Goal: Task Accomplishment & Management: Manage account settings

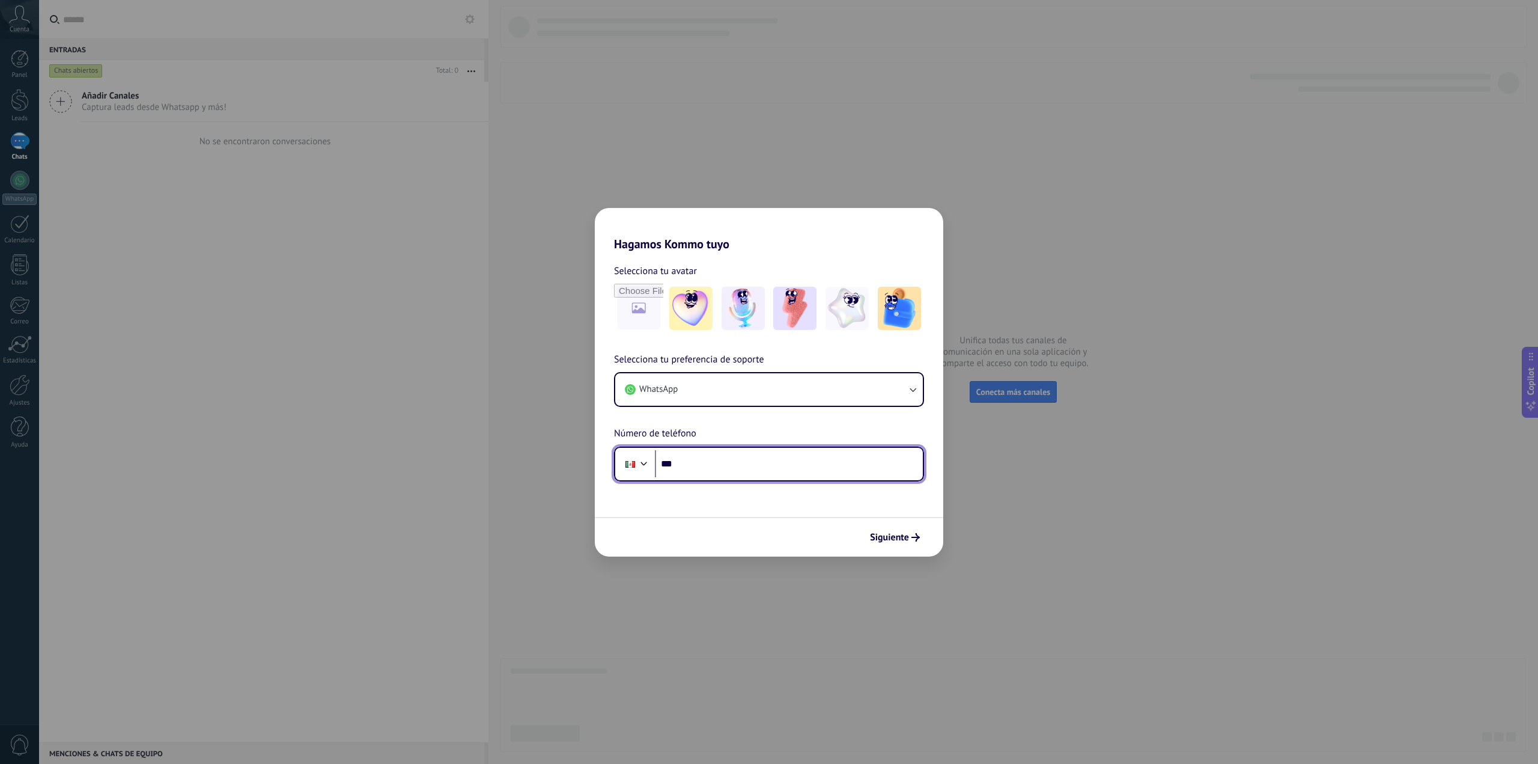
click at [705, 472] on input "***" at bounding box center [789, 464] width 268 height 28
drag, startPoint x: 832, startPoint y: 367, endPoint x: 810, endPoint y: 395, distance: 35.9
click at [828, 371] on div "Selecciona tu preferencia de soporte WhatsApp Número de teléfono Phone ***" at bounding box center [769, 416] width 349 height 129
click at [810, 395] on button "WhatsApp" at bounding box center [769, 389] width 308 height 32
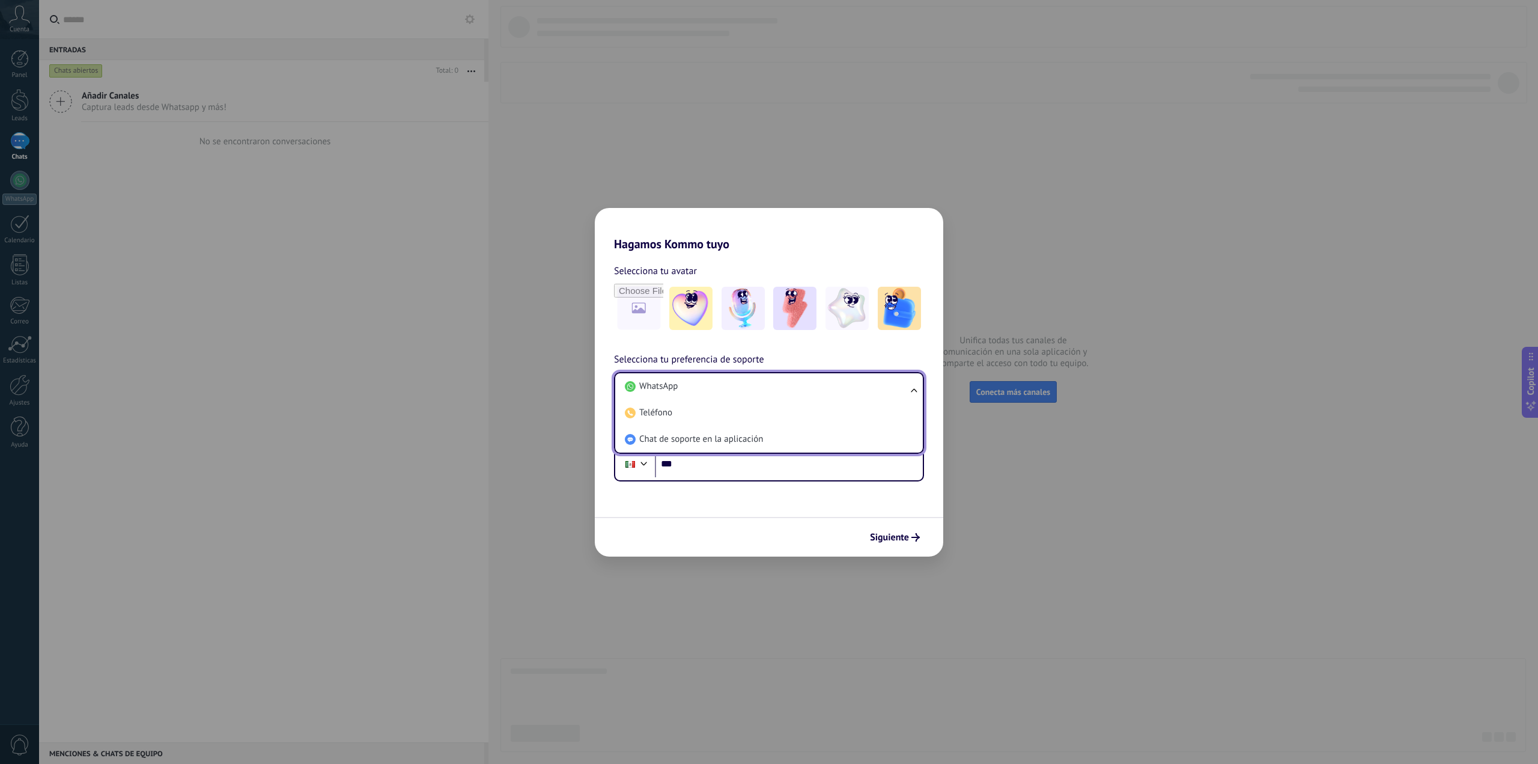
click at [566, 418] on div "Hagamos Kommo tuyo Selecciona tu avatar Selecciona tu preferencia de soporte Wh…" at bounding box center [769, 382] width 1538 height 764
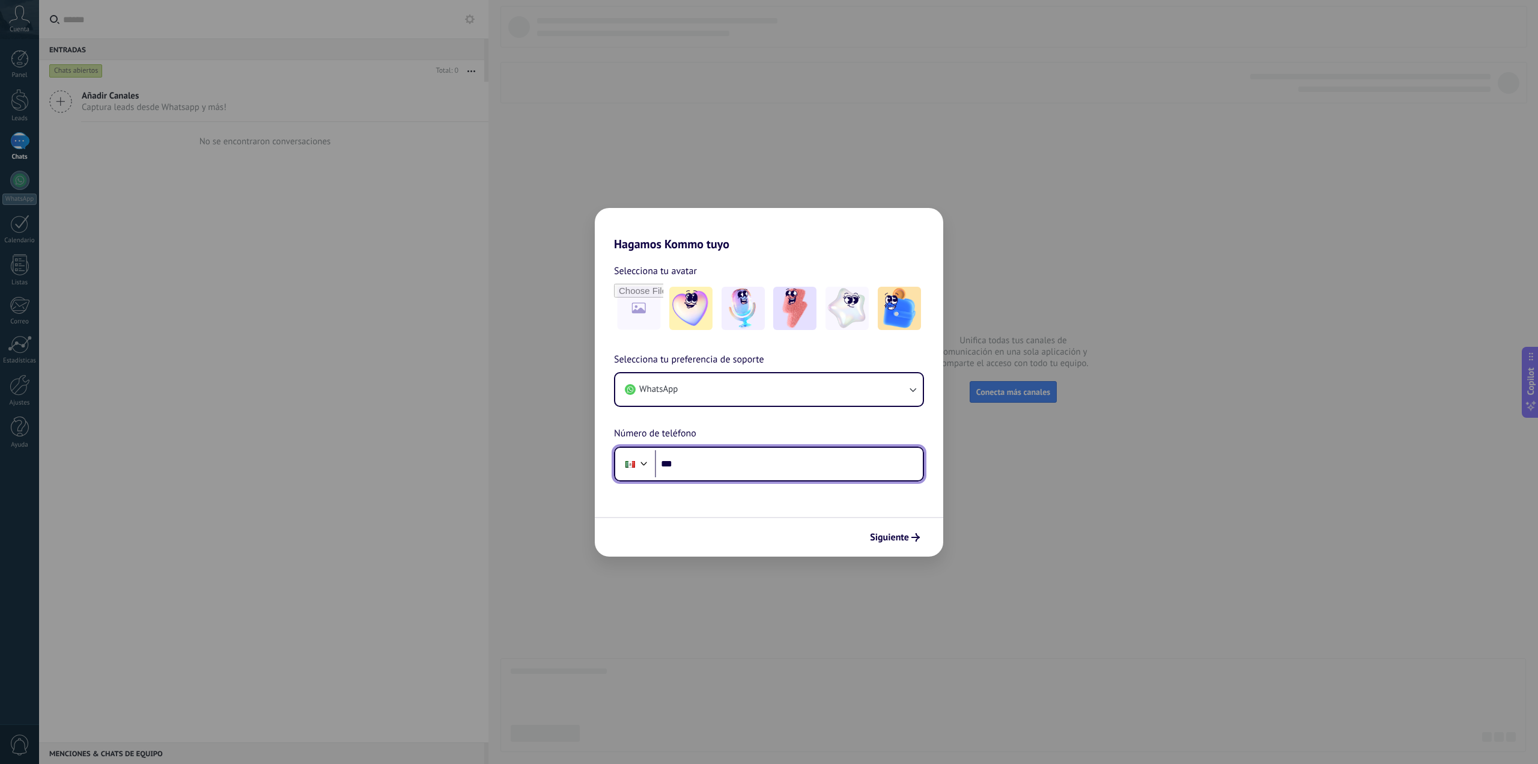
click at [714, 463] on input "***" at bounding box center [789, 464] width 268 height 28
click at [886, 534] on span "Siguiente" at bounding box center [889, 537] width 39 height 8
click at [683, 461] on input "**********" at bounding box center [789, 464] width 268 height 28
click at [677, 464] on input "**********" at bounding box center [789, 464] width 268 height 28
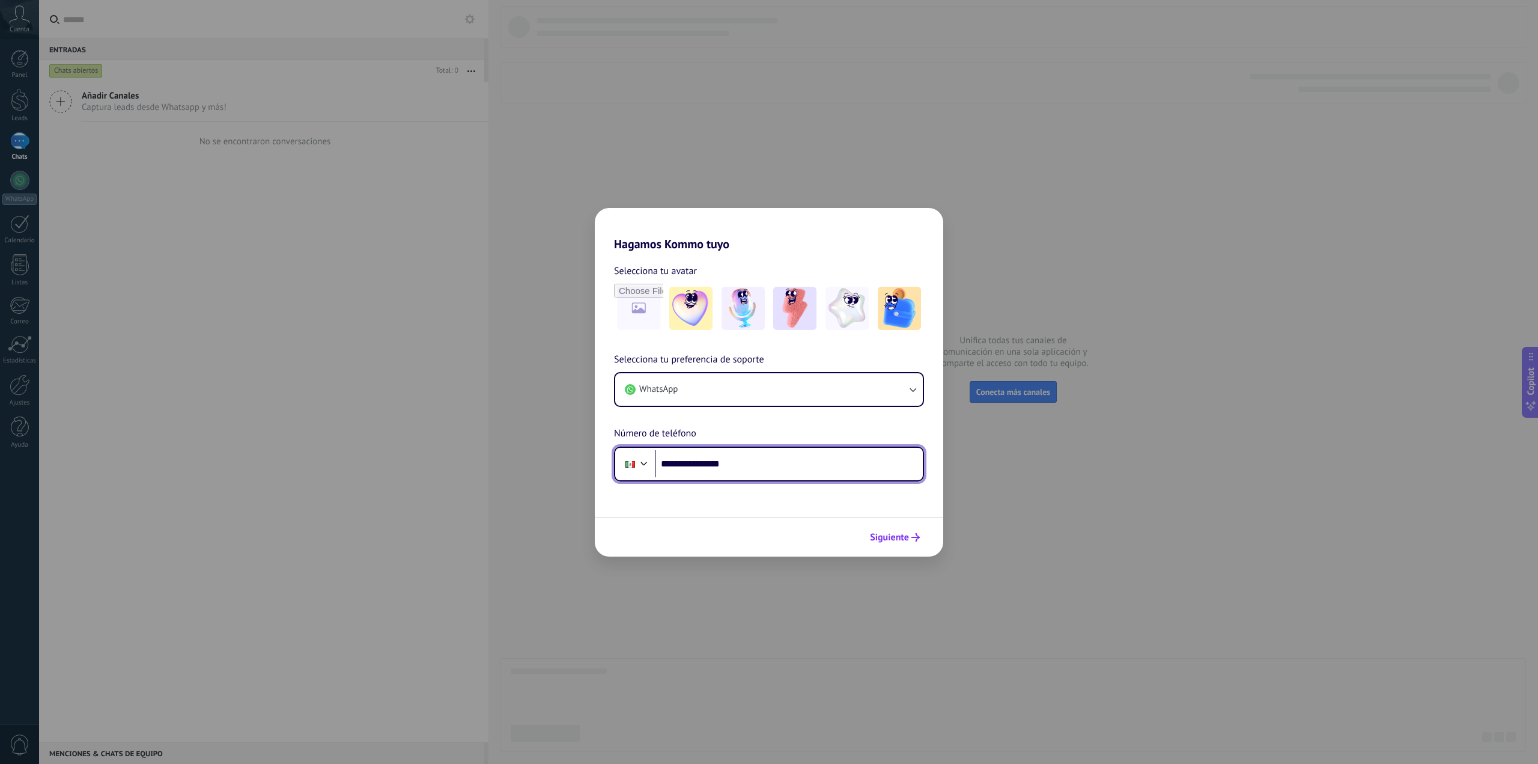
type input "**********"
click at [891, 533] on span "Siguiente" at bounding box center [889, 537] width 39 height 8
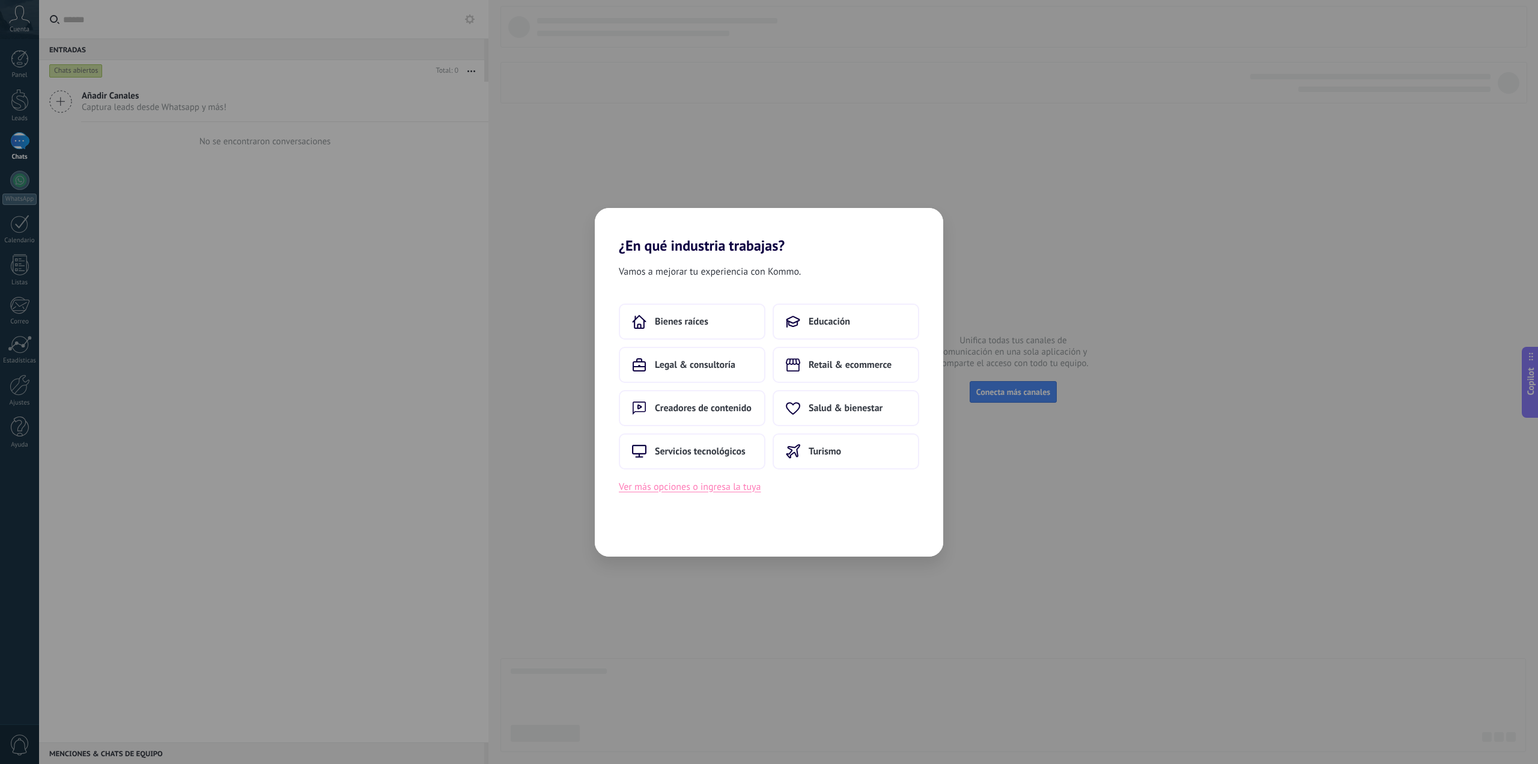
click at [738, 490] on button "Ver más opciones o ingresa la tuya" at bounding box center [690, 487] width 142 height 16
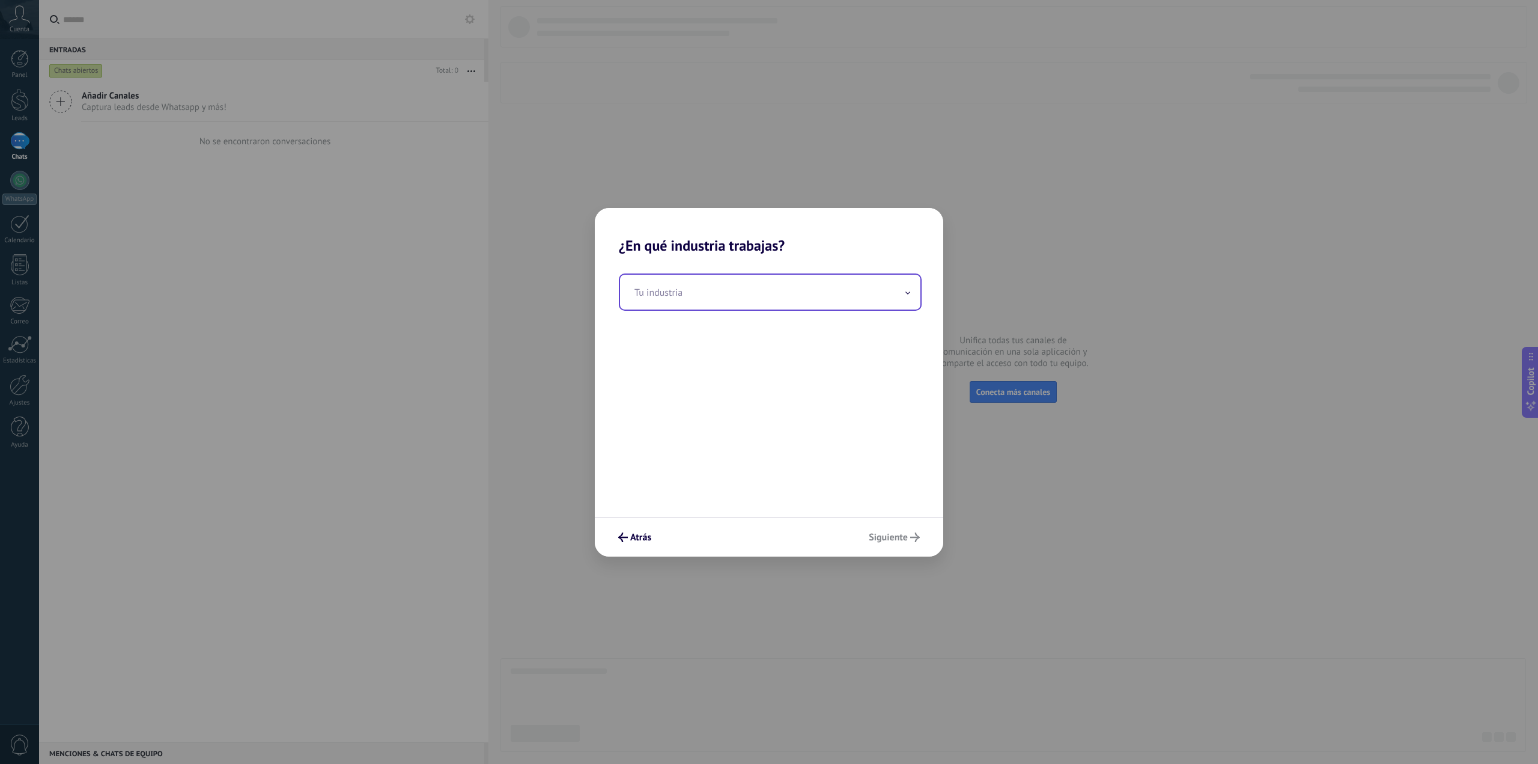
click at [797, 297] on input "text" at bounding box center [770, 292] width 300 height 35
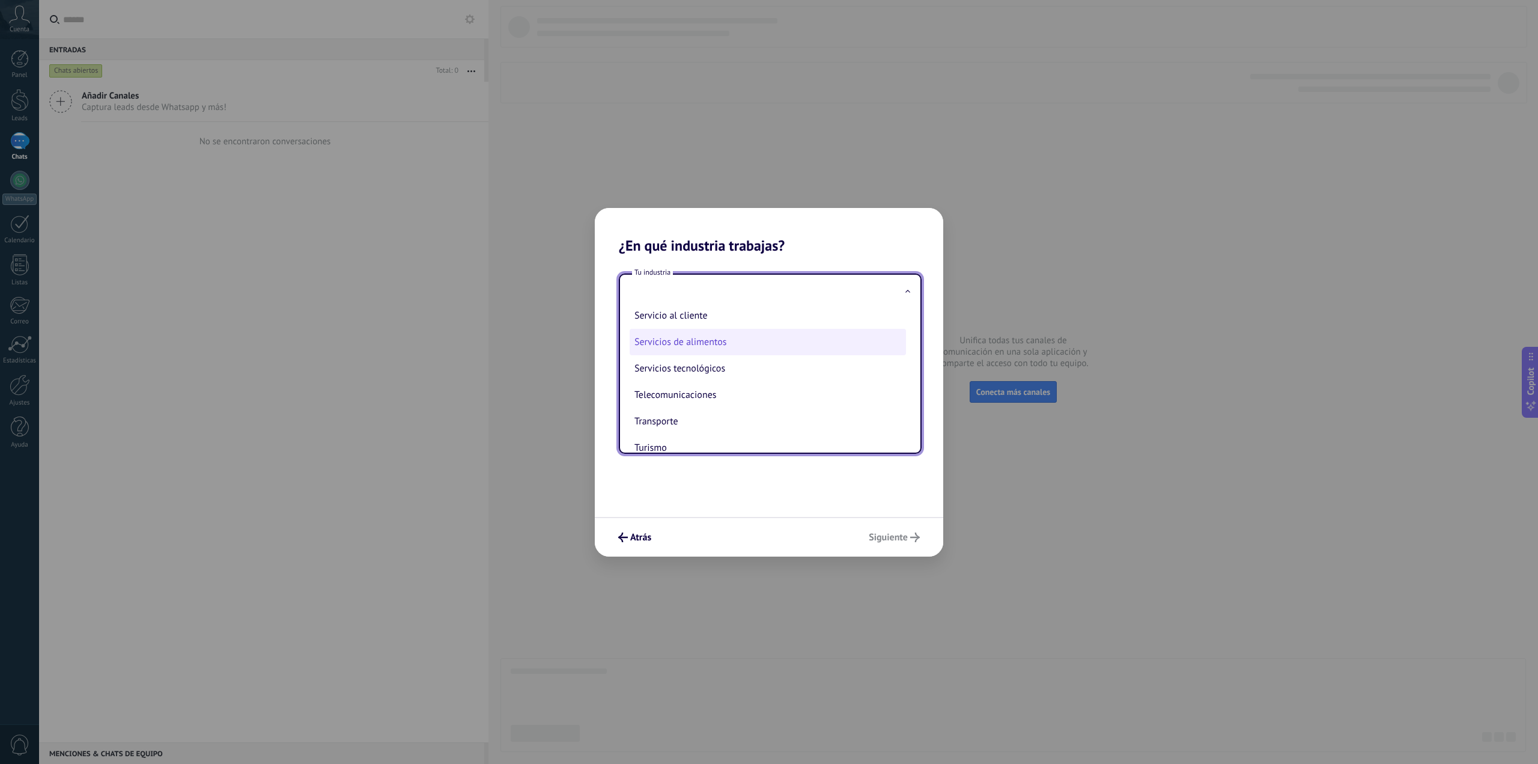
scroll to position [325, 0]
click at [733, 373] on li "Telecomunicaciones" at bounding box center [768, 377] width 276 height 26
type input "**********"
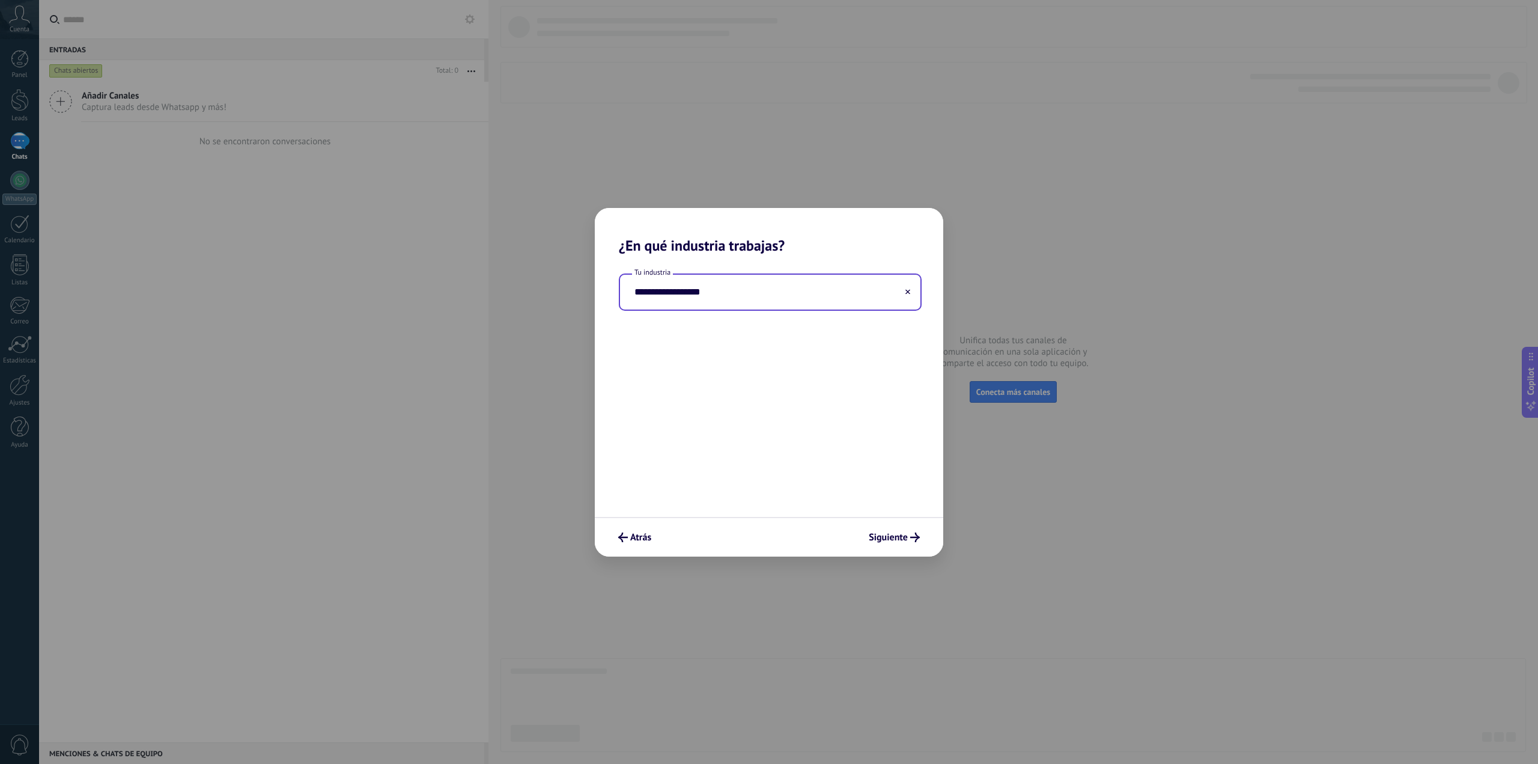
click at [834, 291] on input "**********" at bounding box center [770, 292] width 300 height 35
click at [908, 294] on icon at bounding box center [908, 291] width 5 height 5
click at [909, 296] on span at bounding box center [908, 291] width 6 height 11
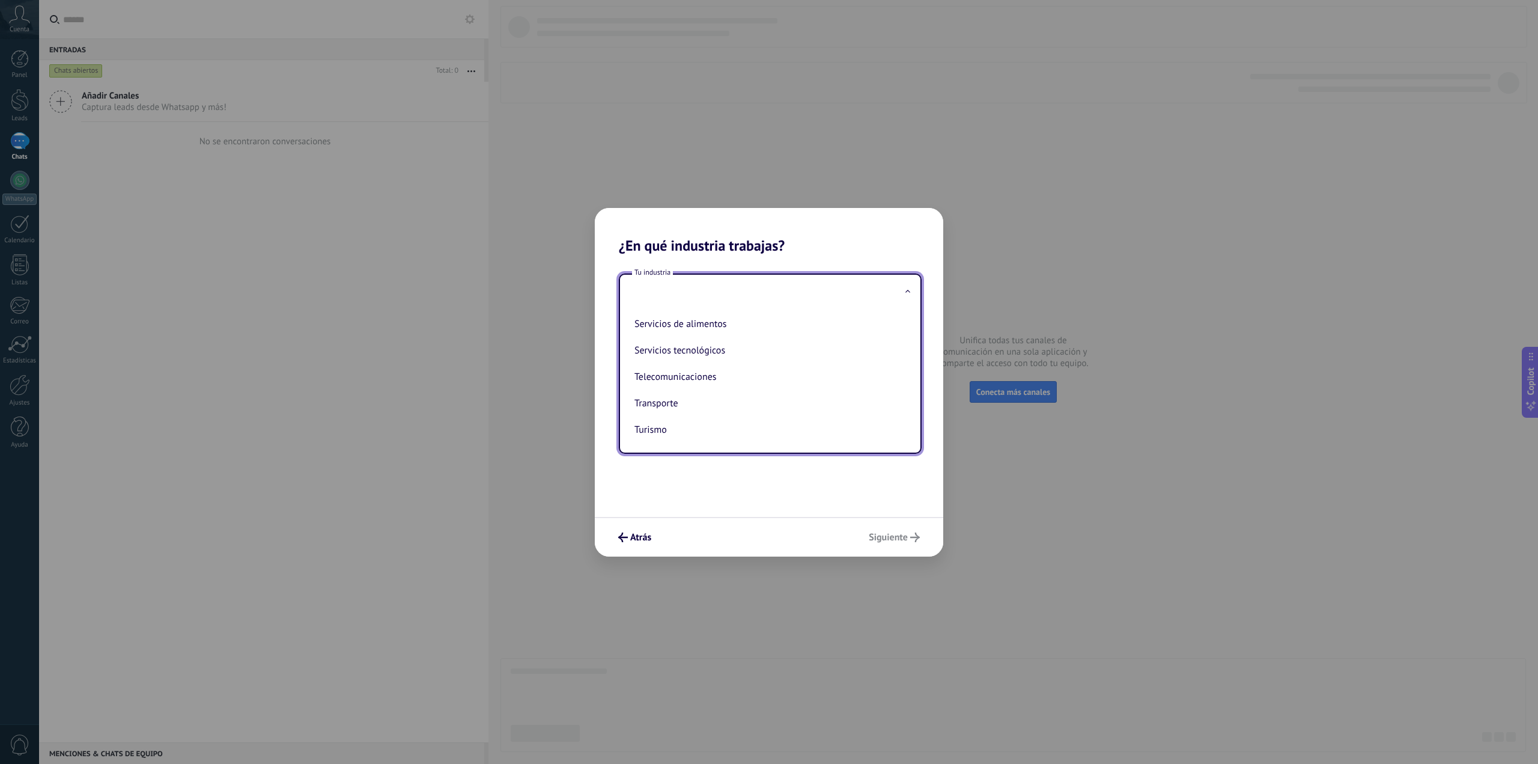
click at [662, 294] on input "text" at bounding box center [770, 292] width 300 height 35
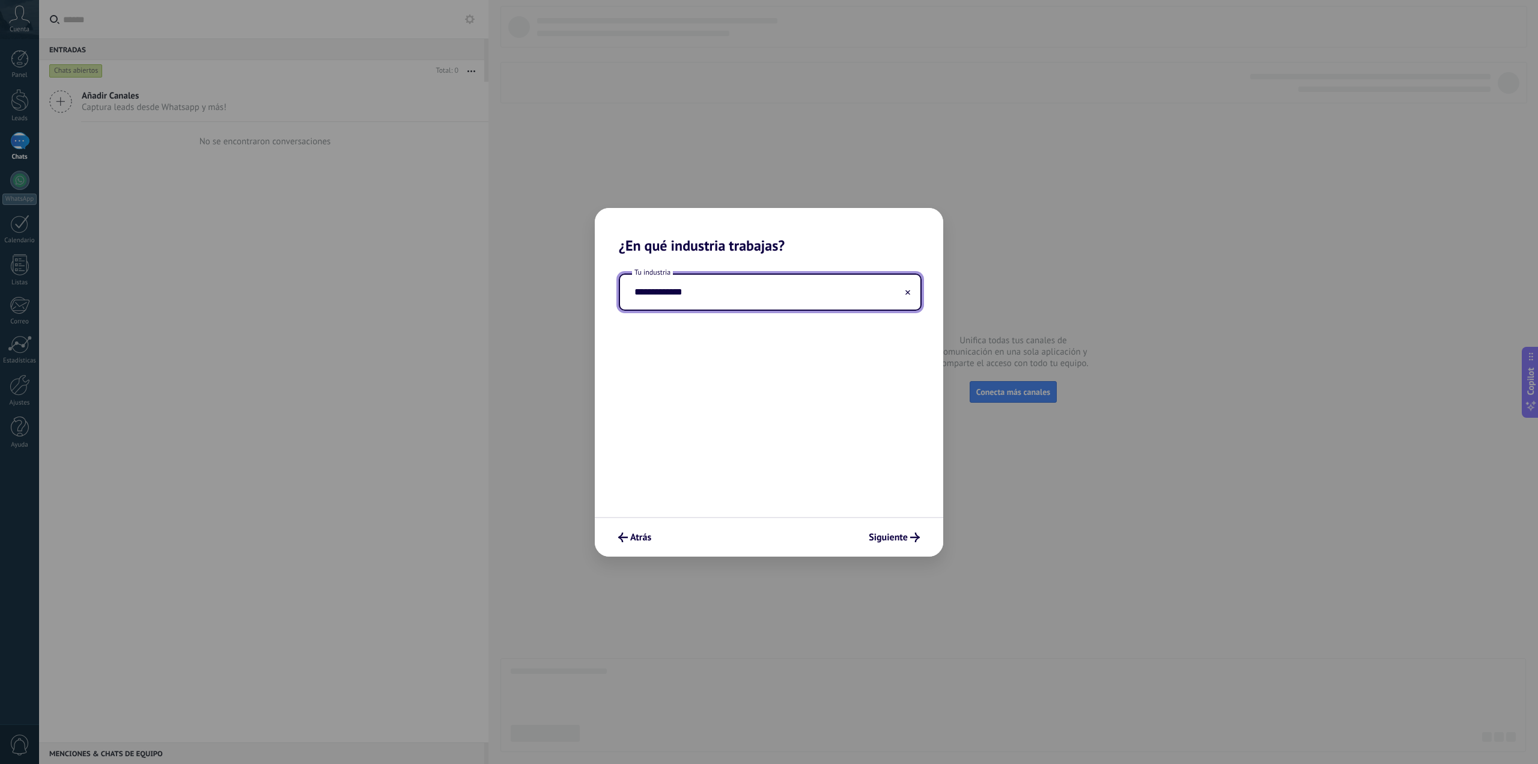
drag, startPoint x: 701, startPoint y: 302, endPoint x: 628, endPoint y: 306, distance: 72.8
click at [631, 306] on input "**********" at bounding box center [770, 292] width 300 height 35
paste input "text"
type input "**********"
click at [907, 529] on button "Siguiente" at bounding box center [894, 537] width 62 height 20
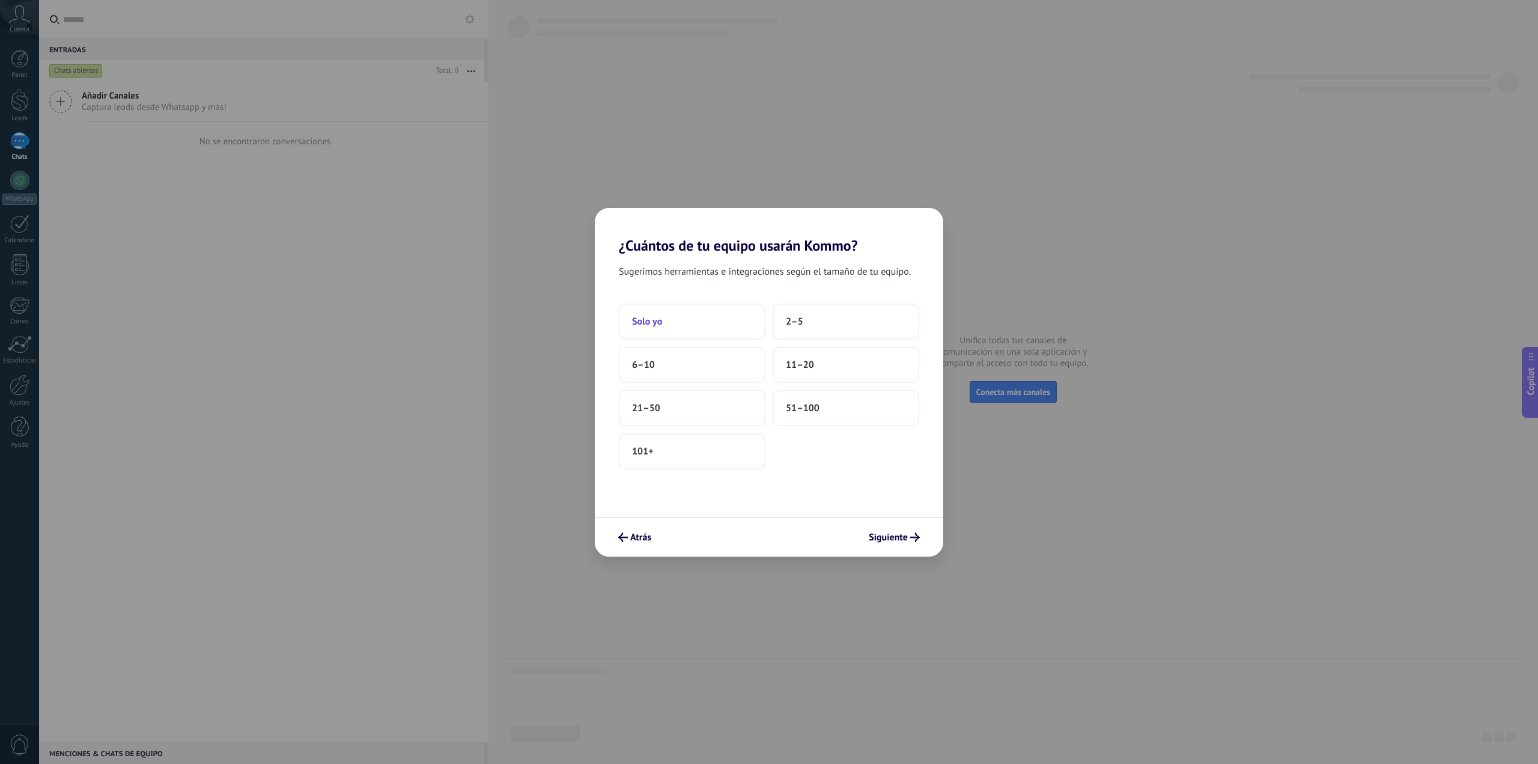
click at [743, 320] on button "Solo yo" at bounding box center [692, 321] width 147 height 36
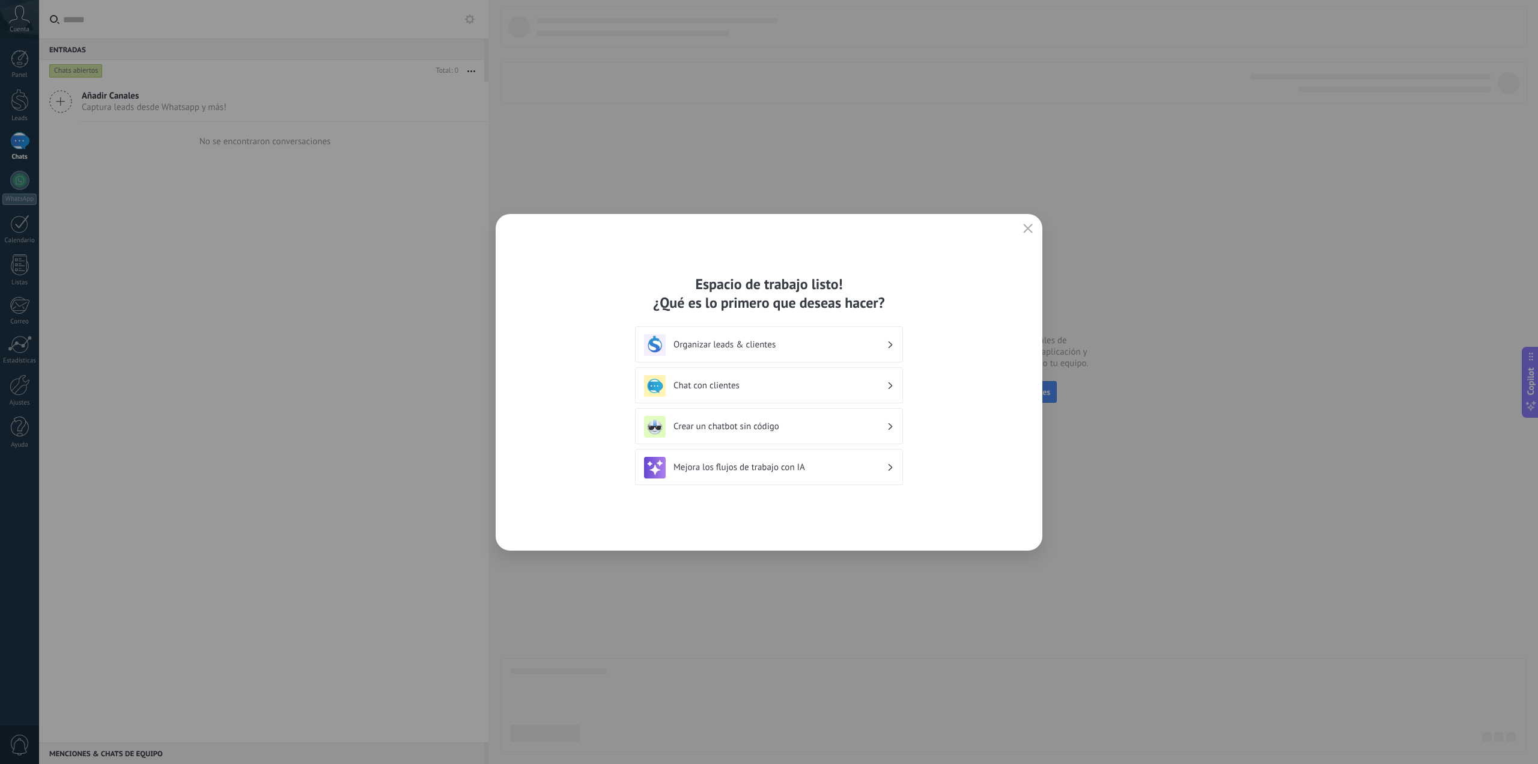
click at [893, 347] on div "Organizar leads & clientes" at bounding box center [769, 345] width 250 height 22
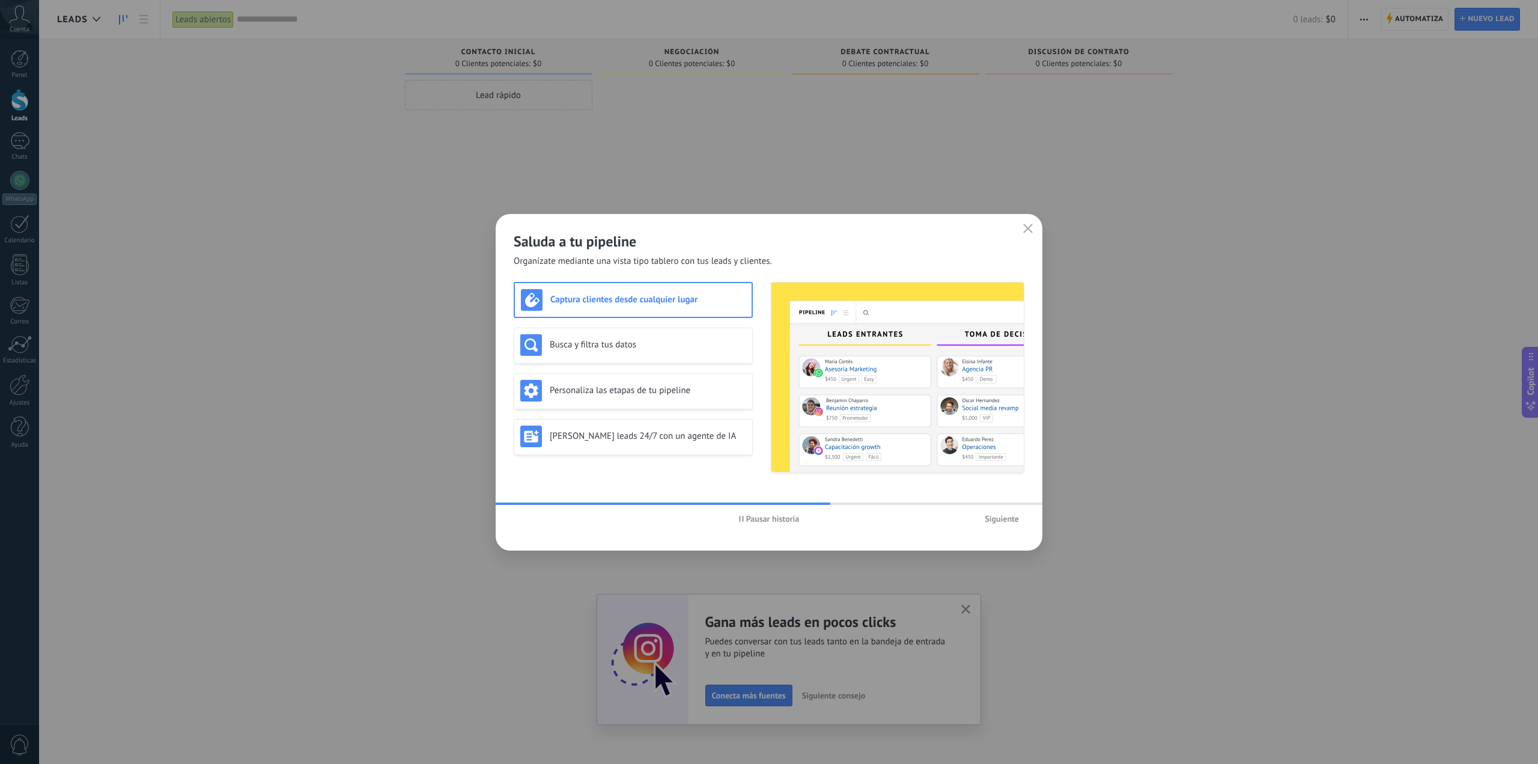
click at [697, 305] on h3 "Captura clientes desde cualquier lugar" at bounding box center [647, 299] width 195 height 11
click at [665, 303] on h3 "Captura clientes desde cualquier lugar" at bounding box center [647, 299] width 195 height 11
click at [994, 523] on span "Siguiente" at bounding box center [1002, 518] width 34 height 8
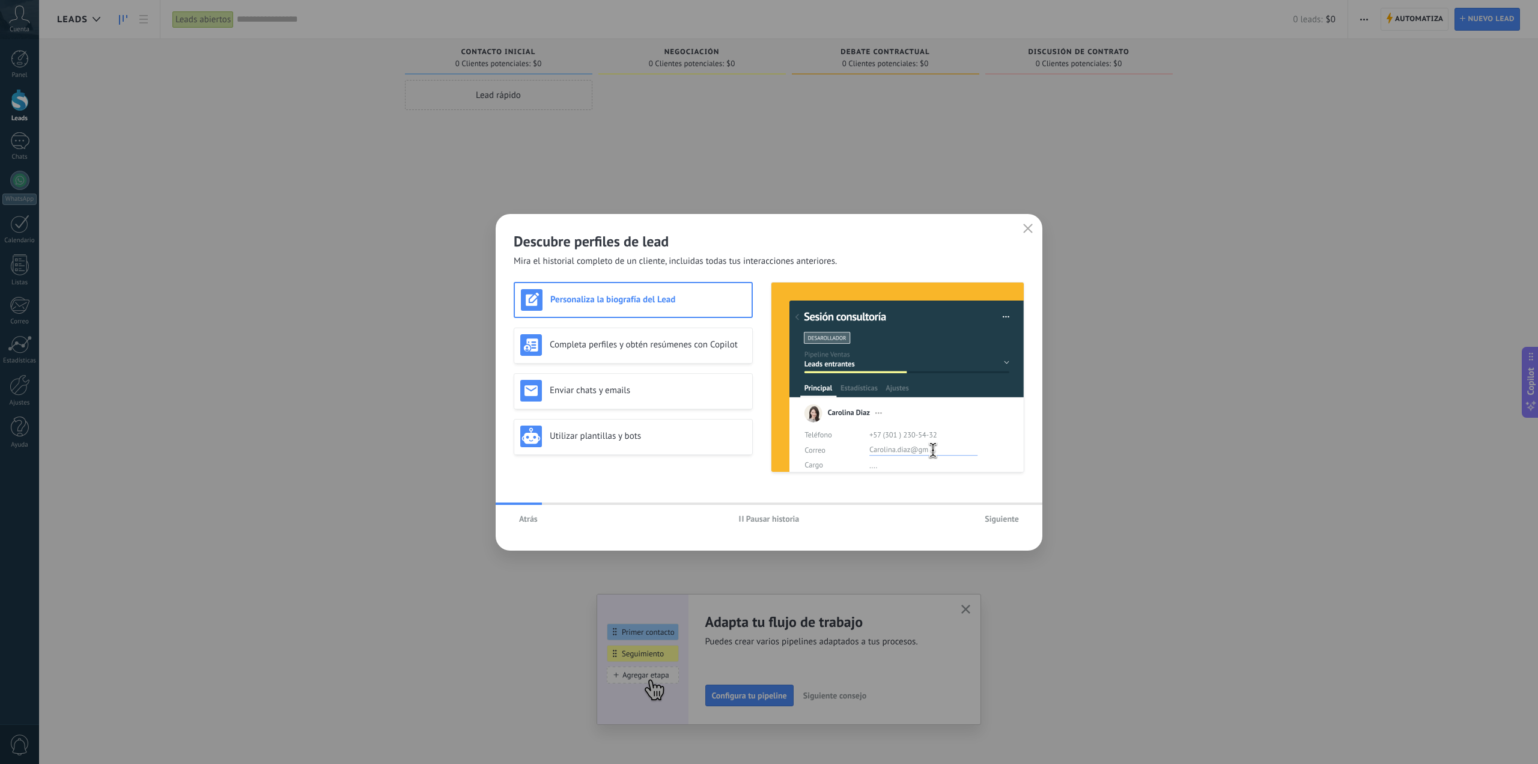
drag, startPoint x: 993, startPoint y: 518, endPoint x: 936, endPoint y: 514, distance: 57.2
click at [1000, 523] on button "Siguiente" at bounding box center [1001, 519] width 45 height 18
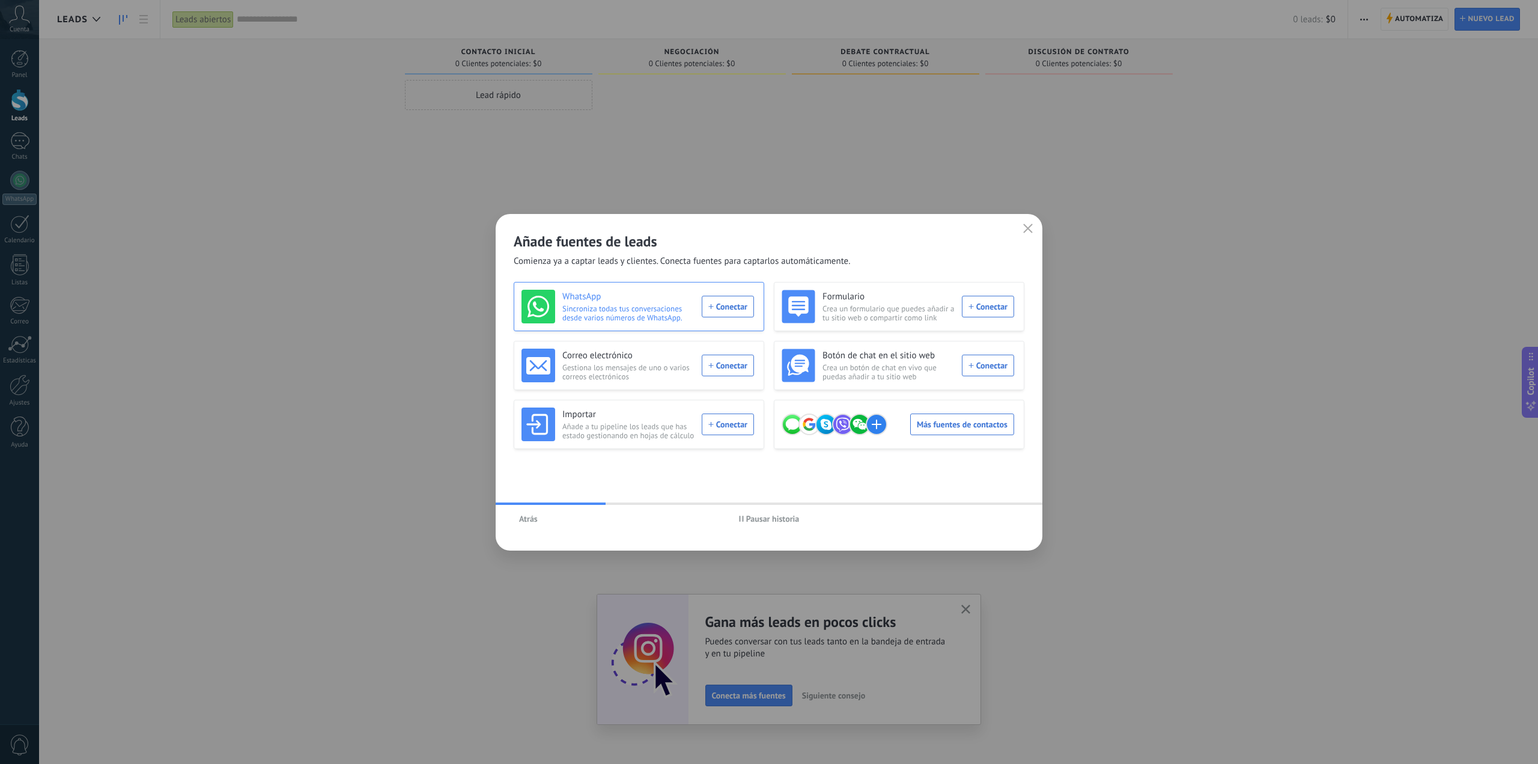
click at [719, 309] on div "WhatsApp Sincroniza todas tus conversaciones desde varios números de WhatsApp. …" at bounding box center [638, 307] width 233 height 34
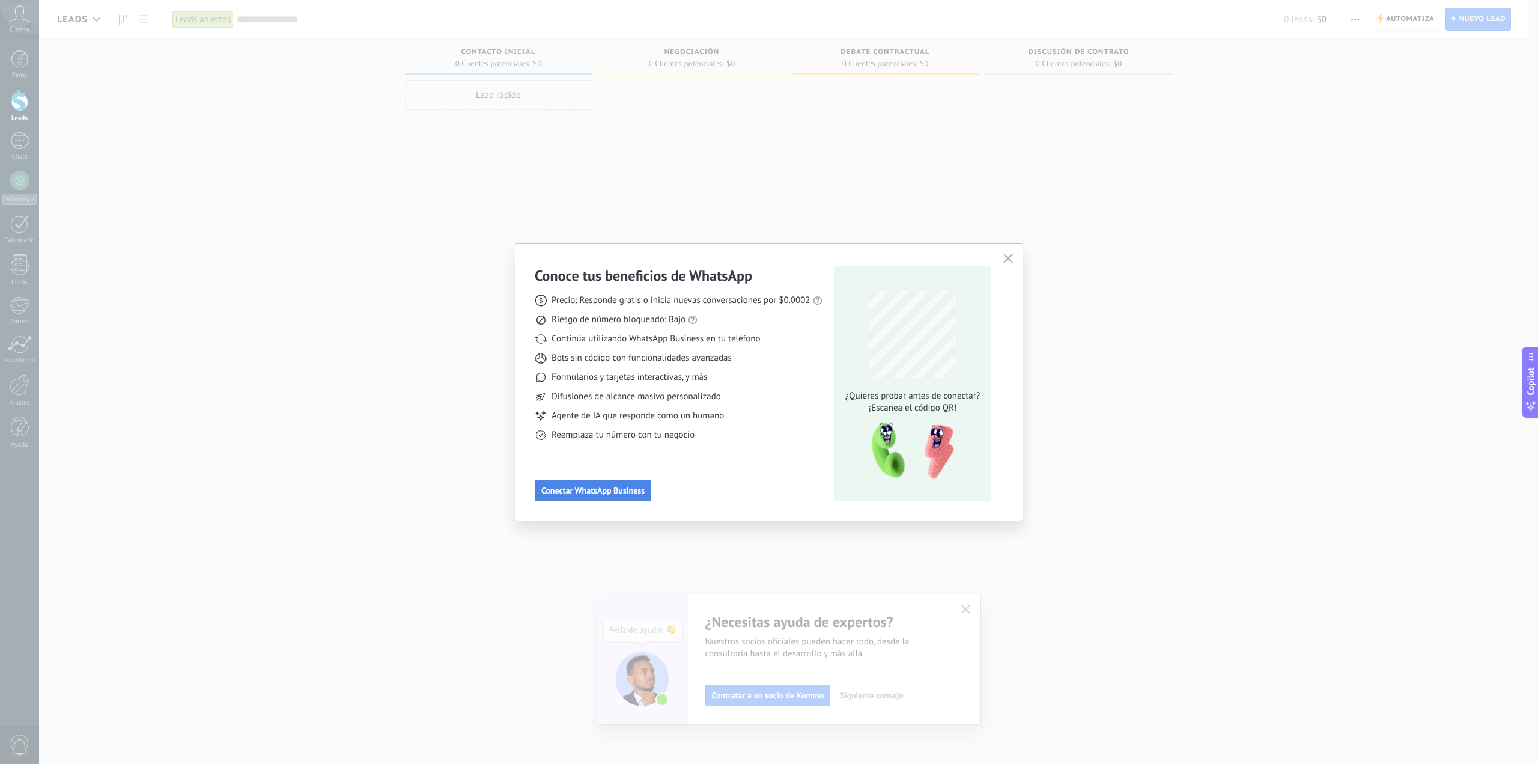
click at [617, 492] on span "Conectar WhatsApp Business" at bounding box center [592, 490] width 103 height 8
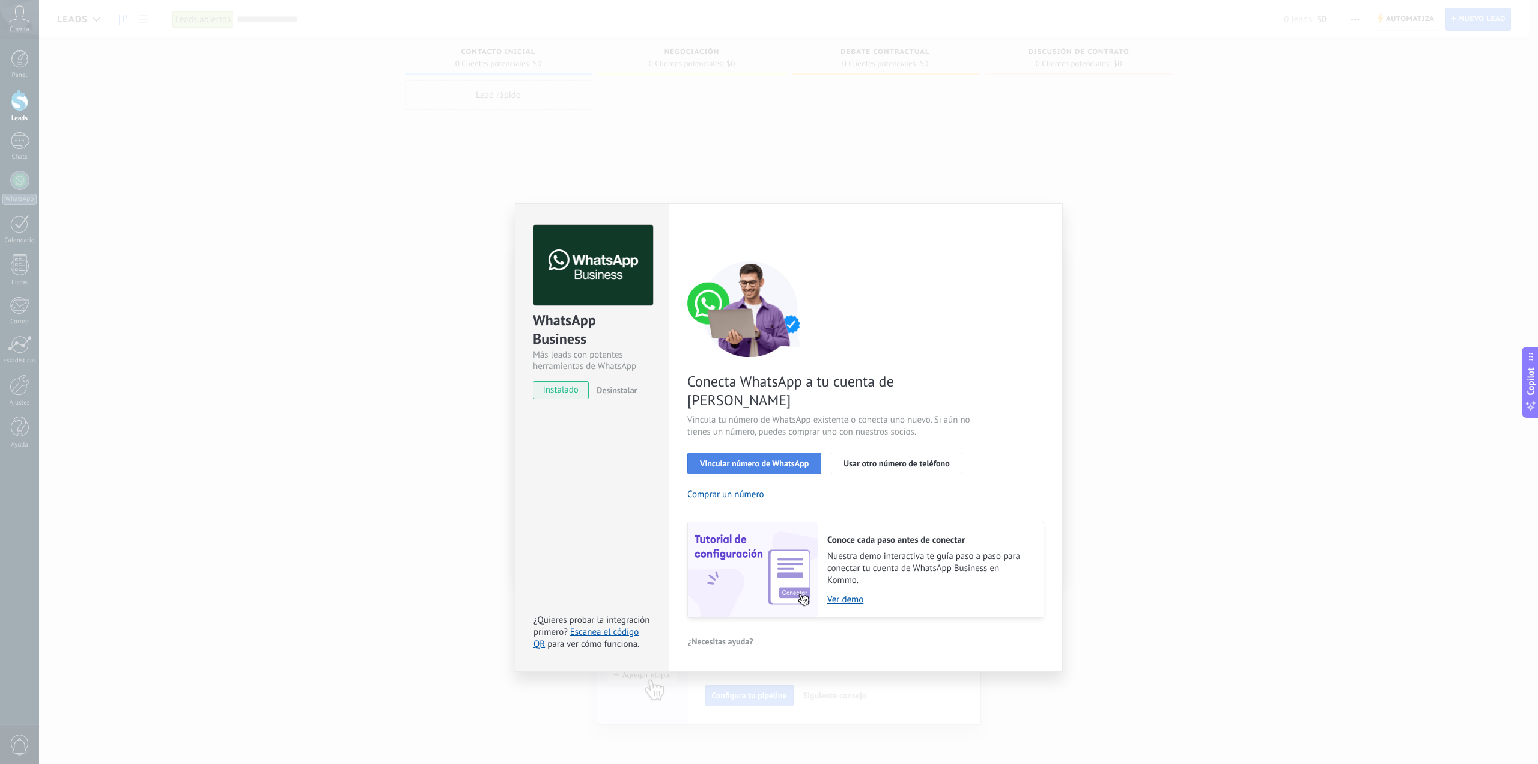
click at [754, 459] on span "Vincular número de WhatsApp" at bounding box center [754, 463] width 109 height 8
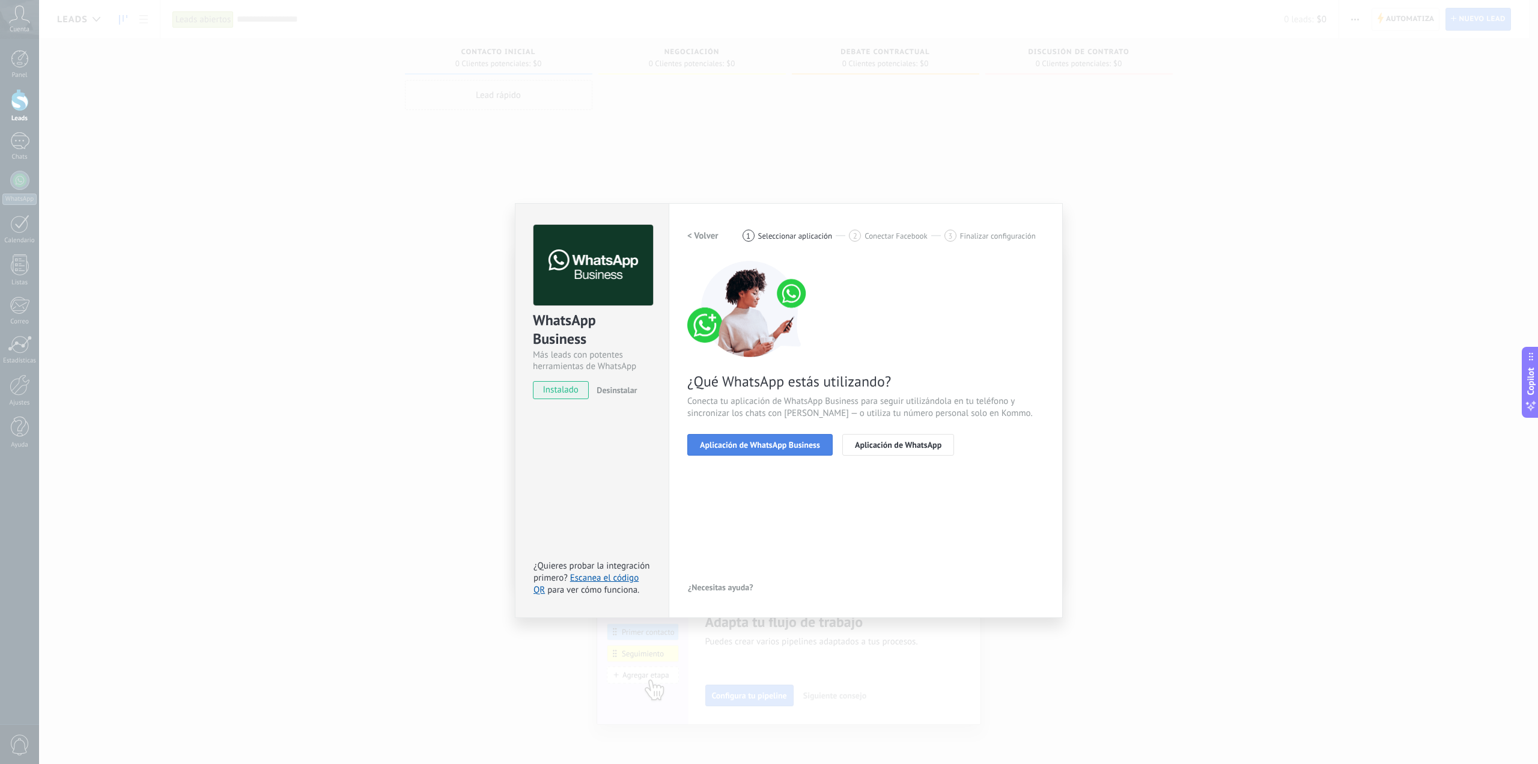
click at [764, 448] on span "Aplicación de WhatsApp Business" at bounding box center [760, 444] width 120 height 8
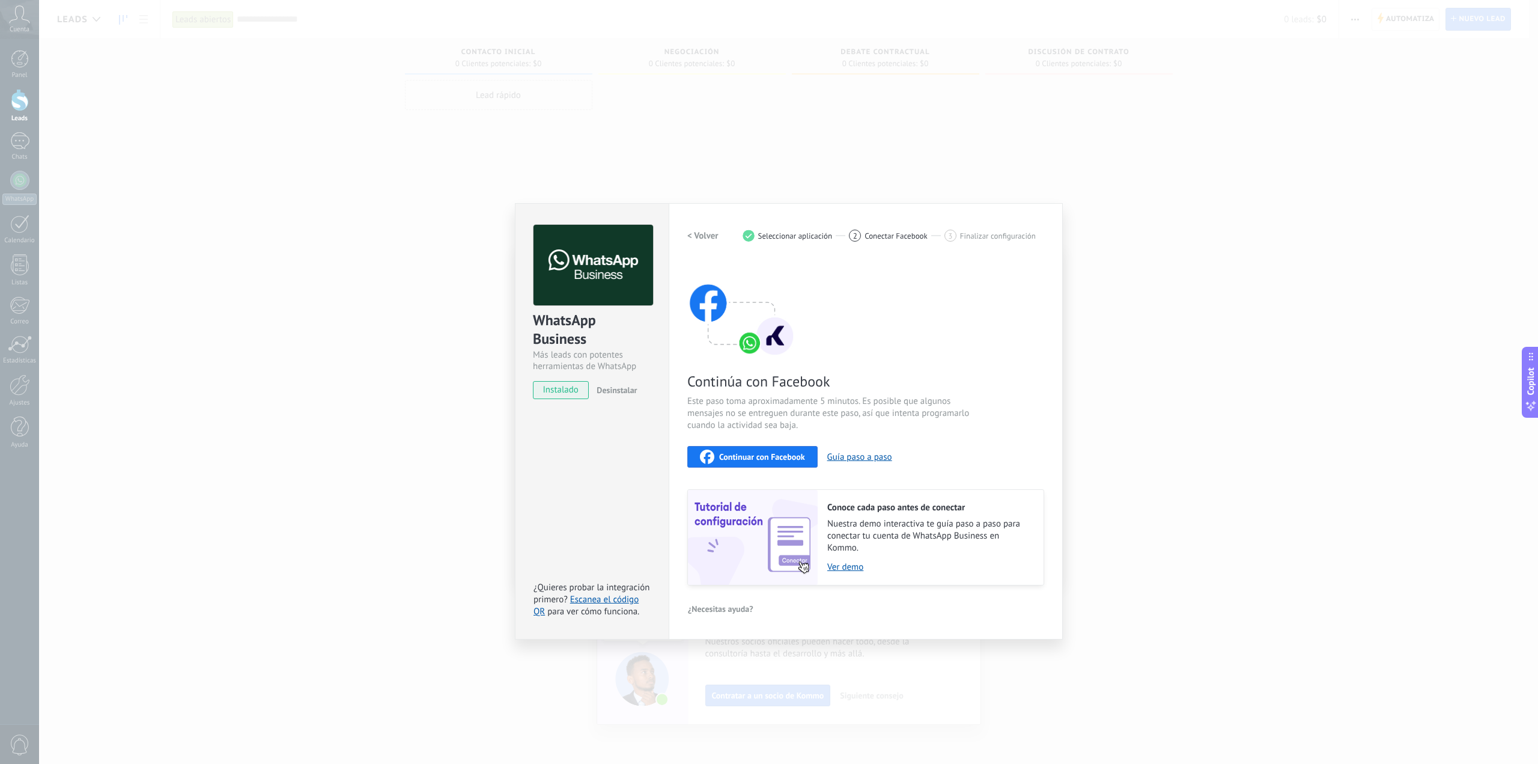
click at [791, 236] on span "Seleccionar aplicación" at bounding box center [795, 235] width 75 height 9
click at [704, 235] on h2 "< Volver" at bounding box center [702, 235] width 31 height 11
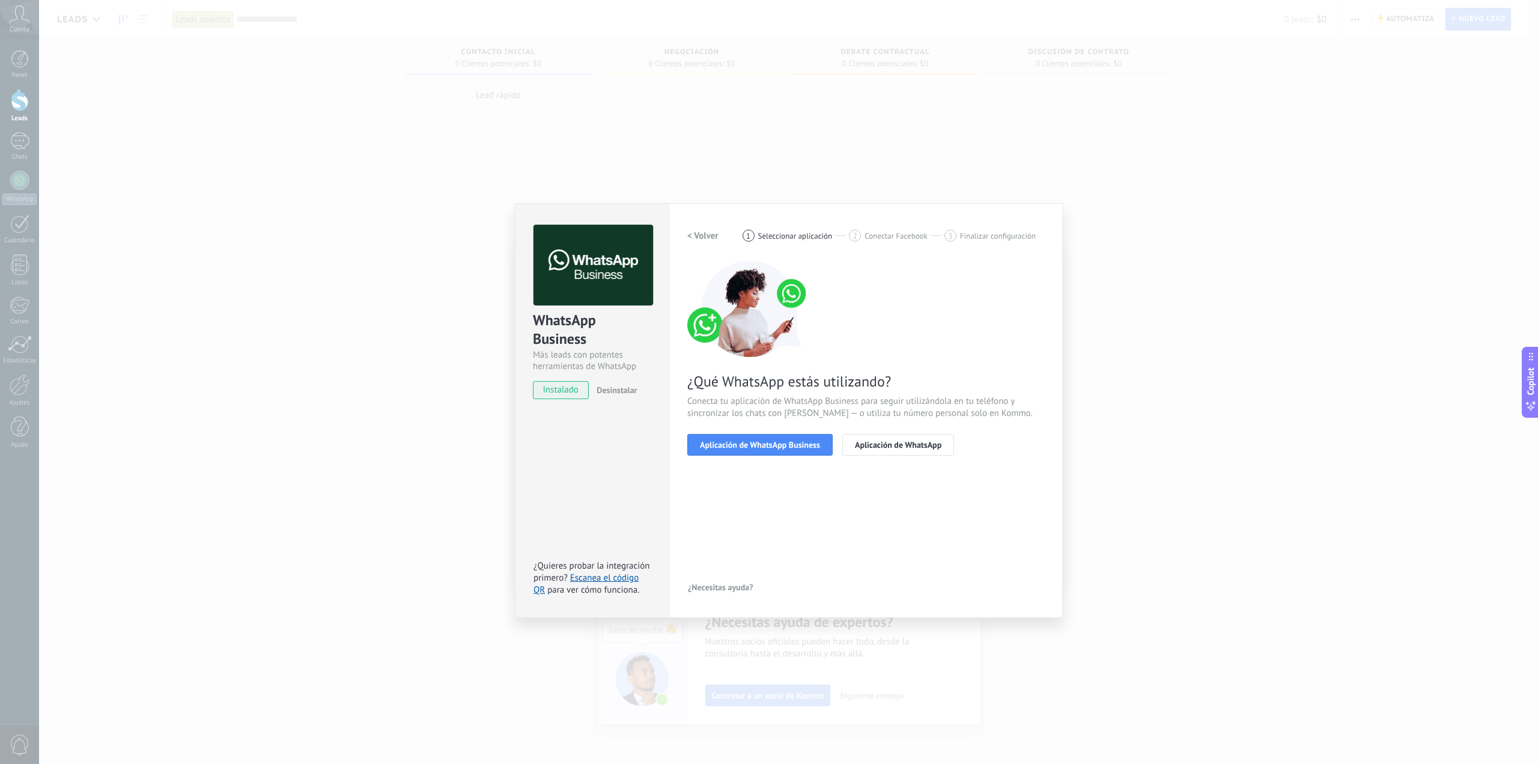
click at [898, 458] on div "< Volver 1 Seleccionar aplicación 2 Conectar Facebook 3 Finalizar configuración…" at bounding box center [865, 347] width 357 height 245
click at [894, 445] on span "Aplicación de WhatsApp" at bounding box center [898, 444] width 87 height 8
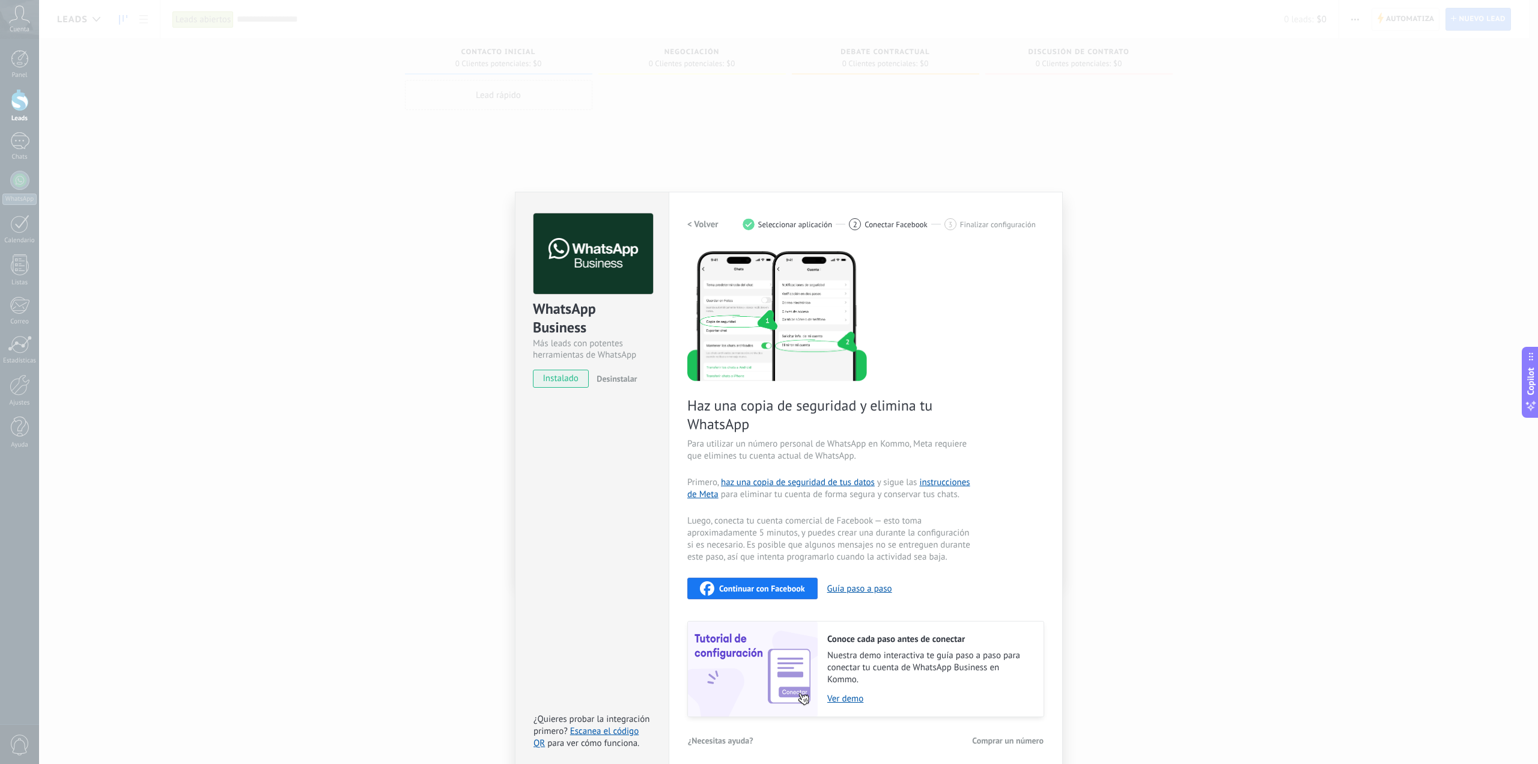
scroll to position [17, 0]
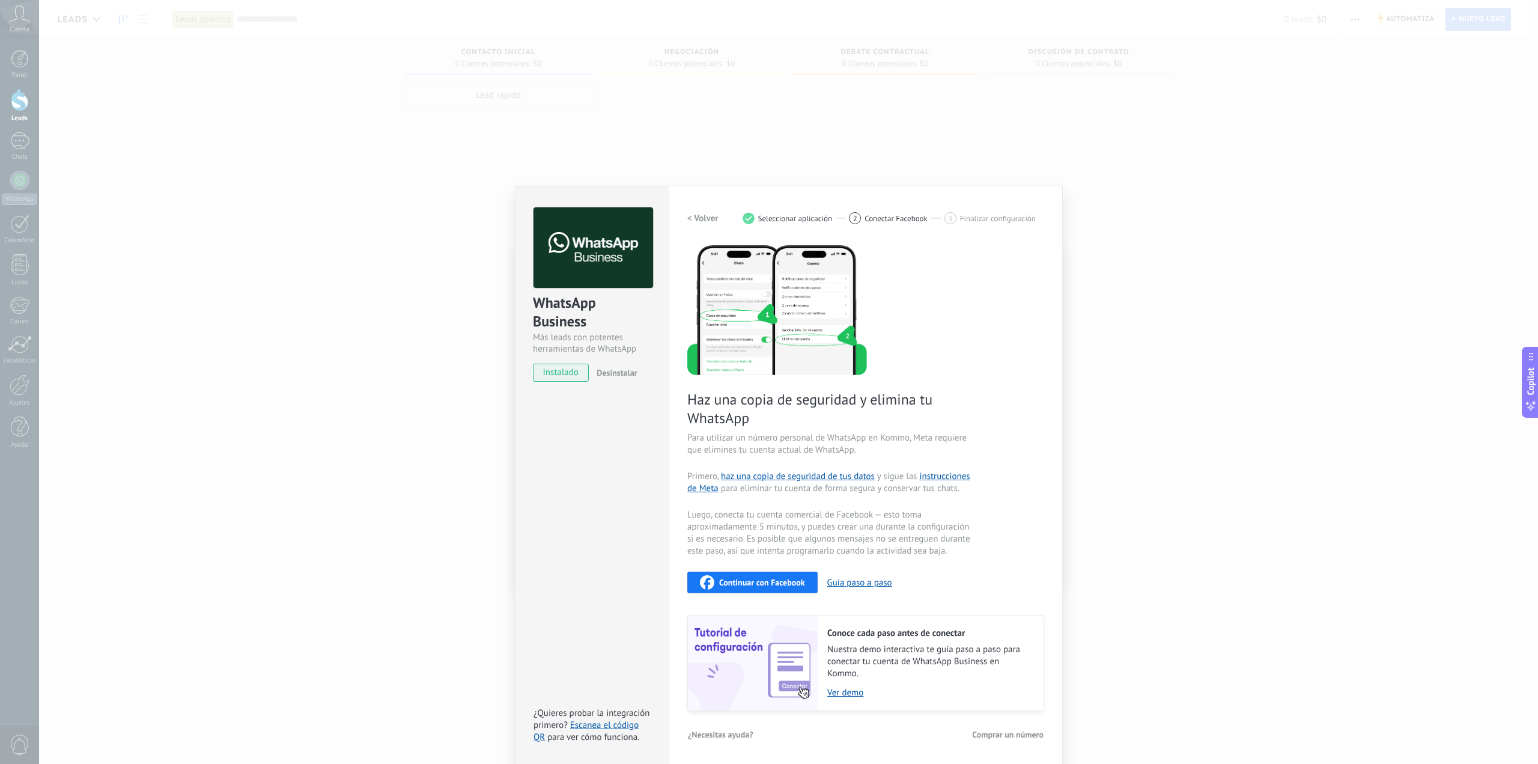
click at [699, 222] on h2 "< Volver" at bounding box center [702, 218] width 31 height 11
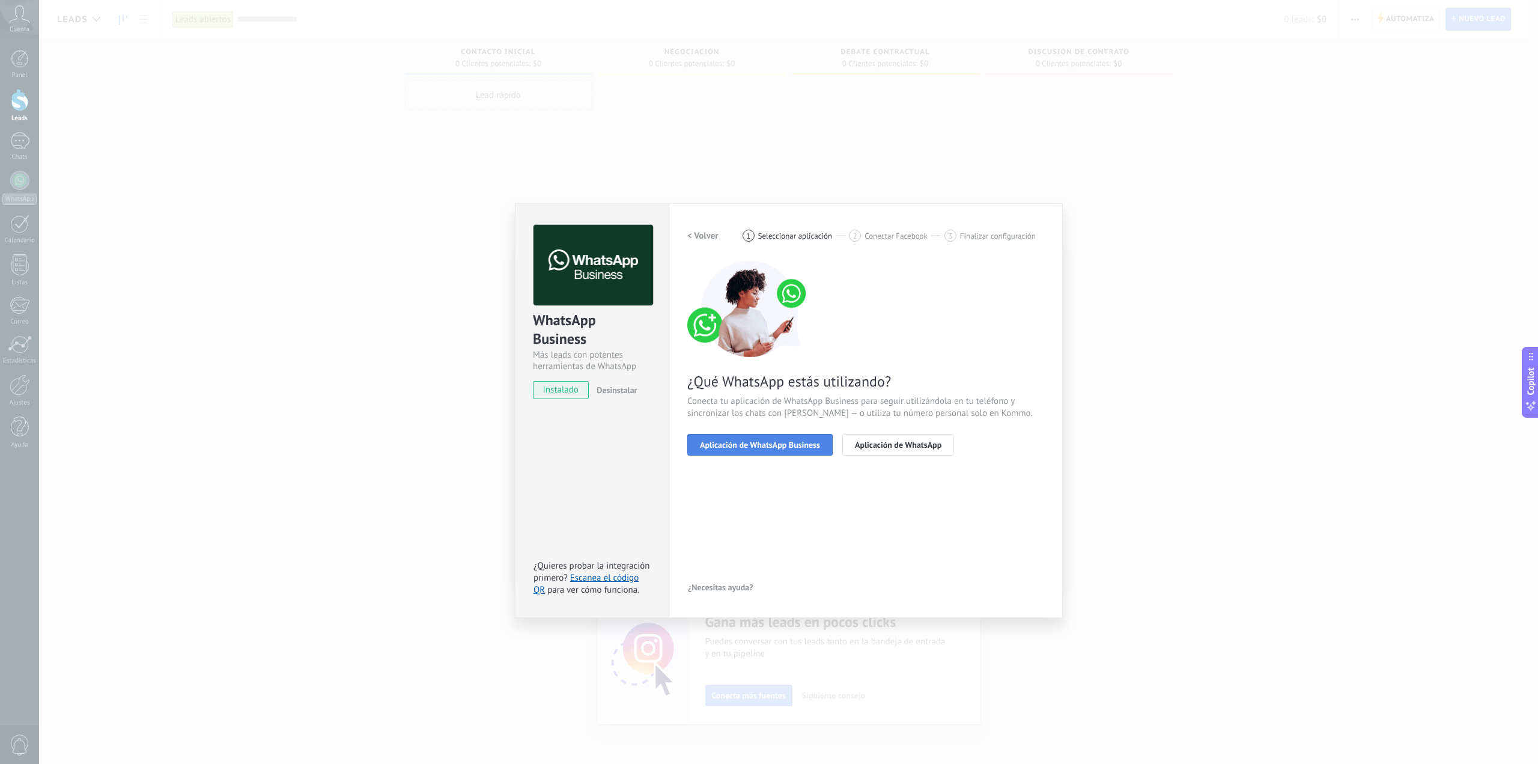
click at [757, 448] on span "Aplicación de WhatsApp Business" at bounding box center [760, 444] width 120 height 8
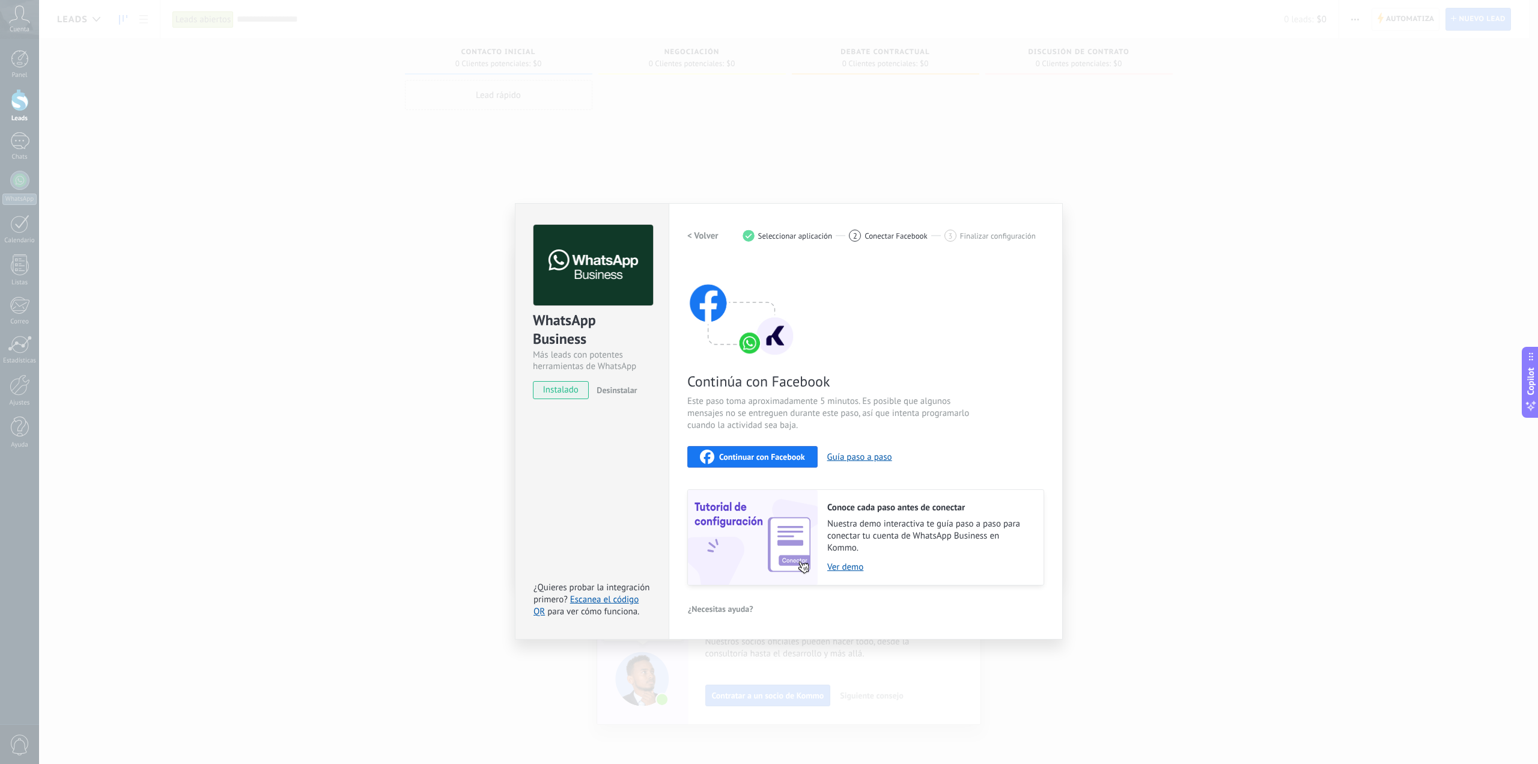
click at [755, 460] on span "Continuar con Facebook" at bounding box center [762, 456] width 86 height 8
click at [900, 179] on div "WhatsApp Business Más leads con potentes herramientas de WhatsApp instalado Des…" at bounding box center [788, 382] width 1499 height 764
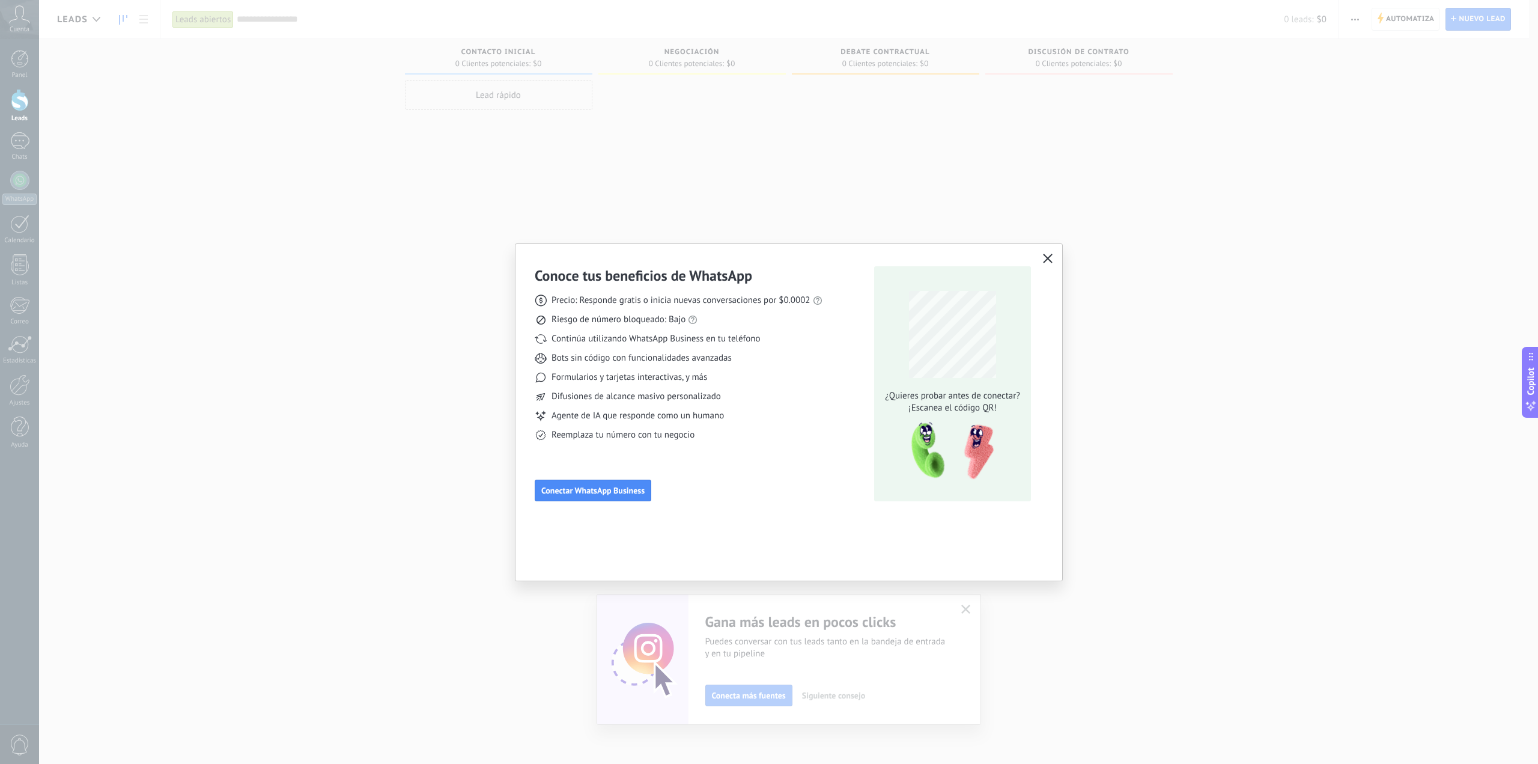
click at [1041, 255] on button "button" at bounding box center [1048, 259] width 16 height 17
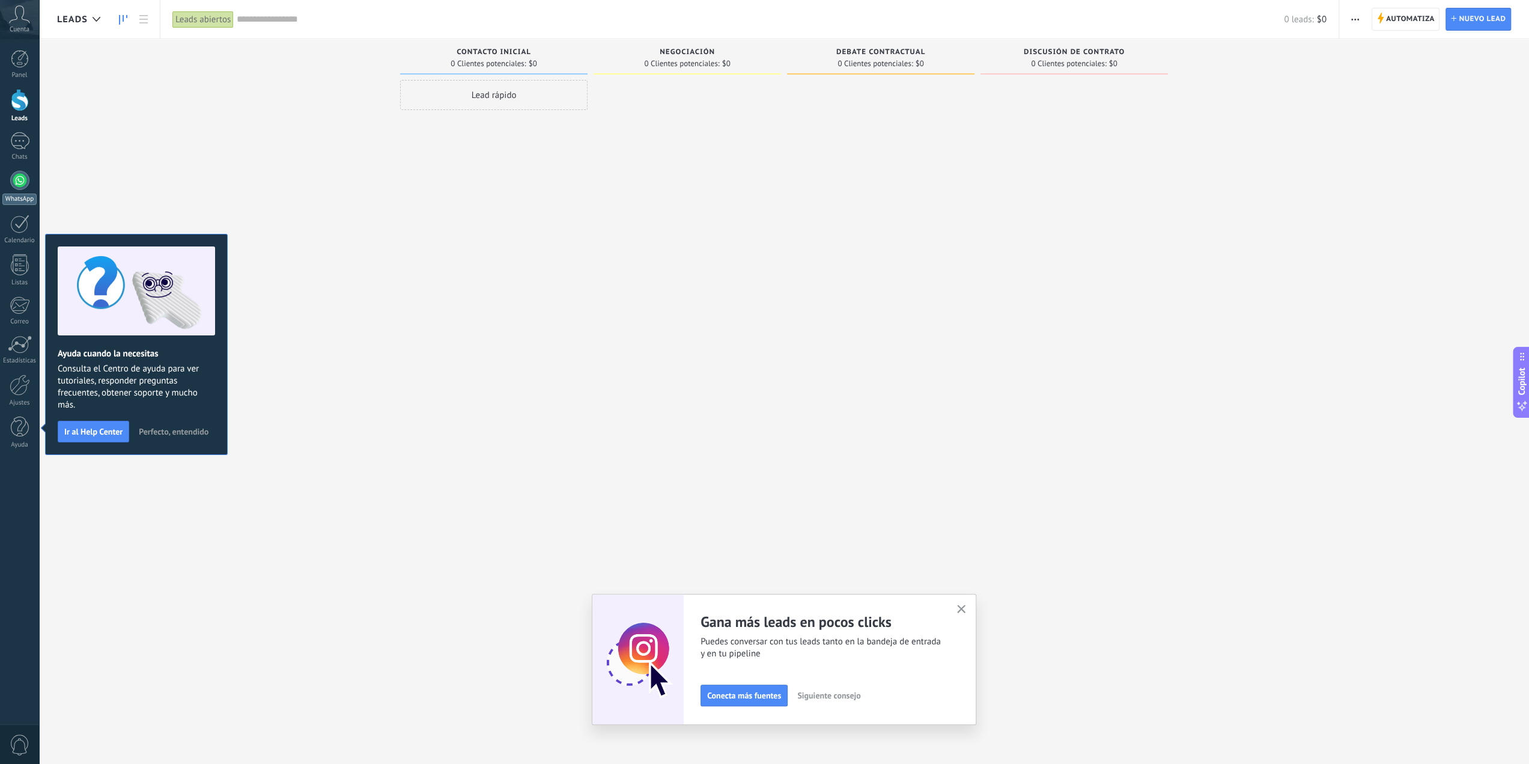
click at [14, 182] on div at bounding box center [19, 180] width 19 height 19
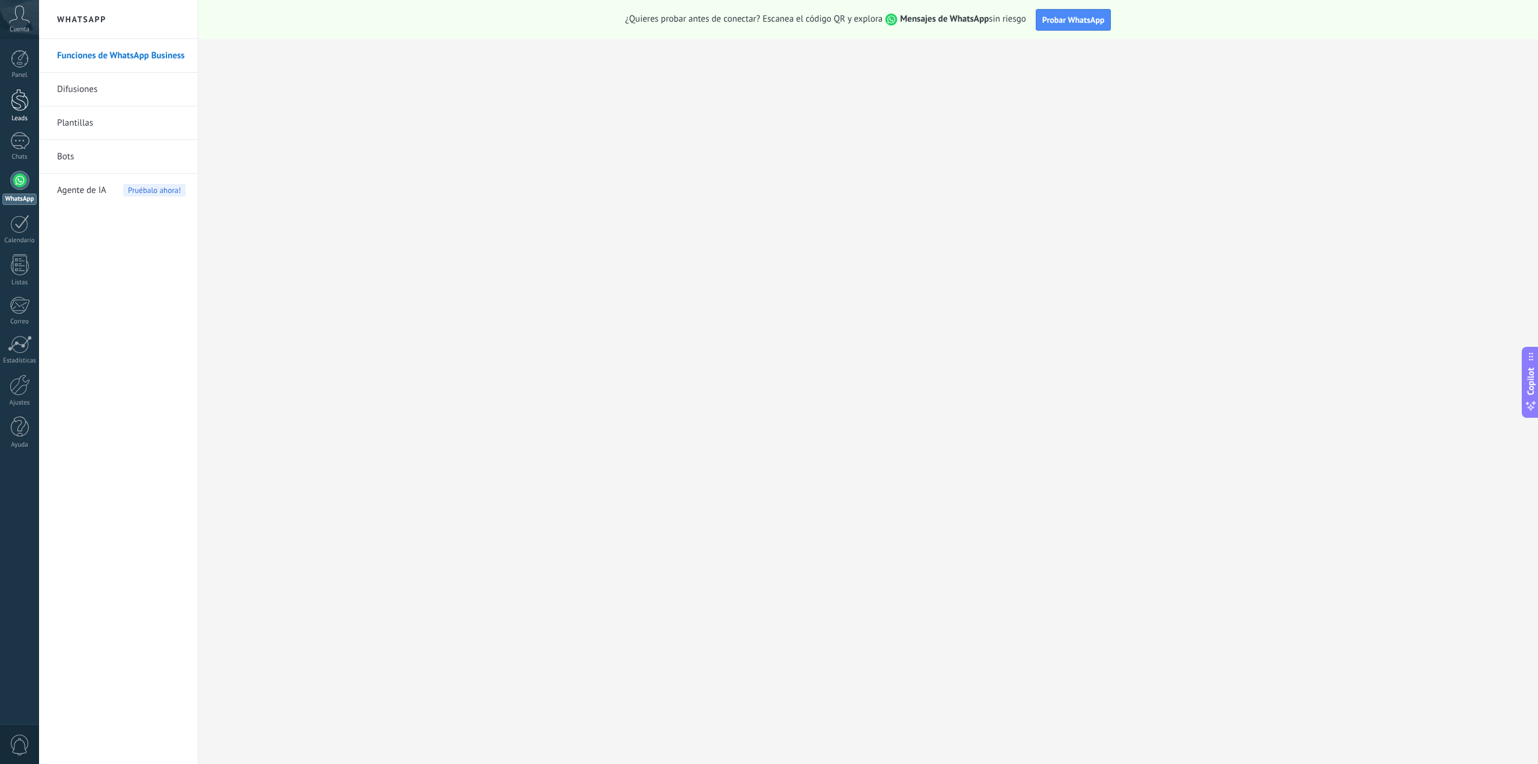
click at [11, 105] on div at bounding box center [20, 100] width 18 height 22
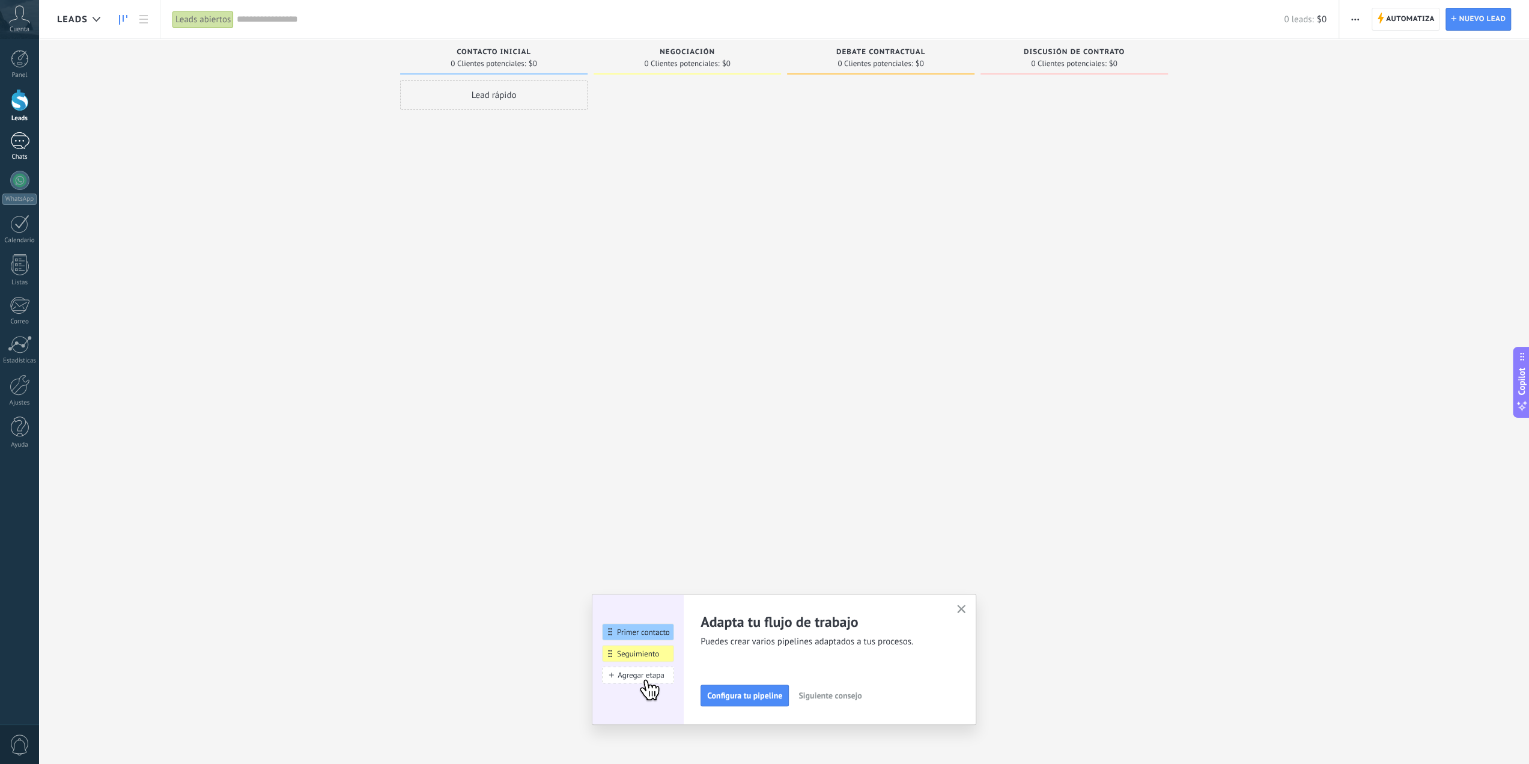
click at [16, 136] on div at bounding box center [19, 140] width 19 height 17
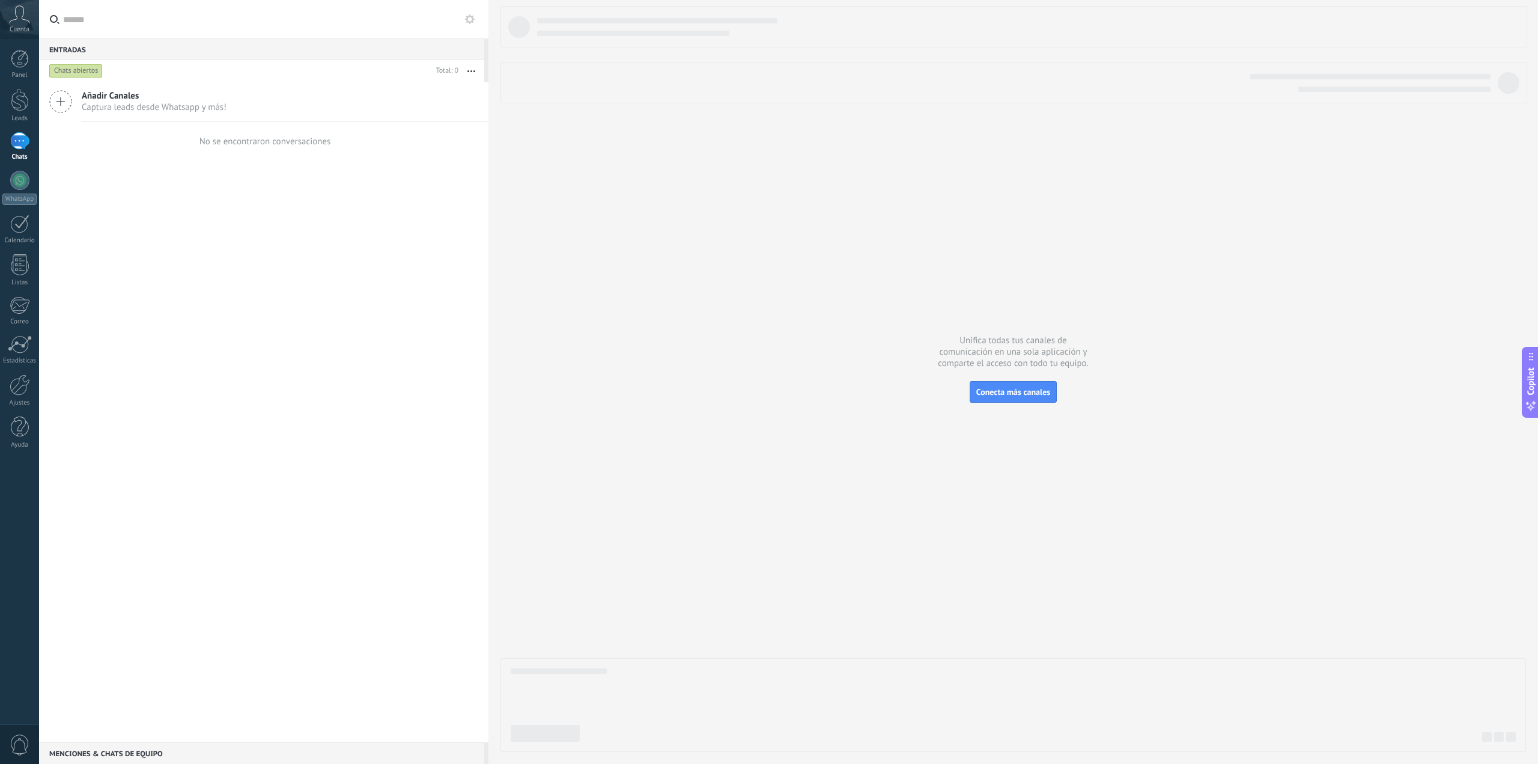
click at [60, 103] on icon at bounding box center [60, 101] width 23 height 23
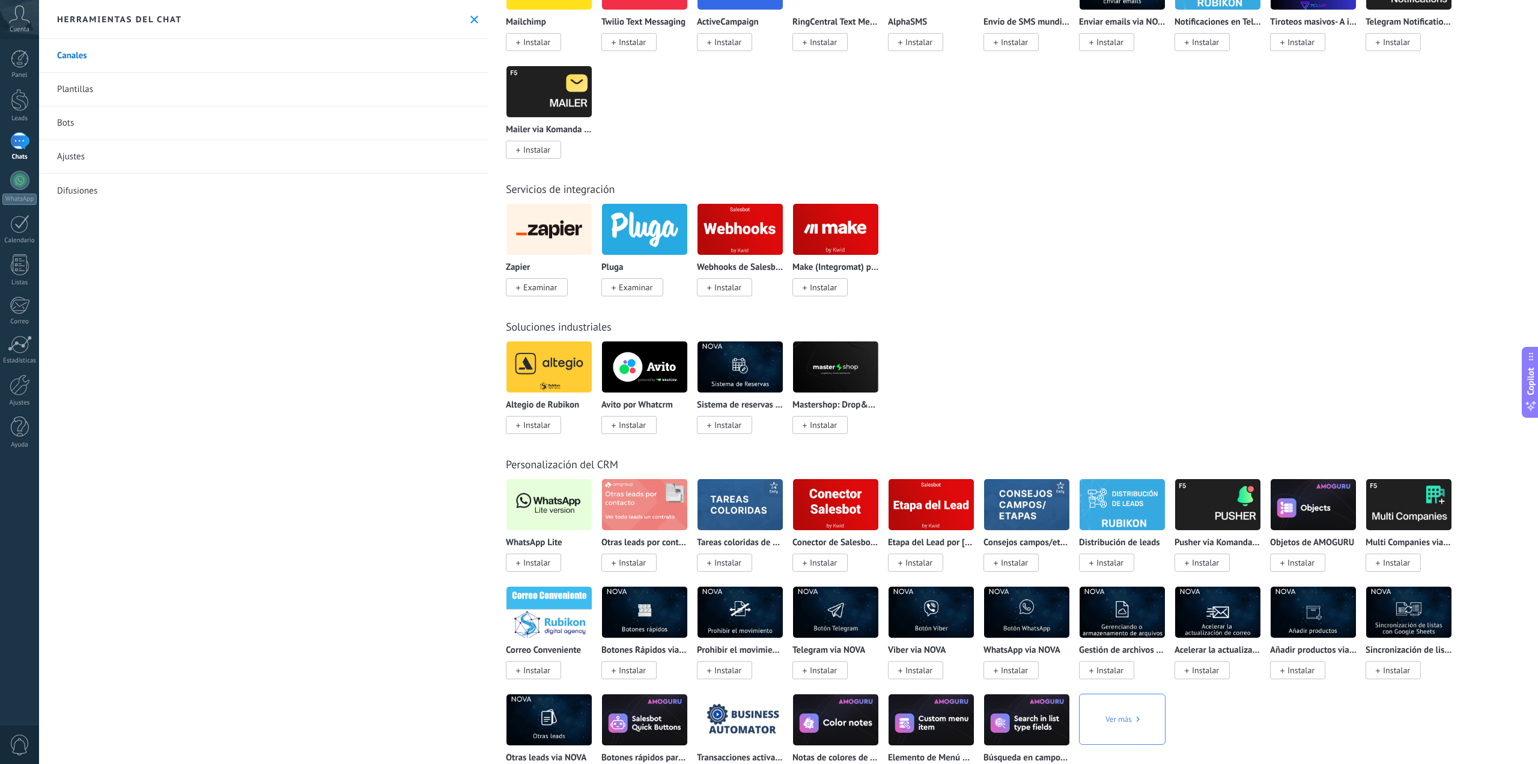
scroll to position [1803, 0]
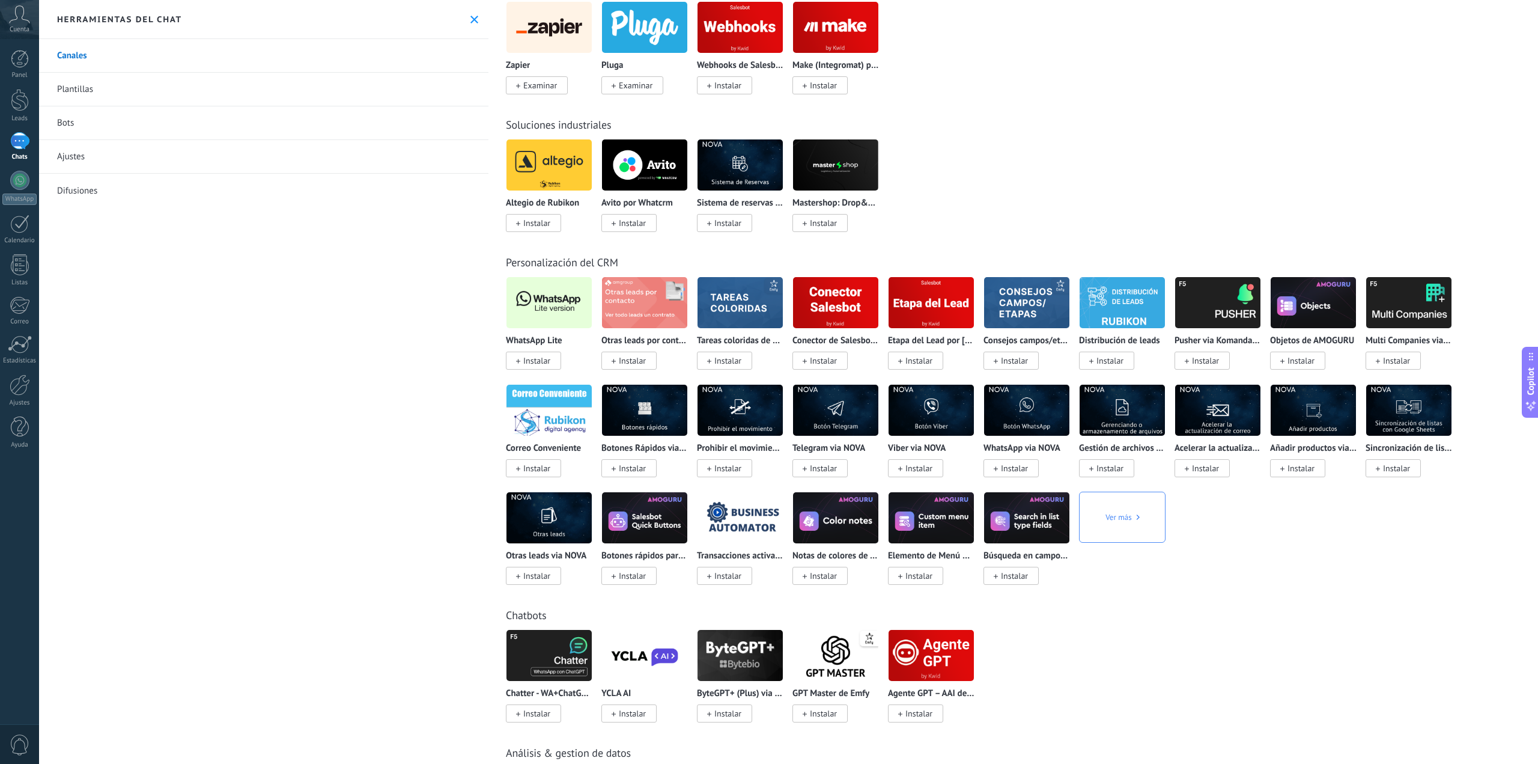
click at [528, 355] on span "Instalar" at bounding box center [533, 361] width 55 height 18
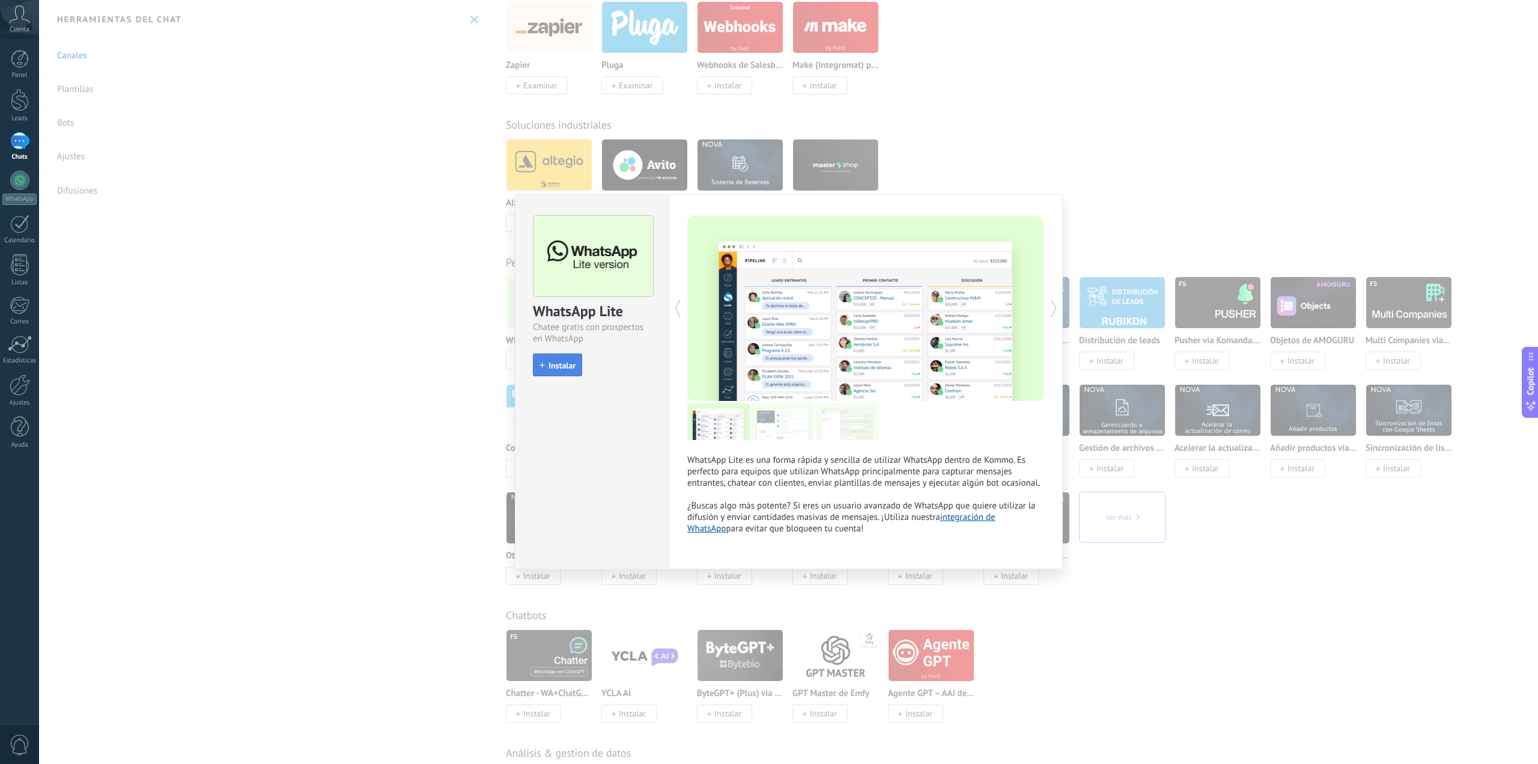
drag, startPoint x: 552, startPoint y: 367, endPoint x: 553, endPoint y: 358, distance: 9.1
click at [553, 358] on button "Instalar" at bounding box center [557, 364] width 49 height 23
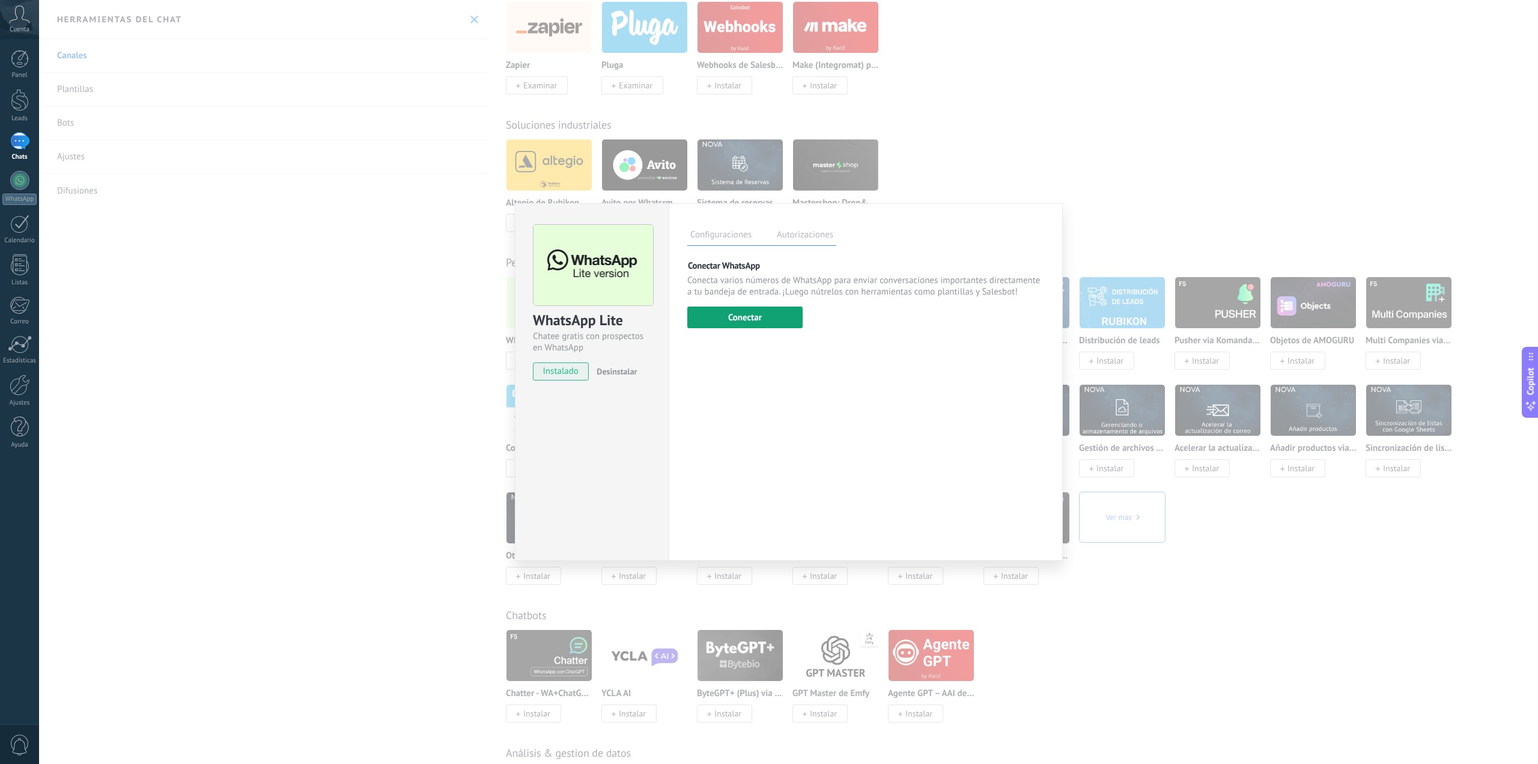
click at [760, 312] on button "Conectar" at bounding box center [744, 317] width 115 height 22
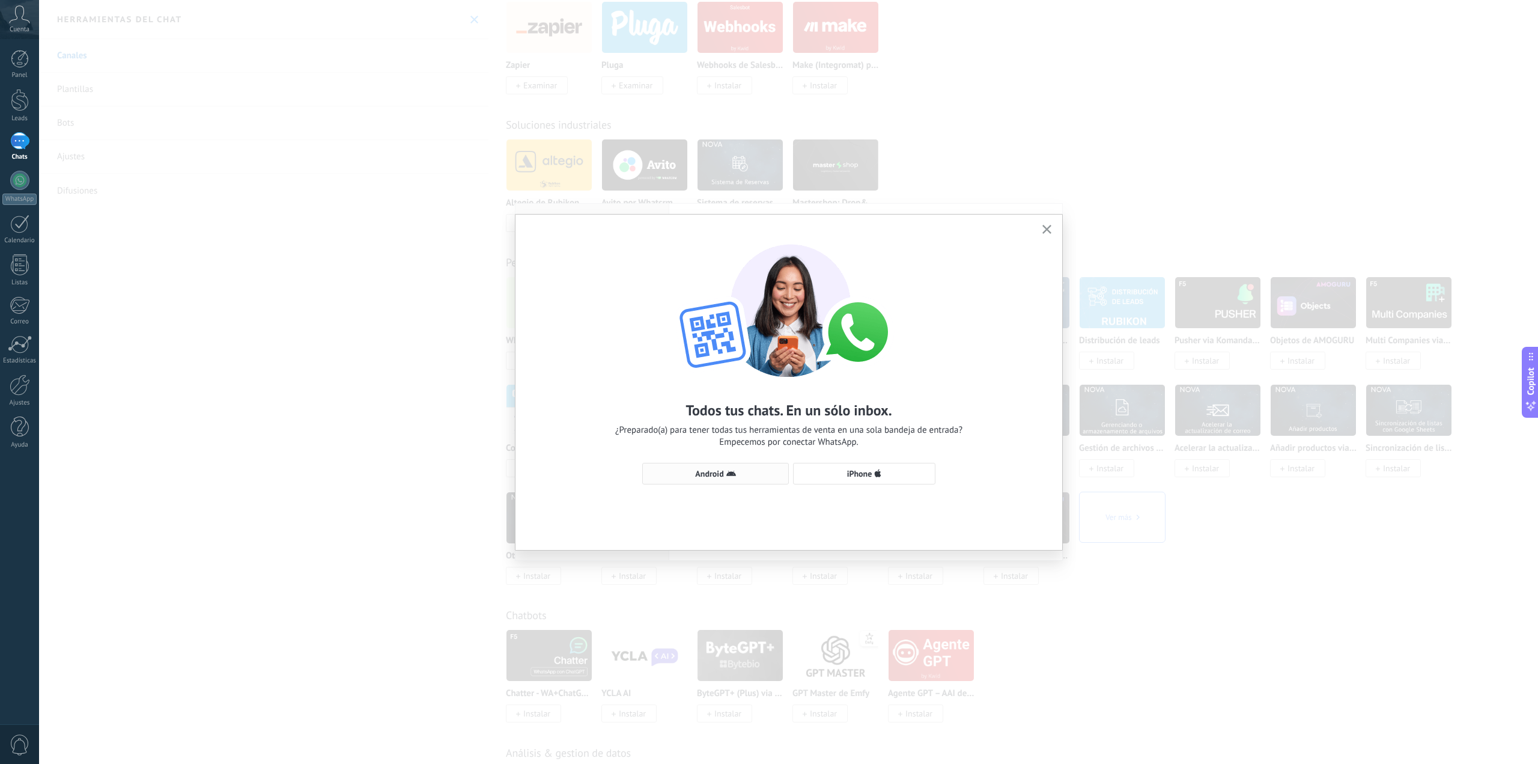
click at [717, 473] on span "Android" at bounding box center [709, 473] width 28 height 8
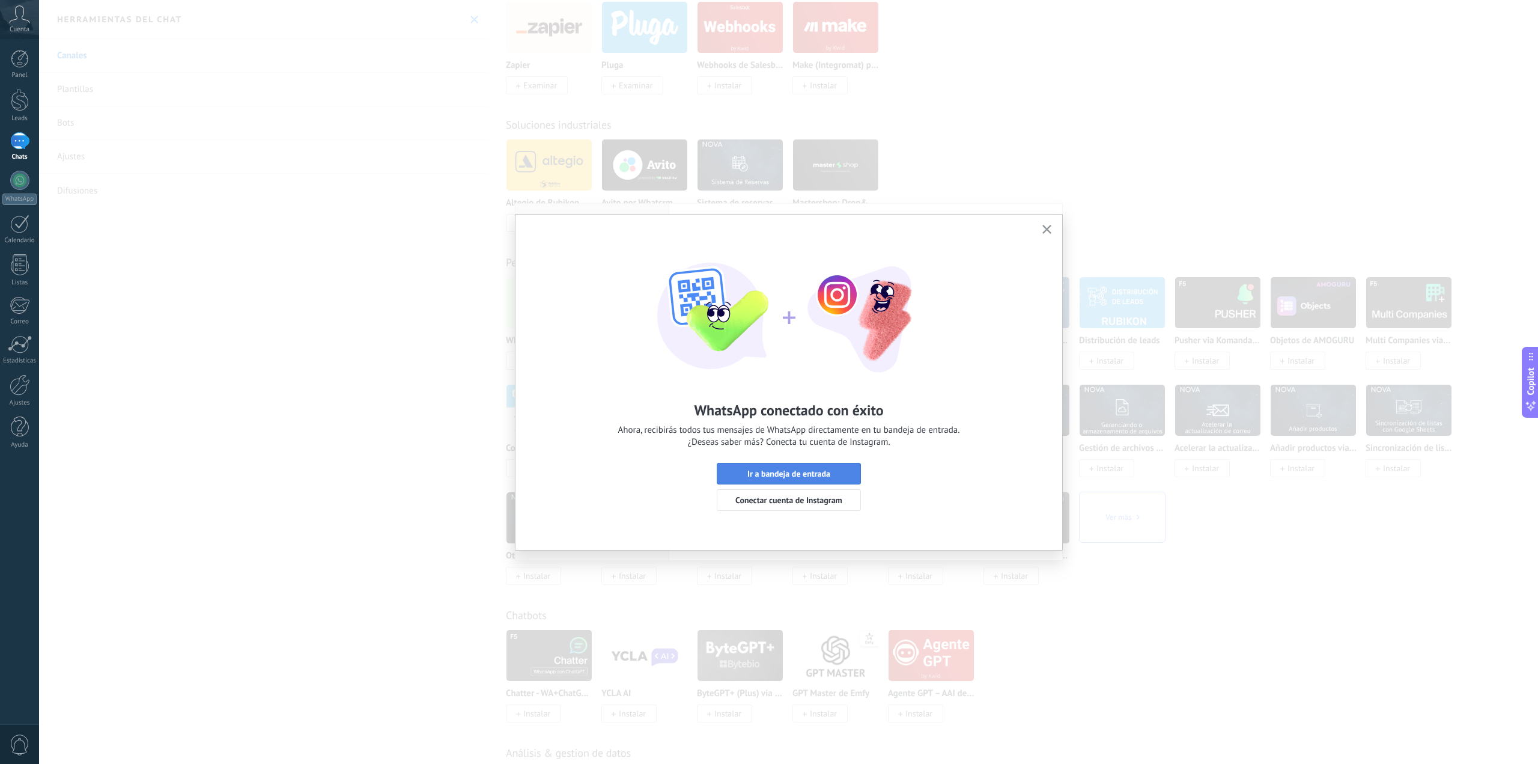
click at [785, 475] on span "Ir a bandeja de entrada" at bounding box center [789, 473] width 83 height 8
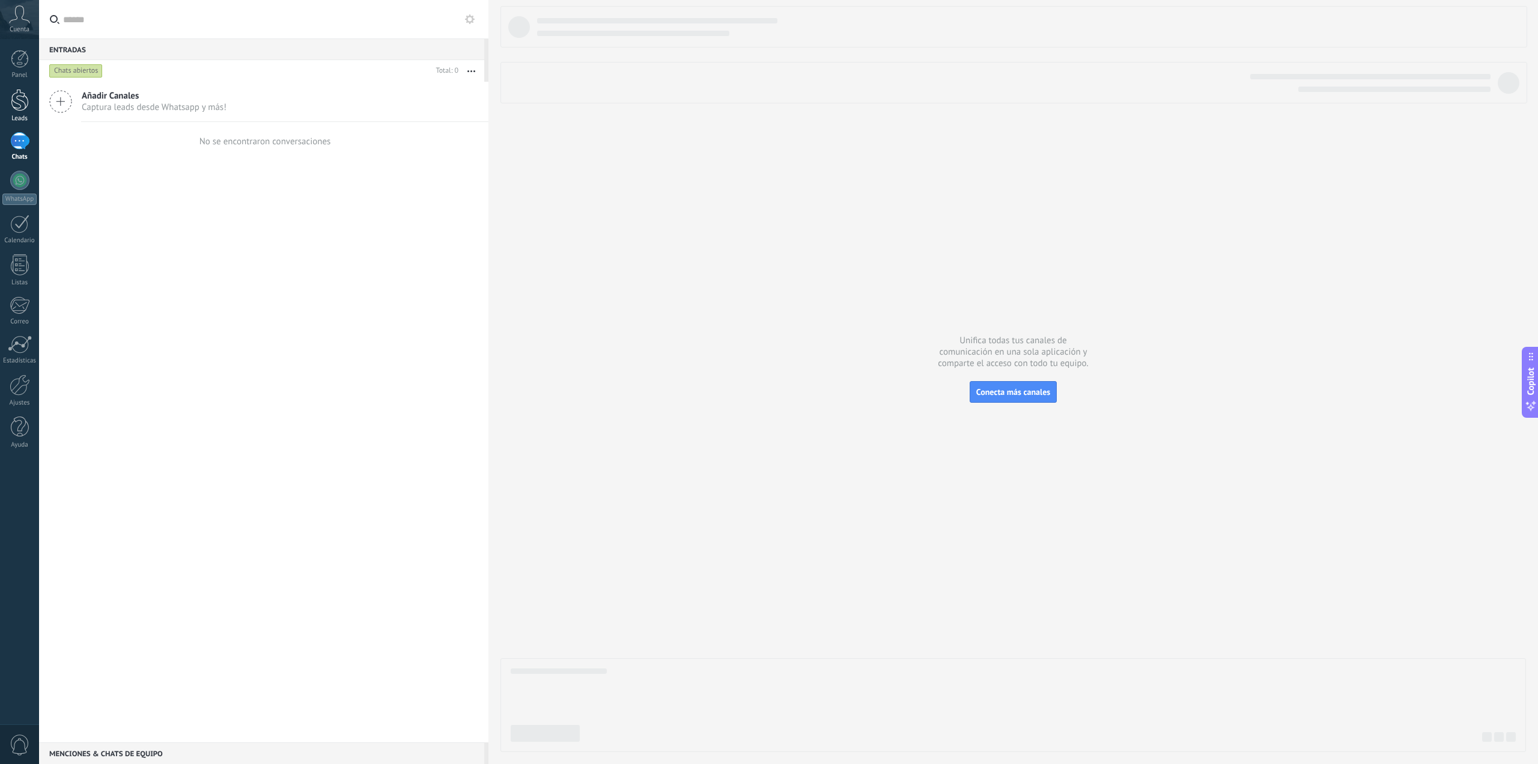
click at [16, 110] on div at bounding box center [20, 100] width 18 height 22
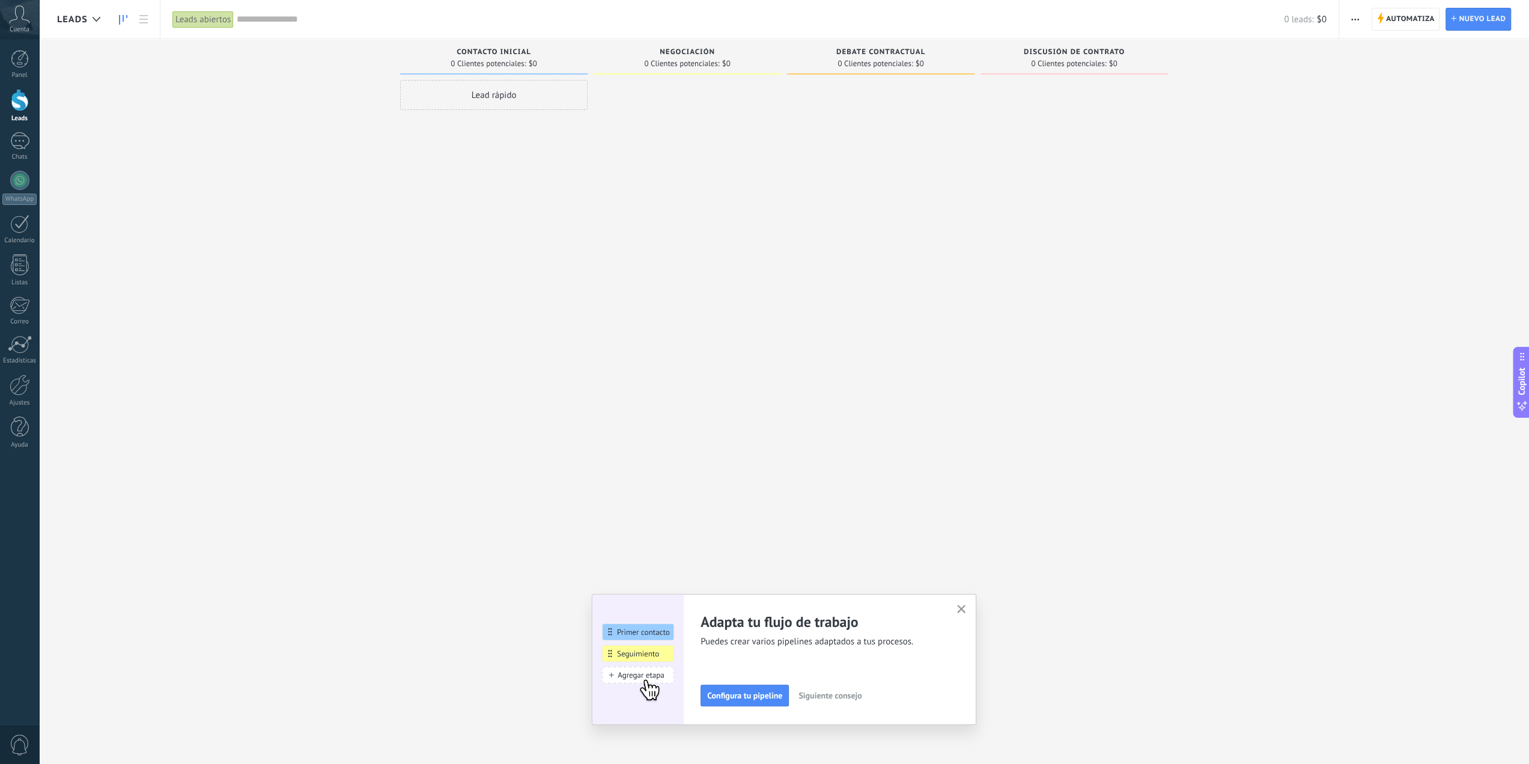
click at [498, 49] on span "Contacto inicial" at bounding box center [494, 52] width 75 height 8
click at [501, 50] on span "Contacto inicial" at bounding box center [494, 52] width 75 height 8
click at [1350, 20] on button "button" at bounding box center [1355, 19] width 17 height 23
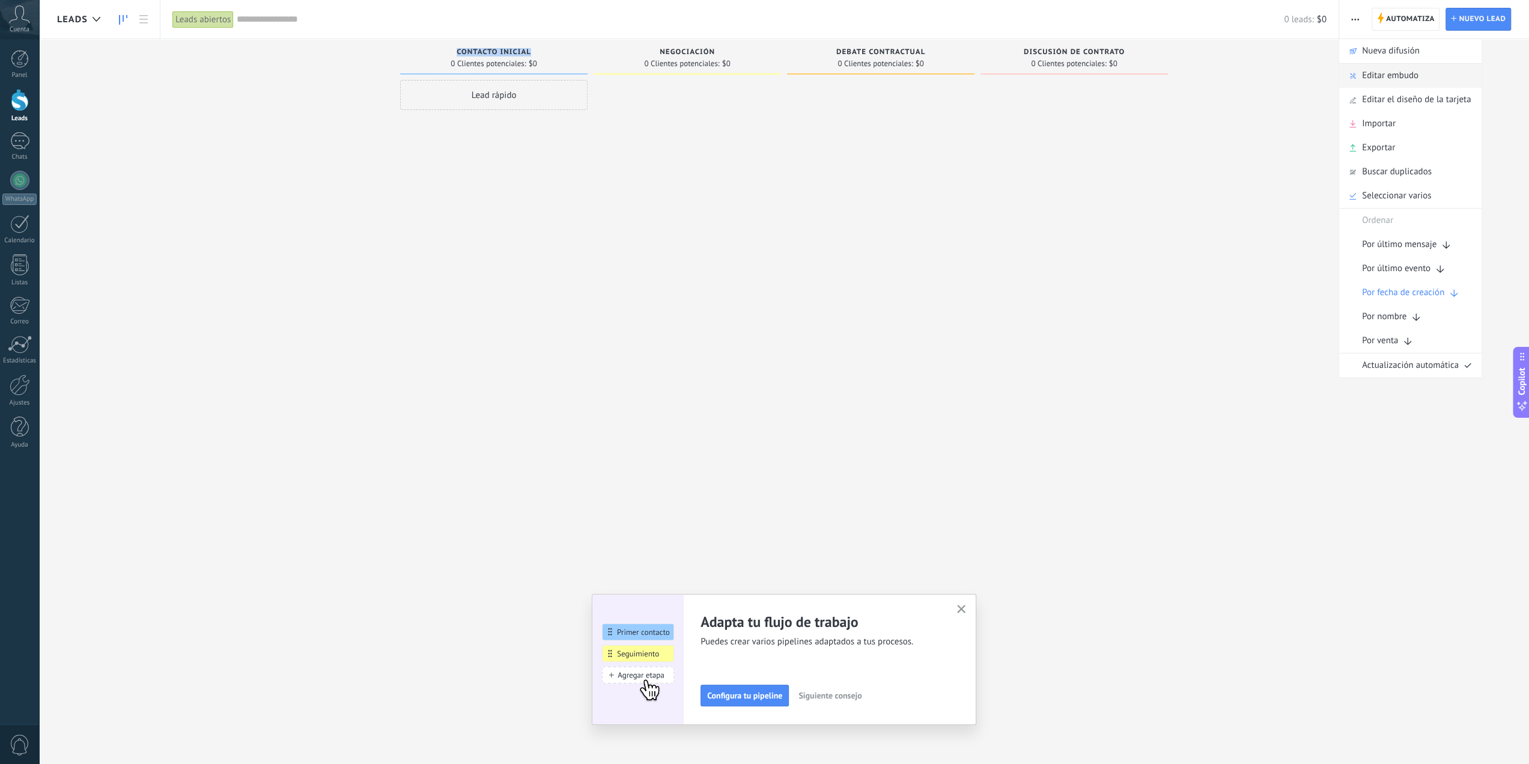
click at [1384, 79] on span "Editar embudo" at bounding box center [1390, 76] width 56 height 24
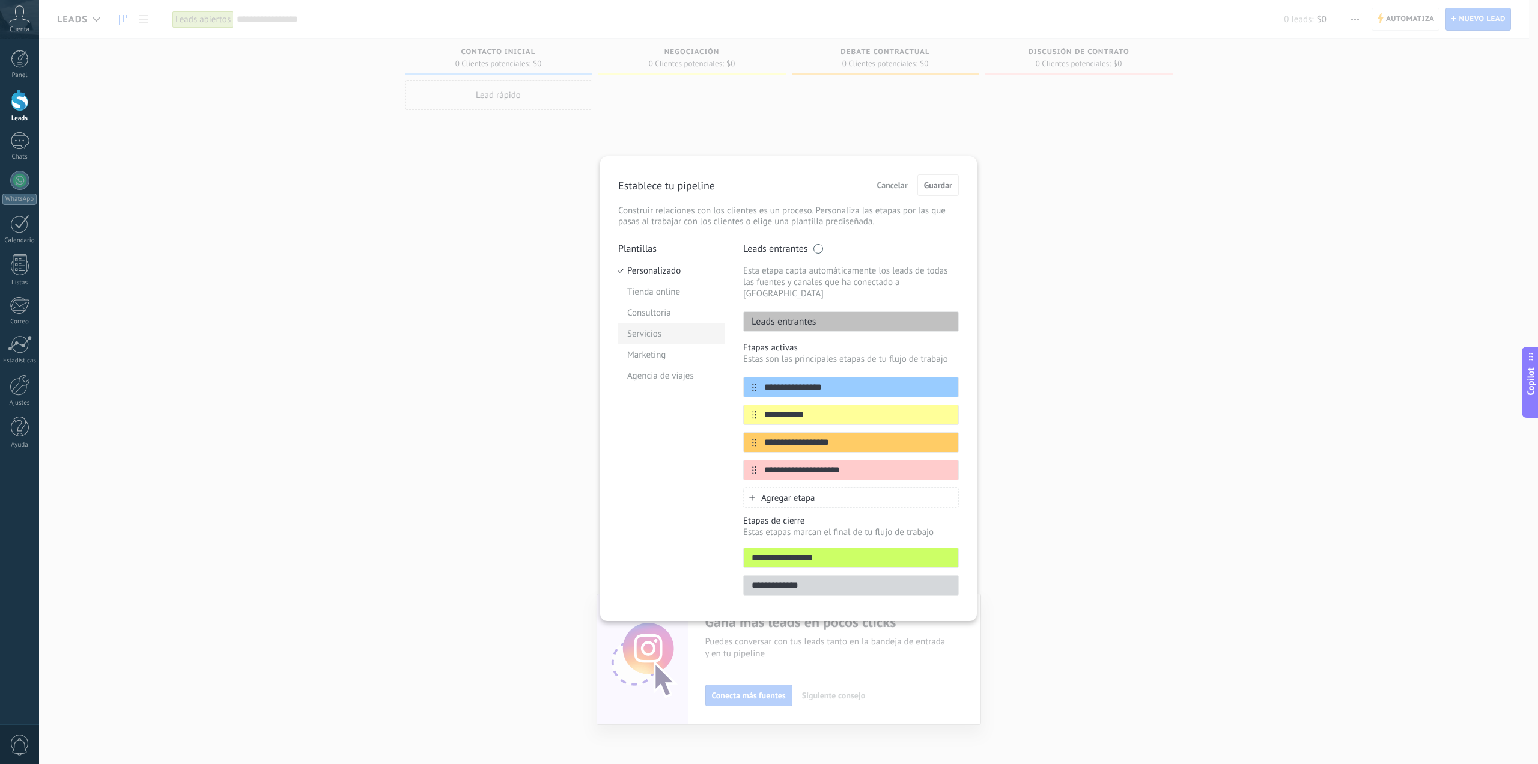
click at [668, 332] on li "Servicios" at bounding box center [671, 333] width 107 height 21
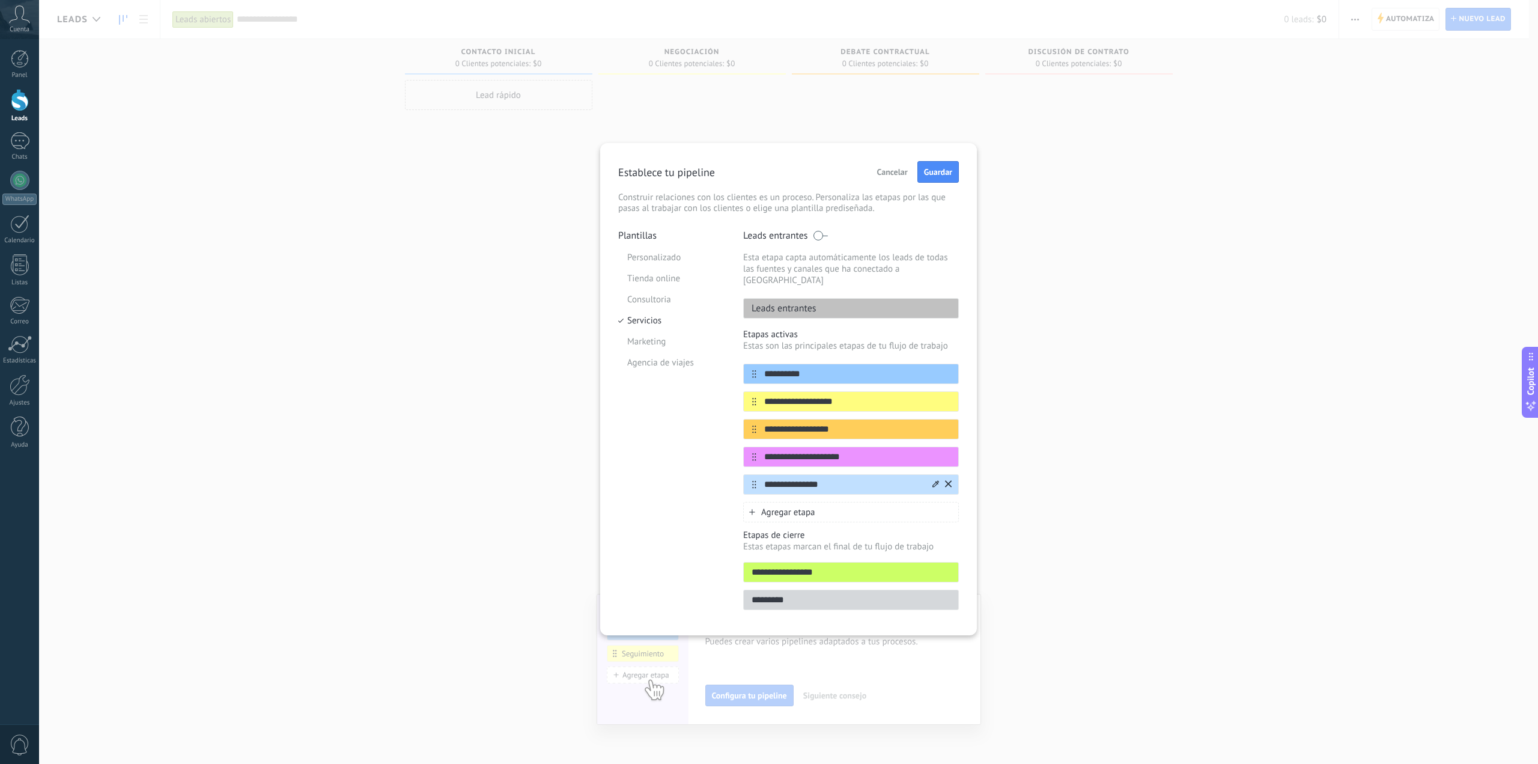
click at [831, 478] on input "**********" at bounding box center [844, 484] width 174 height 13
type input "*"
type input "**********"
click at [931, 171] on span "Guardar" at bounding box center [938, 172] width 28 height 8
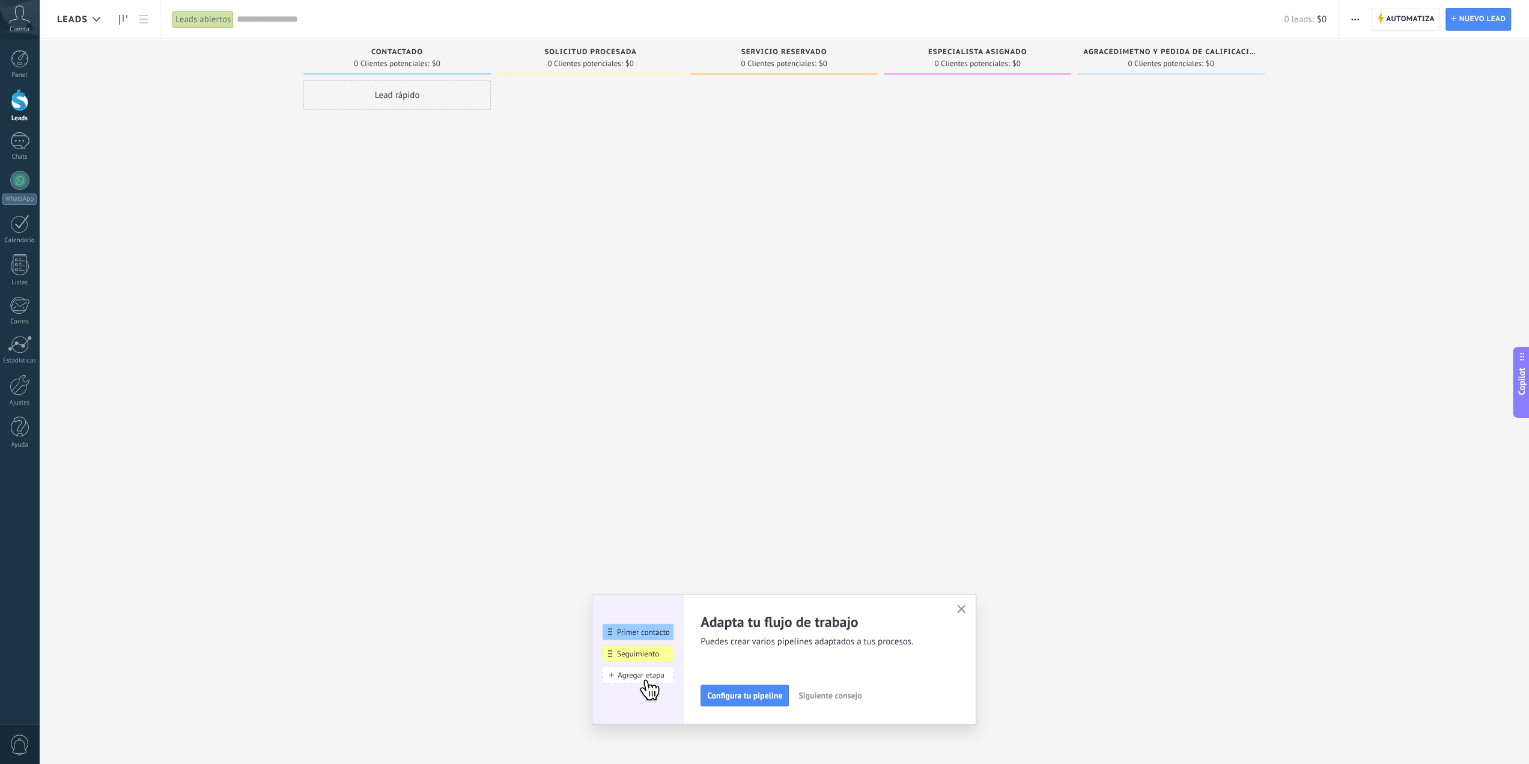
click at [957, 49] on span "Especialista asignado" at bounding box center [977, 52] width 99 height 8
click at [963, 606] on use "button" at bounding box center [961, 609] width 9 height 9
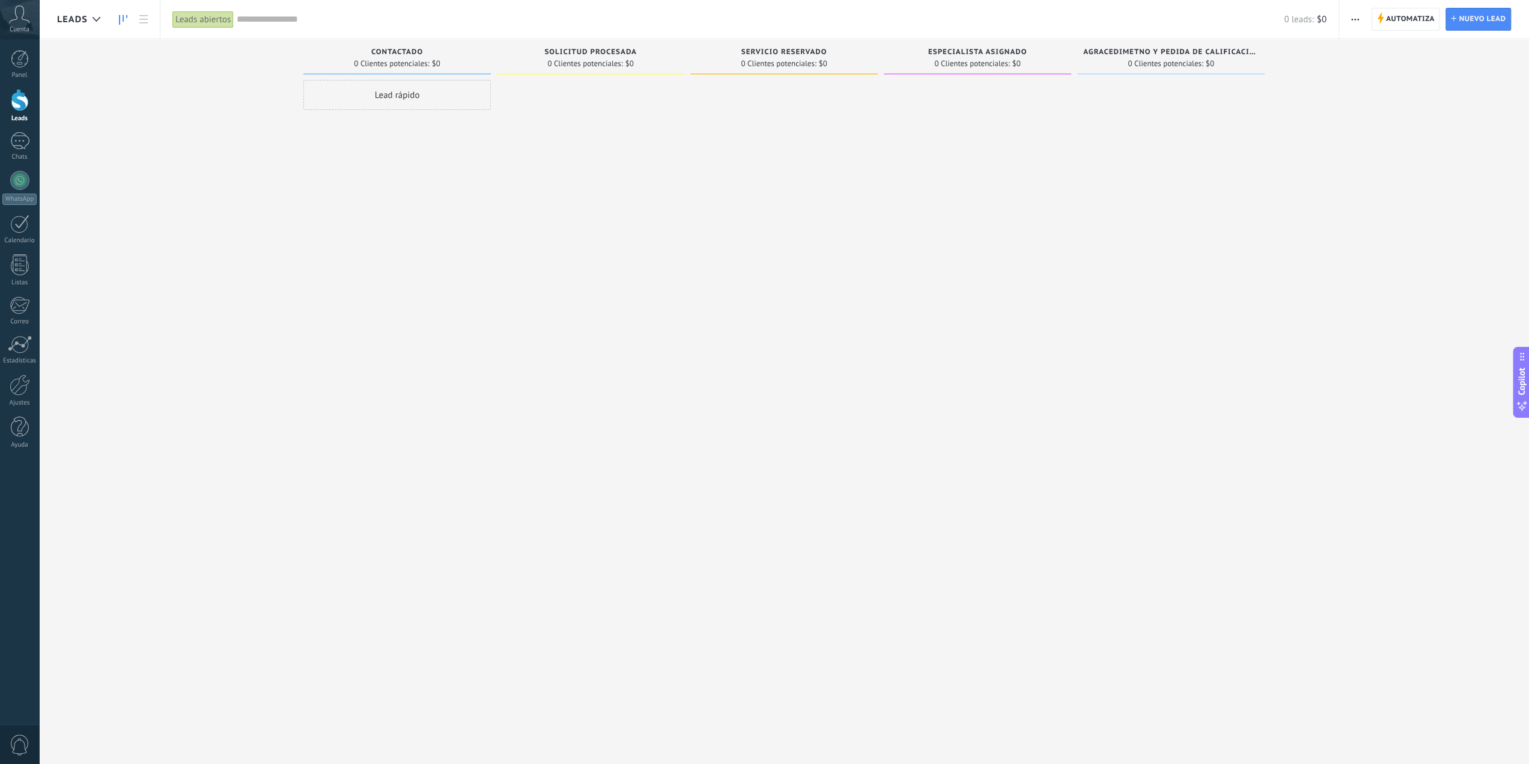
click at [1364, 16] on button "button" at bounding box center [1355, 19] width 17 height 23
click at [1387, 78] on span "Editar embudo" at bounding box center [1390, 76] width 56 height 24
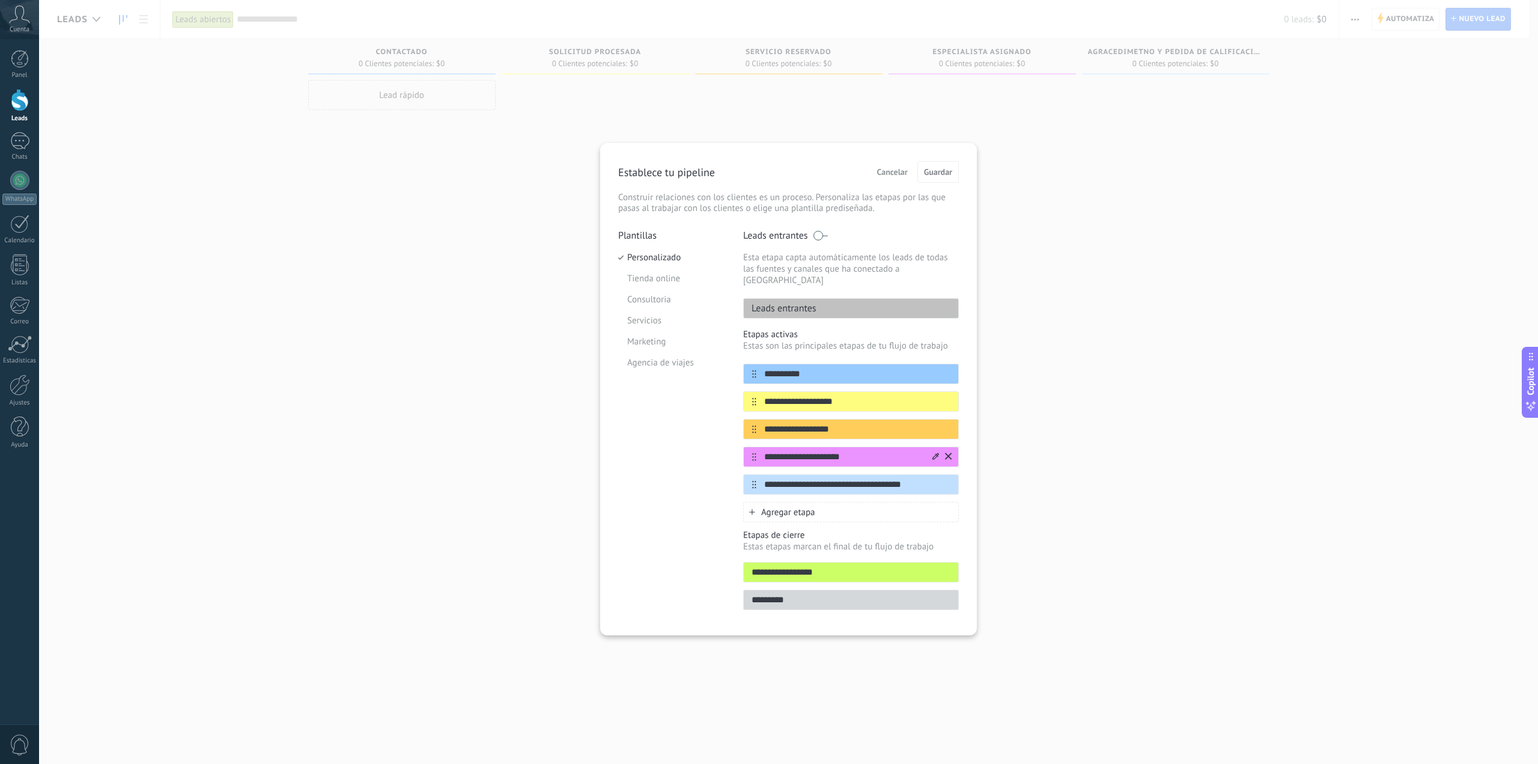
click at [935, 452] on icon at bounding box center [936, 455] width 7 height 7
click at [846, 451] on input "**********" at bounding box center [844, 457] width 174 height 13
drag, startPoint x: 818, startPoint y: 442, endPoint x: 738, endPoint y: 438, distance: 80.0
click at [738, 438] on div "**********" at bounding box center [788, 424] width 341 height 388
type input "**********"
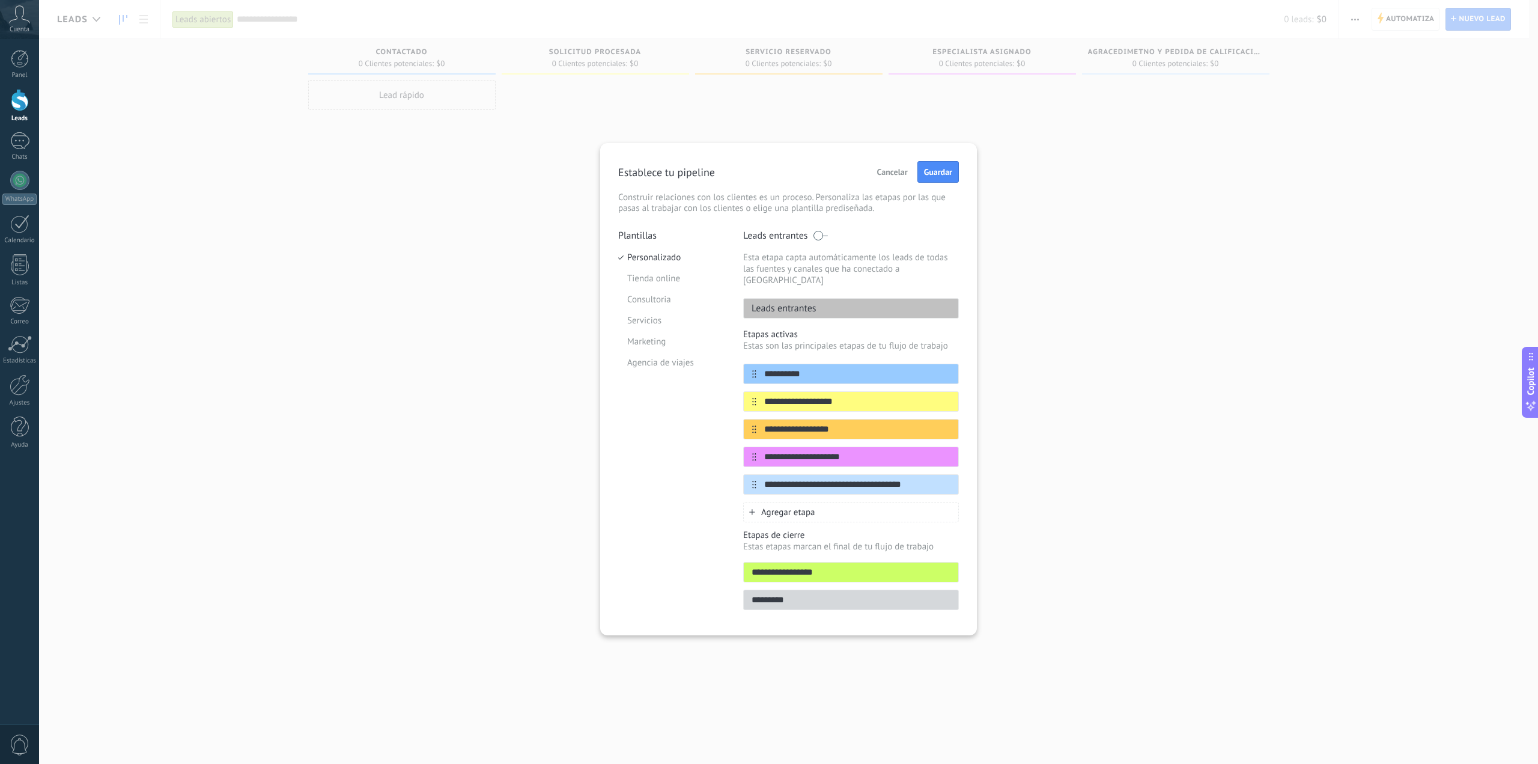
click at [931, 172] on span "Guardar" at bounding box center [938, 172] width 28 height 8
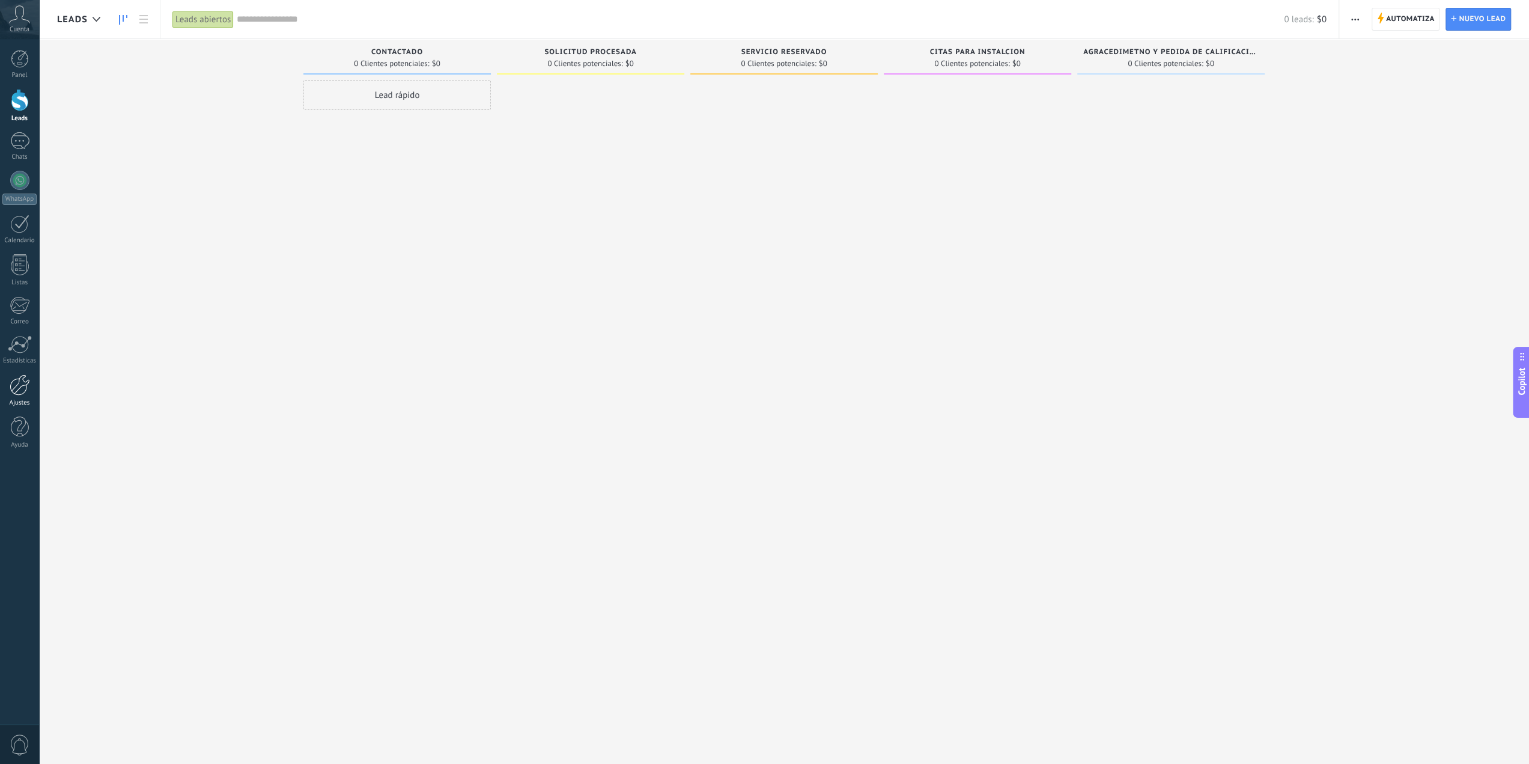
click at [24, 380] on div at bounding box center [20, 384] width 20 height 21
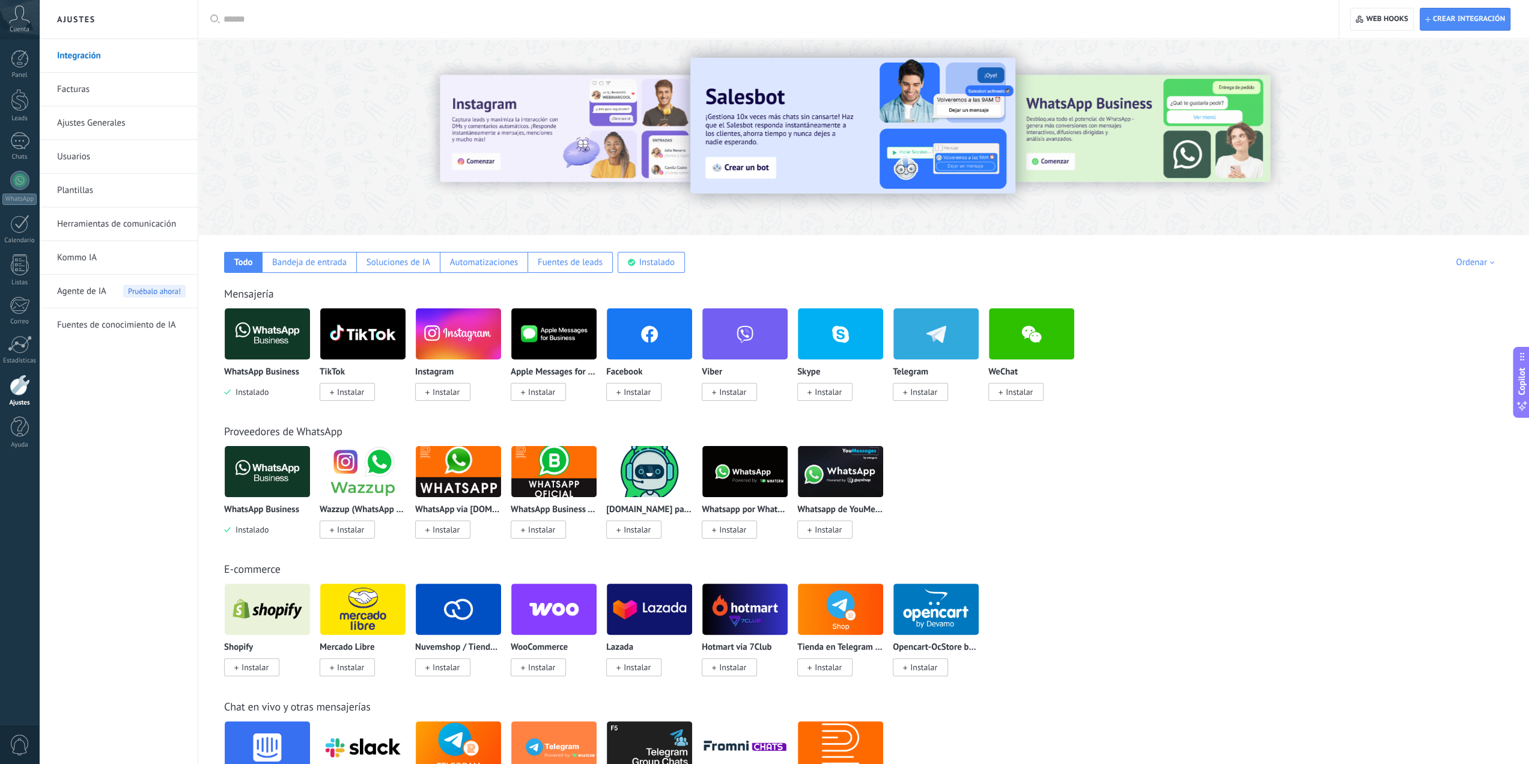
click at [743, 113] on img at bounding box center [852, 126] width 325 height 136
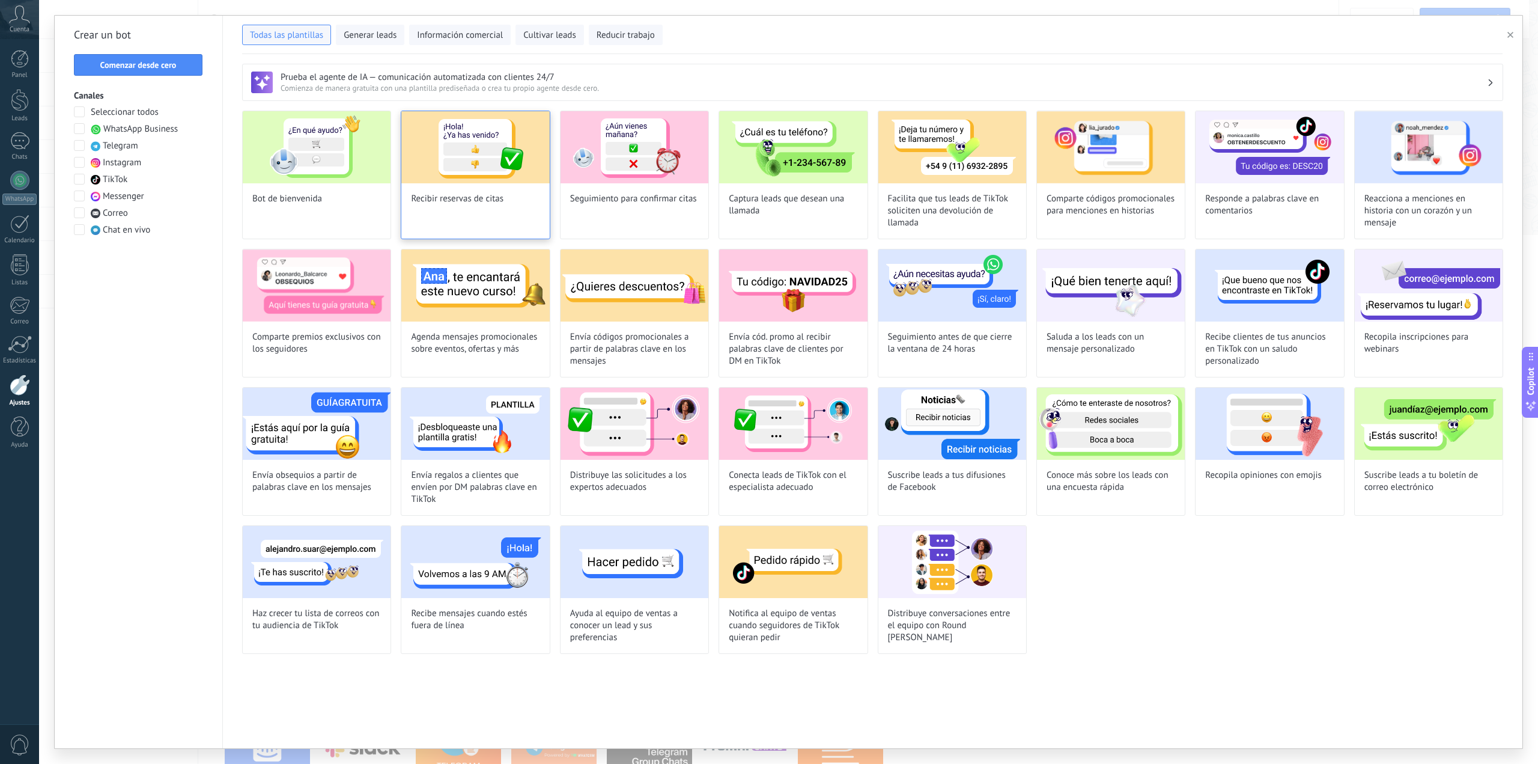
click at [471, 202] on span "Recibir reservas de citas" at bounding box center [457, 199] width 93 height 12
type input "**********"
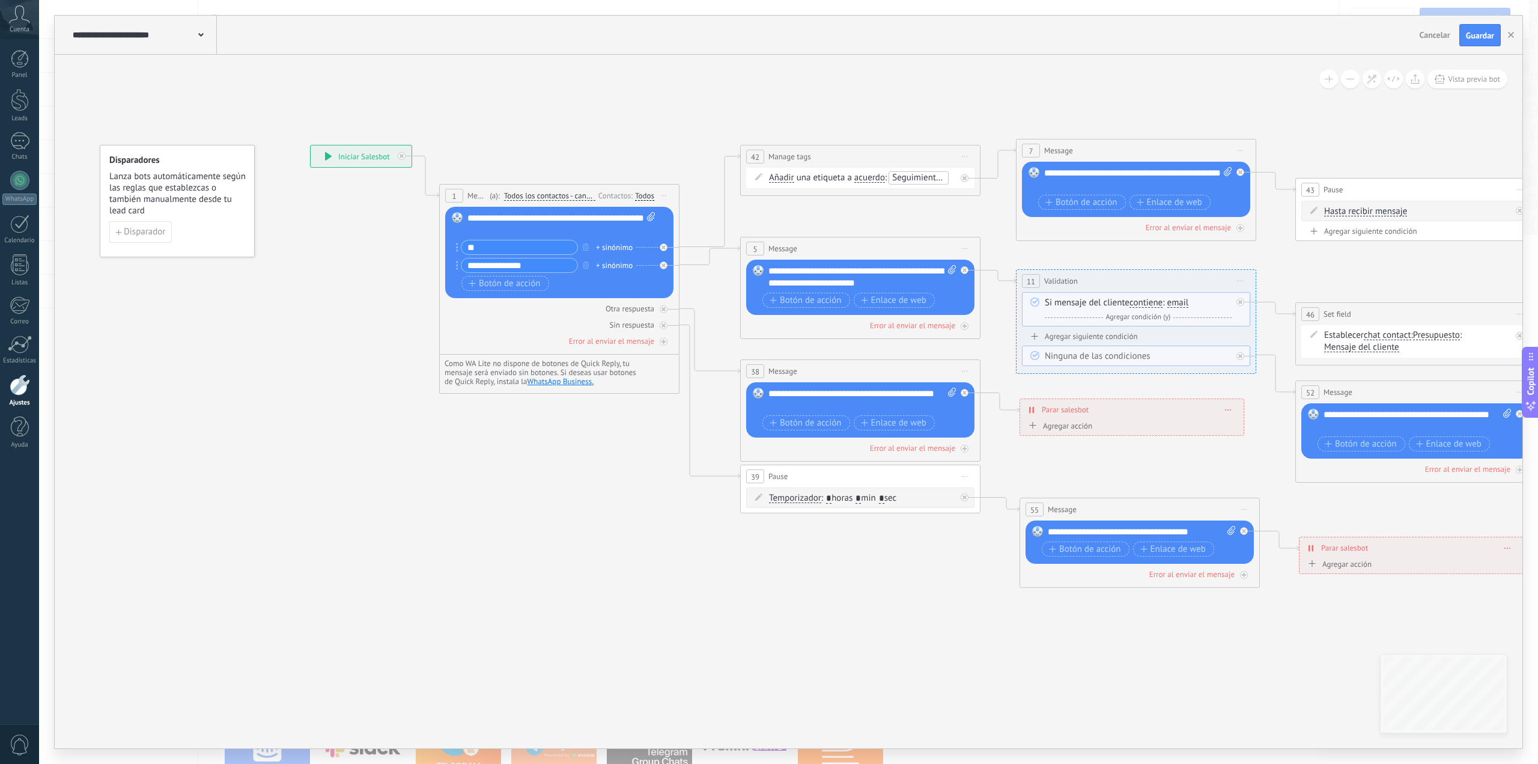
click at [203, 37] on icon at bounding box center [200, 35] width 5 height 4
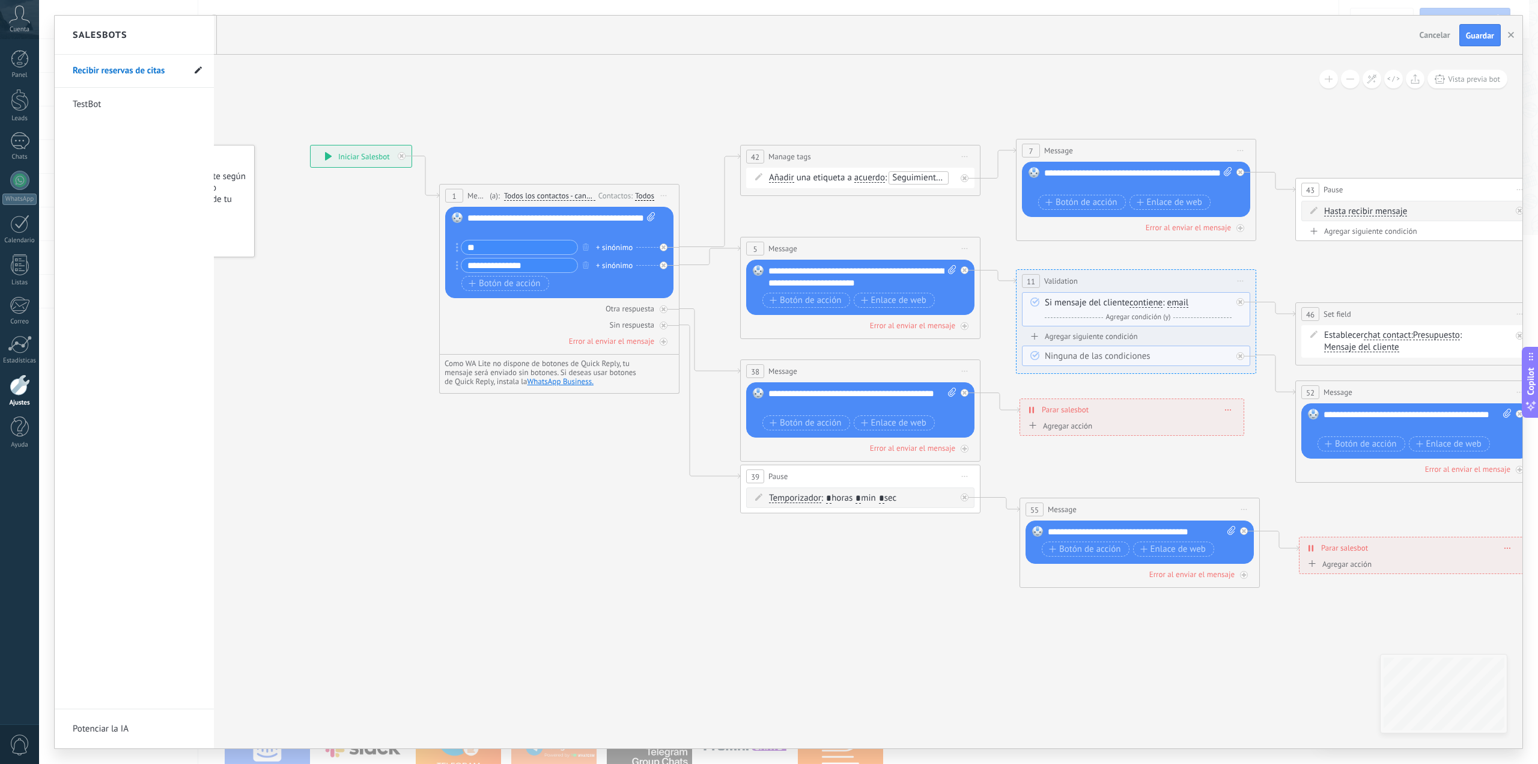
click at [201, 70] on icon at bounding box center [198, 70] width 7 height 7
click at [171, 72] on icon at bounding box center [171, 70] width 13 height 7
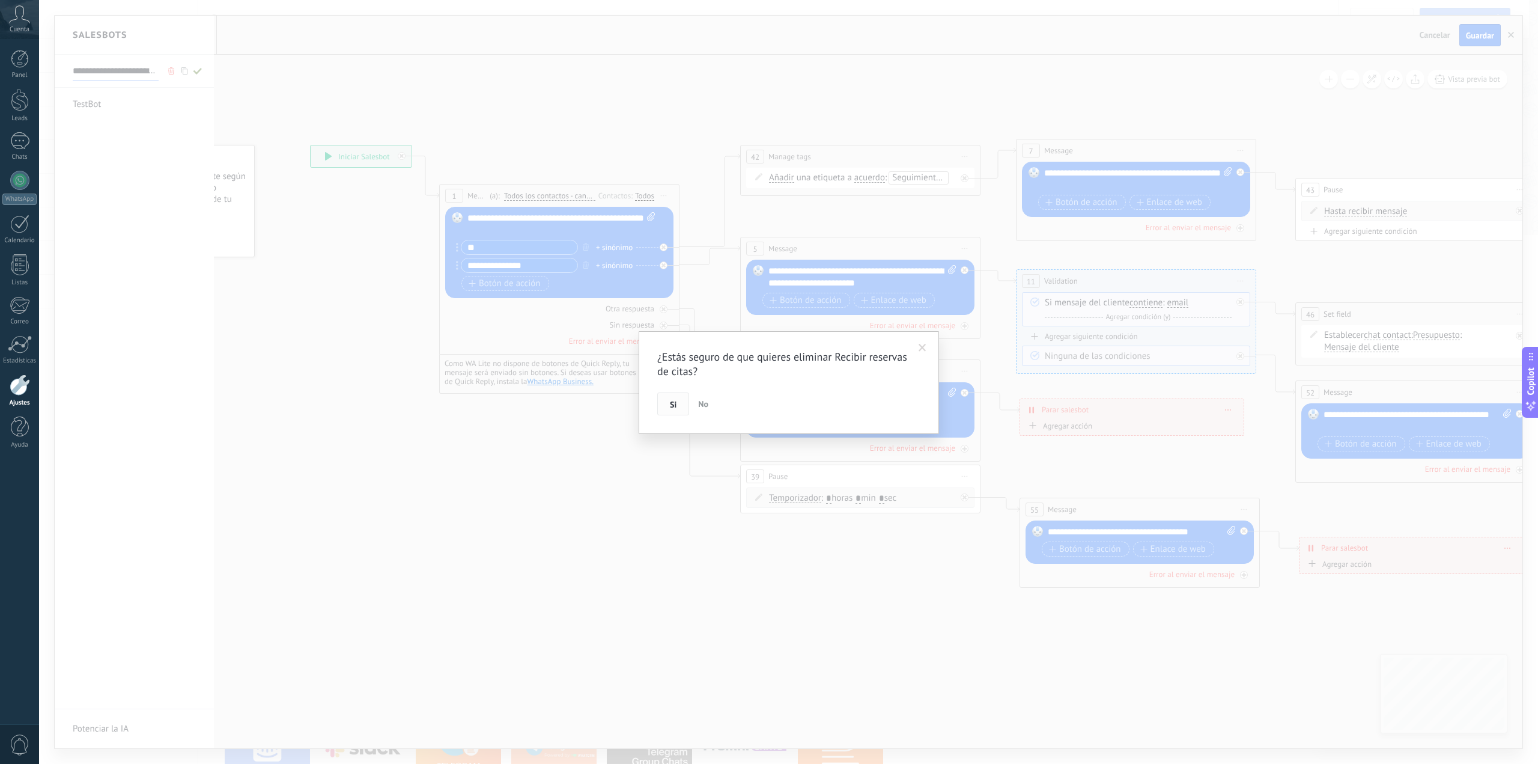
click at [670, 397] on button "Si" at bounding box center [673, 403] width 32 height 23
click at [941, 338] on span at bounding box center [941, 341] width 8 height 8
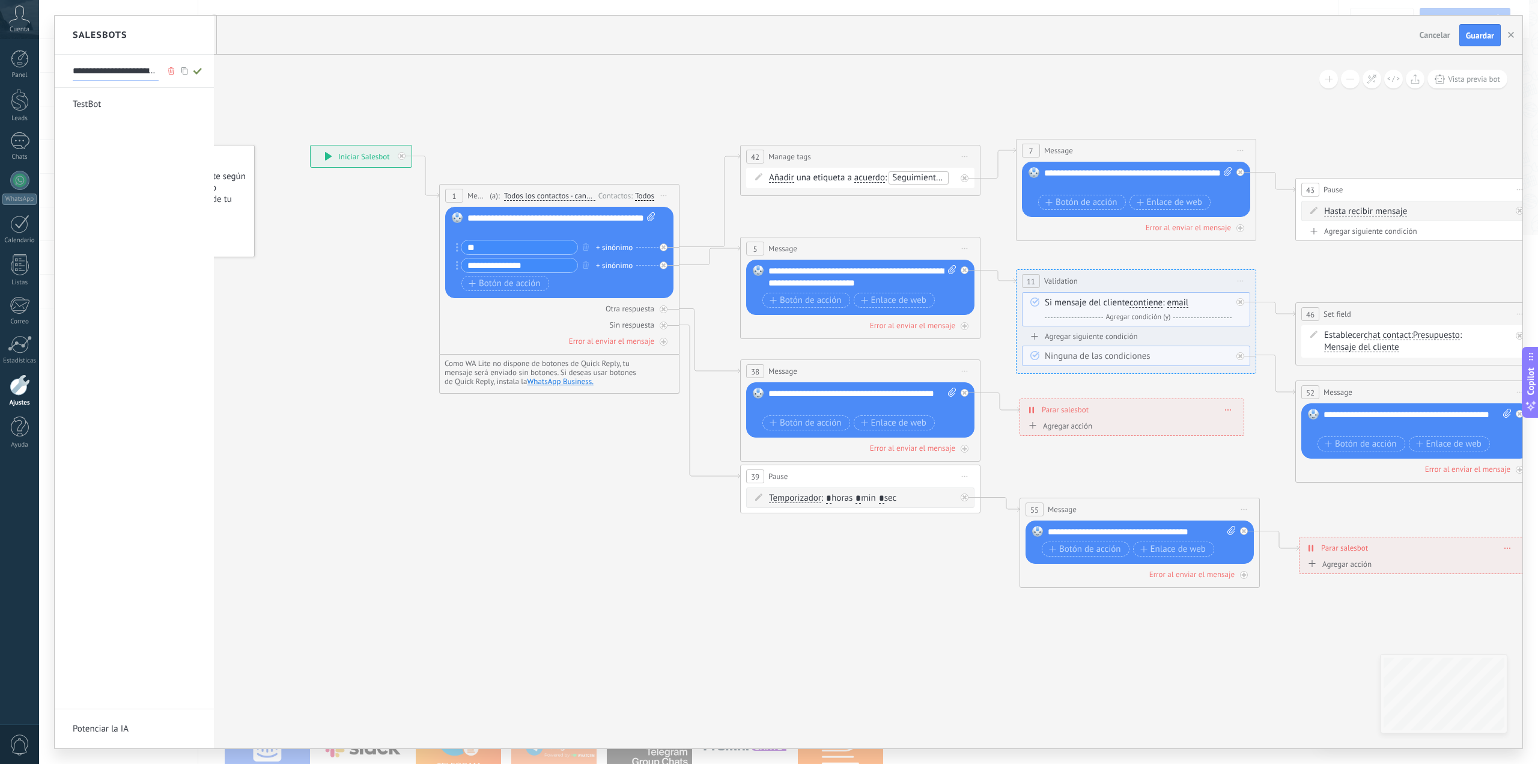
click at [174, 70] on icon at bounding box center [171, 70] width 13 height 7
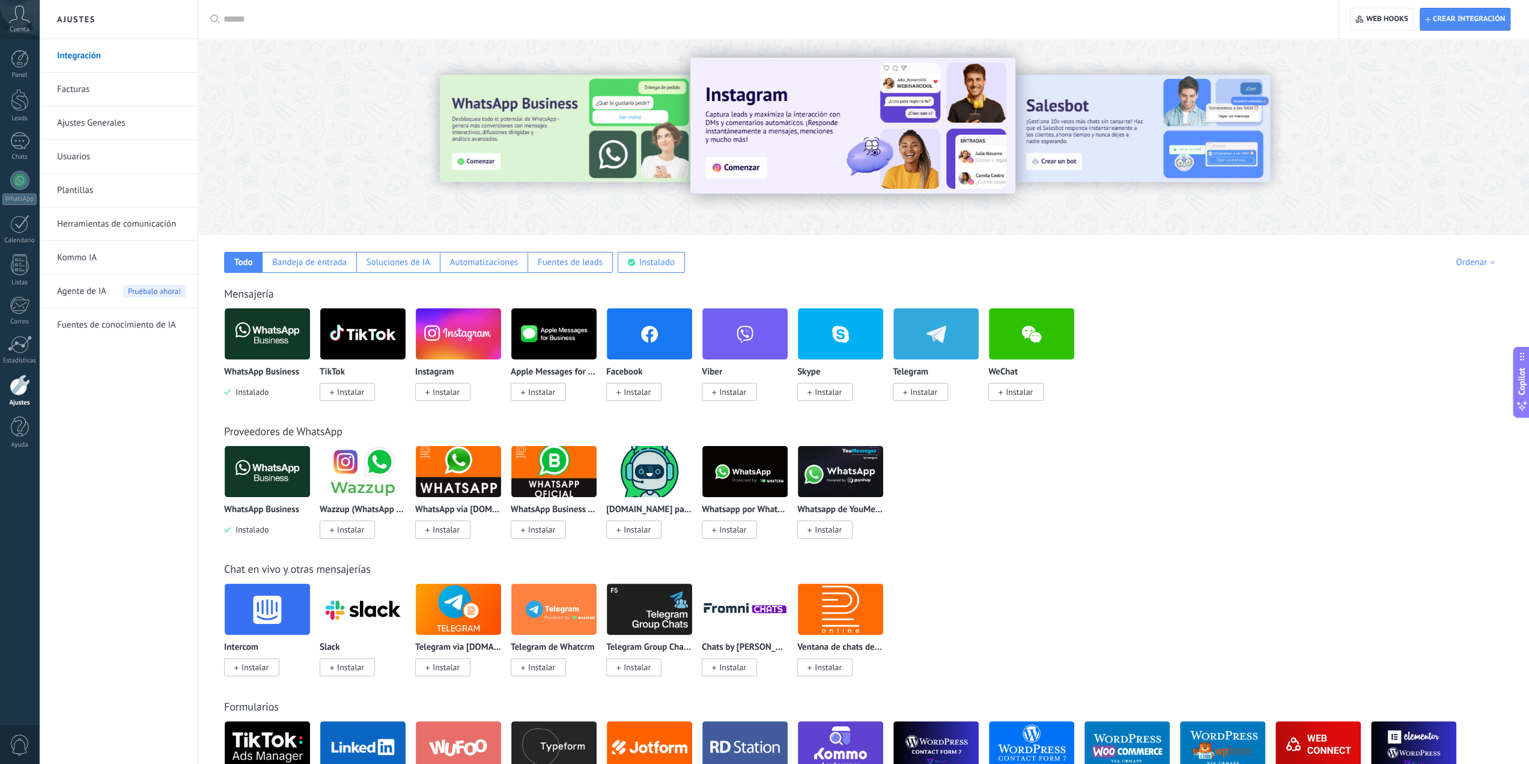
click at [821, 126] on img at bounding box center [852, 126] width 325 height 136
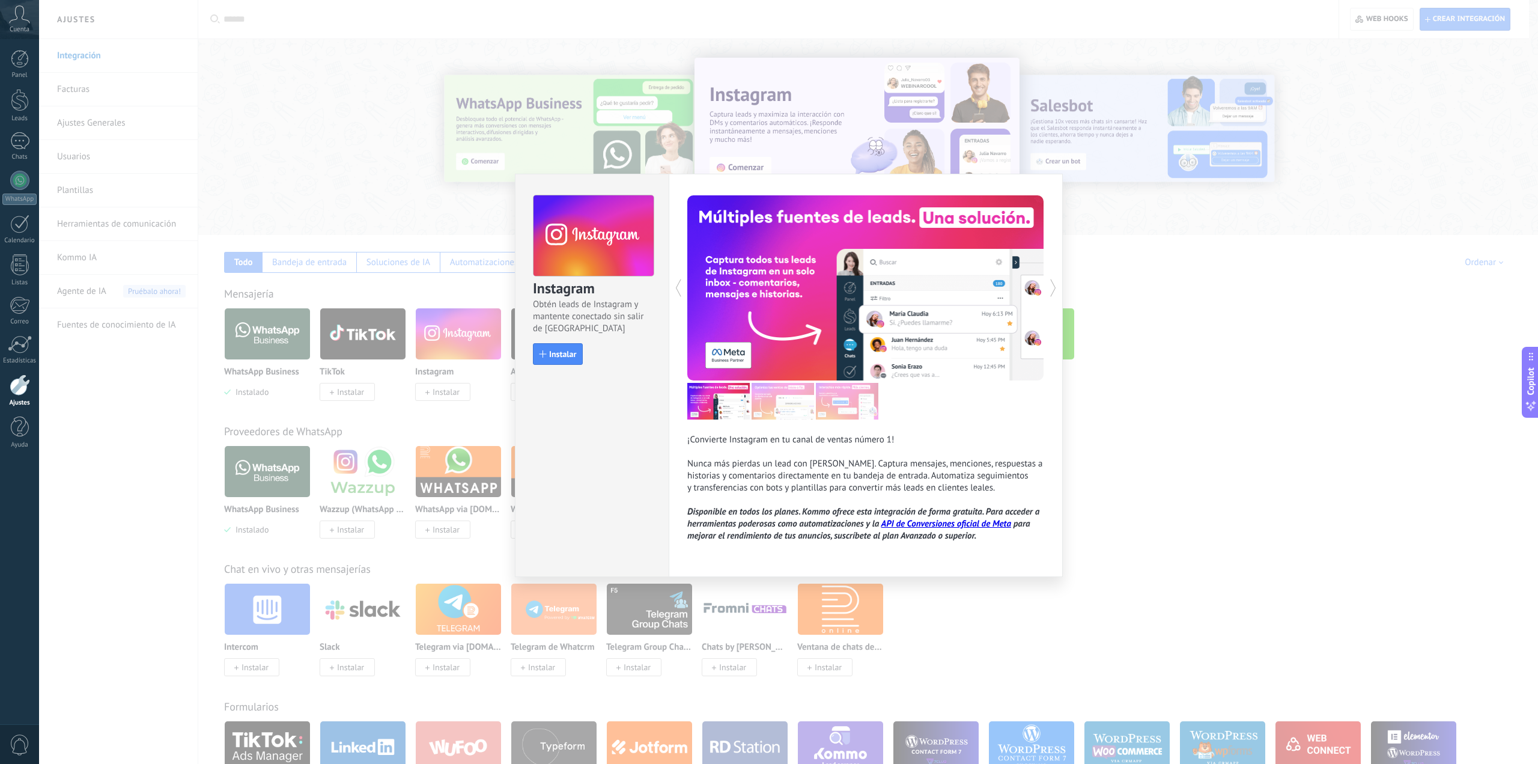
click at [1264, 409] on div "Instagram Obtén leads de Instagram y mantente conectado sin salir de Kommo Inst…" at bounding box center [788, 382] width 1499 height 764
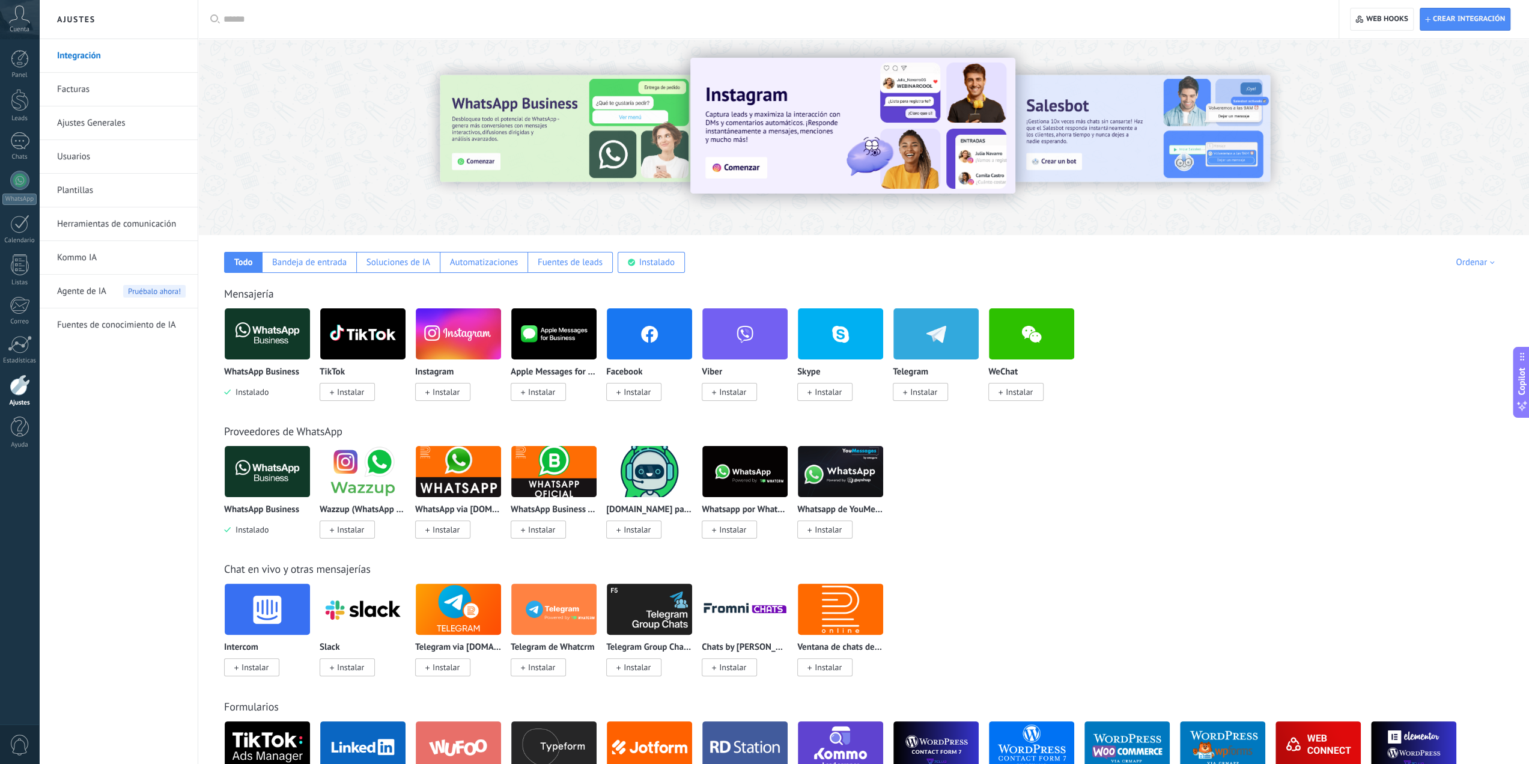
click at [1111, 139] on div at bounding box center [1162, 136] width 270 height 108
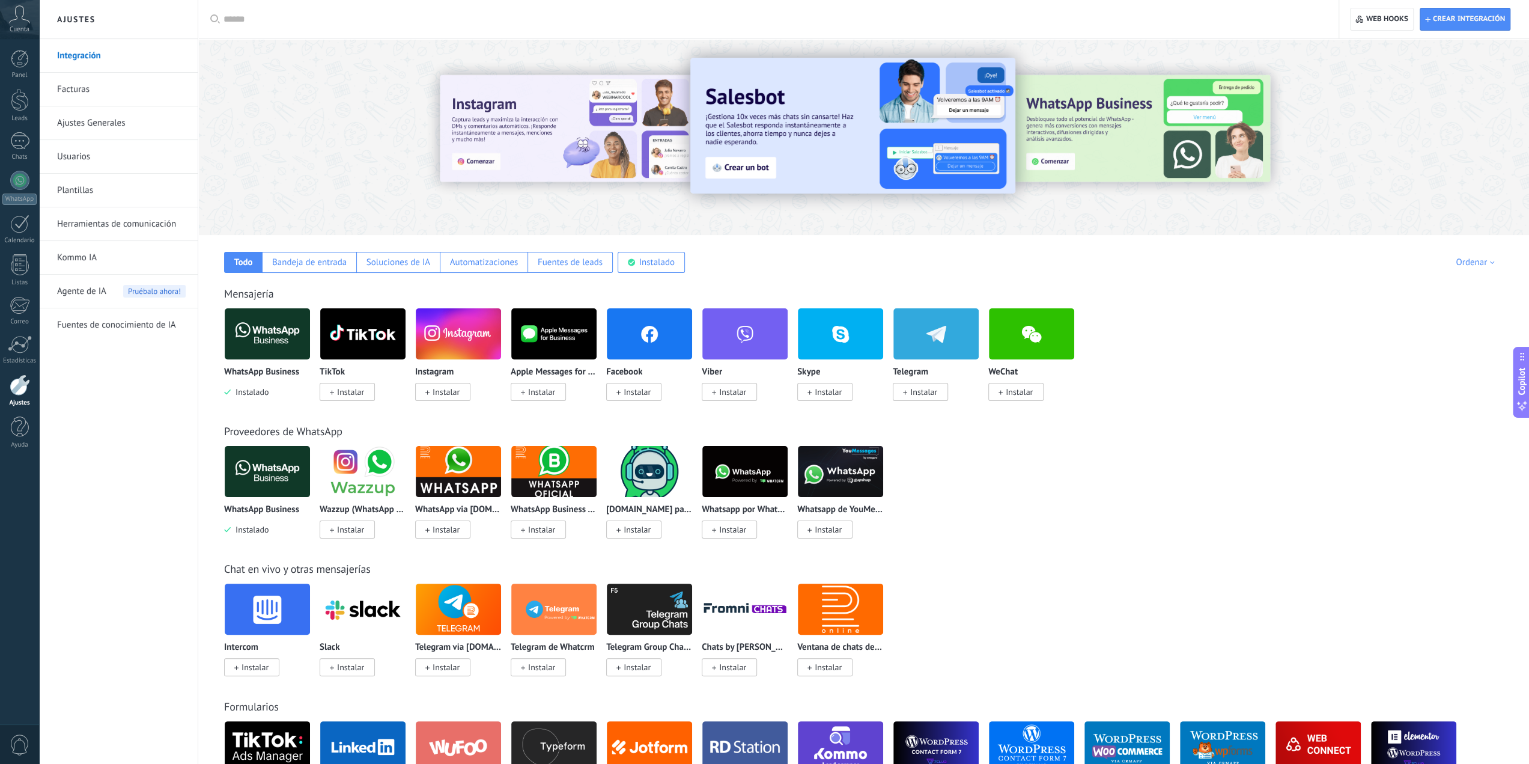
click at [921, 123] on img at bounding box center [852, 126] width 325 height 136
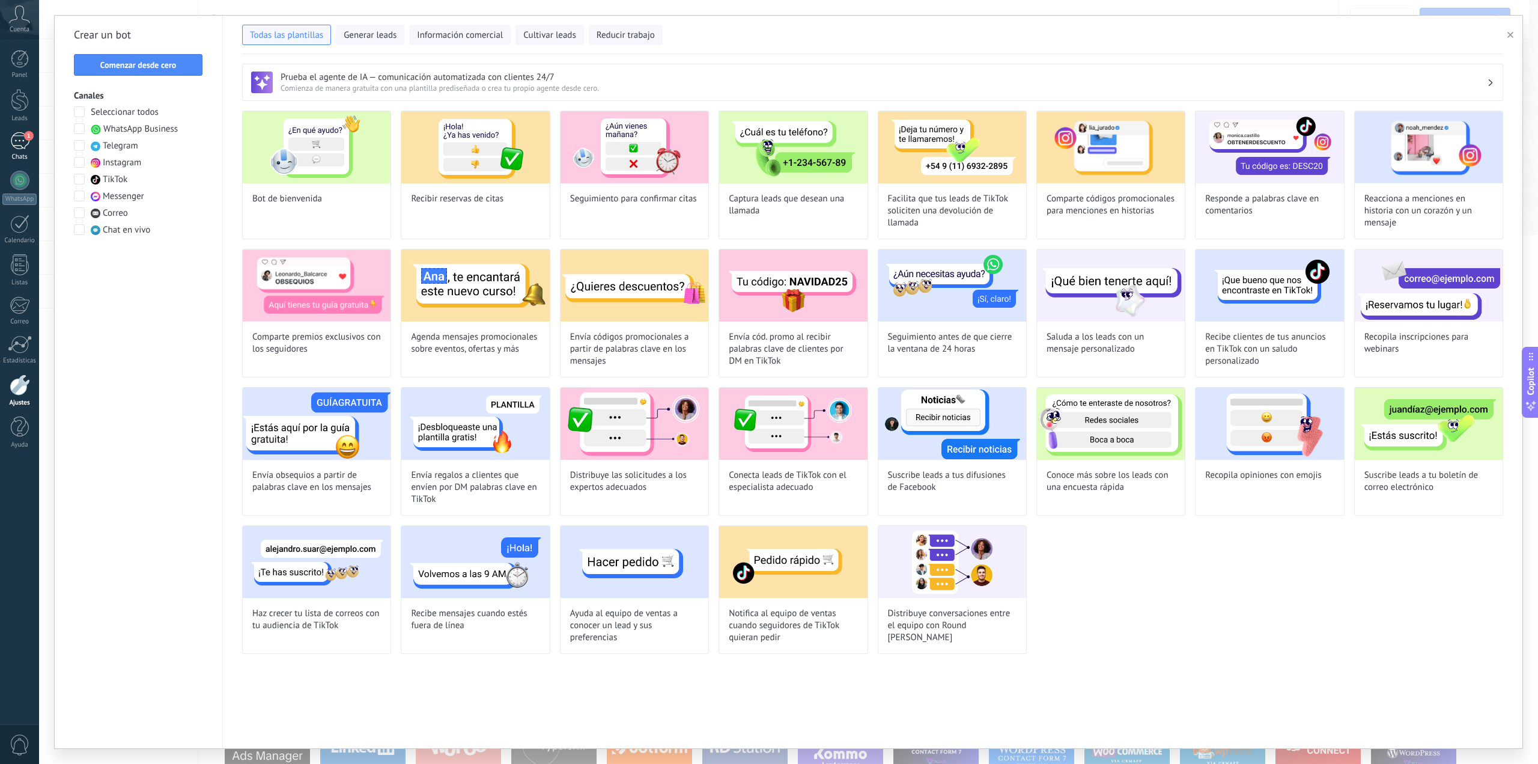
click at [17, 135] on div "1" at bounding box center [19, 140] width 19 height 17
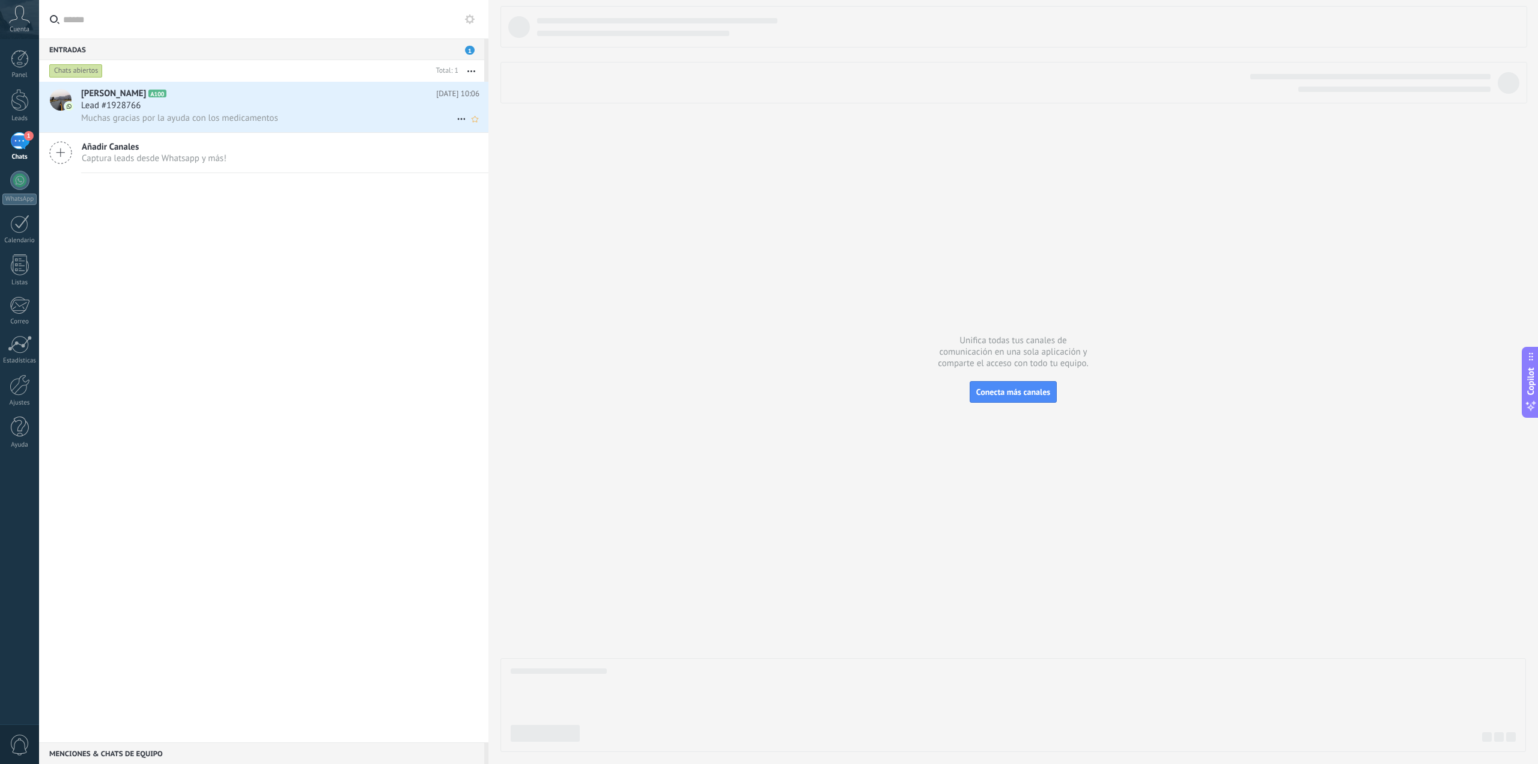
click at [261, 120] on span "Muchas gracias por la ayuda con los medicamentos" at bounding box center [179, 117] width 197 height 11
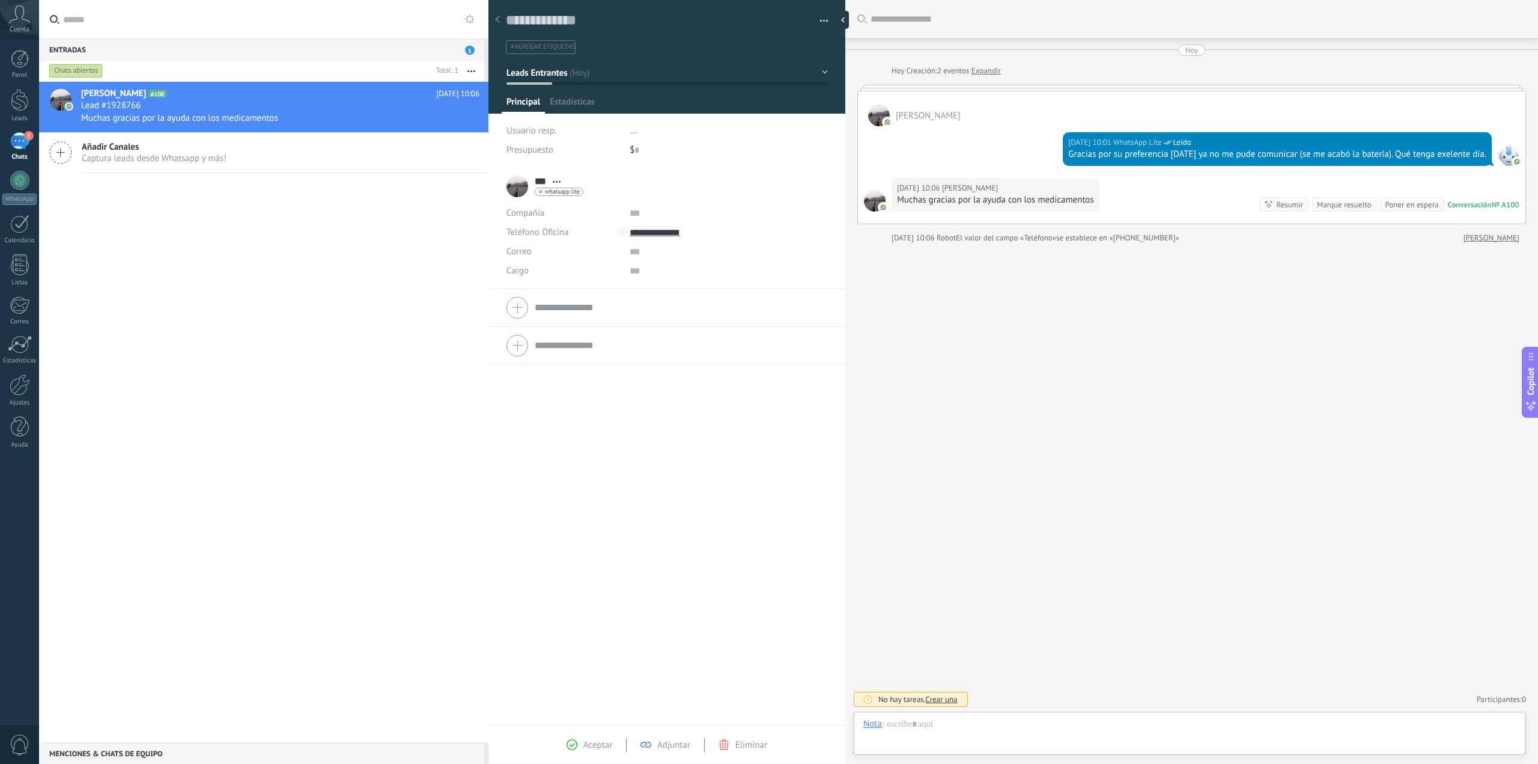
scroll to position [18, 0]
click at [978, 730] on div at bounding box center [1189, 736] width 653 height 36
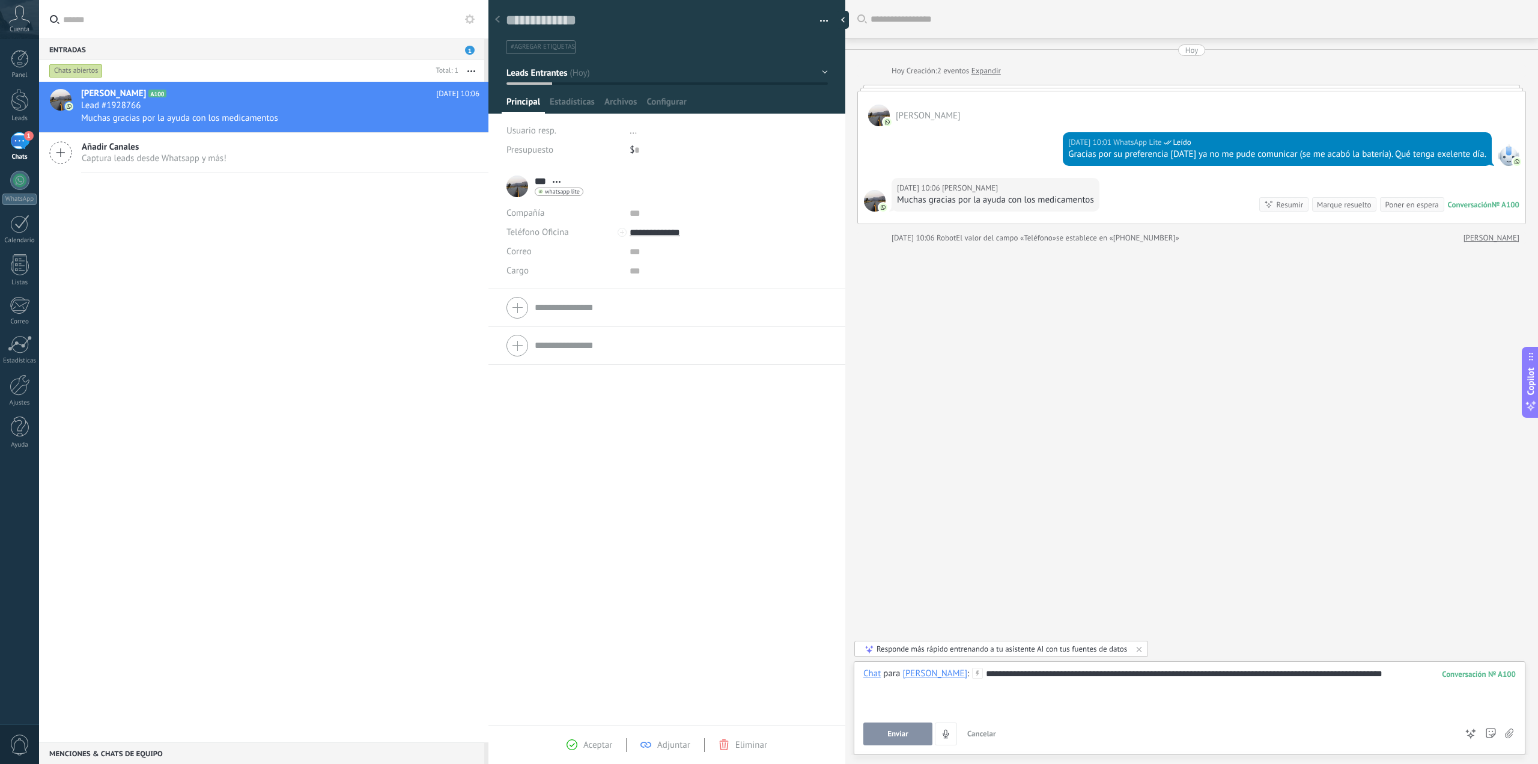
click at [911, 741] on button "Enviar" at bounding box center [897, 733] width 69 height 23
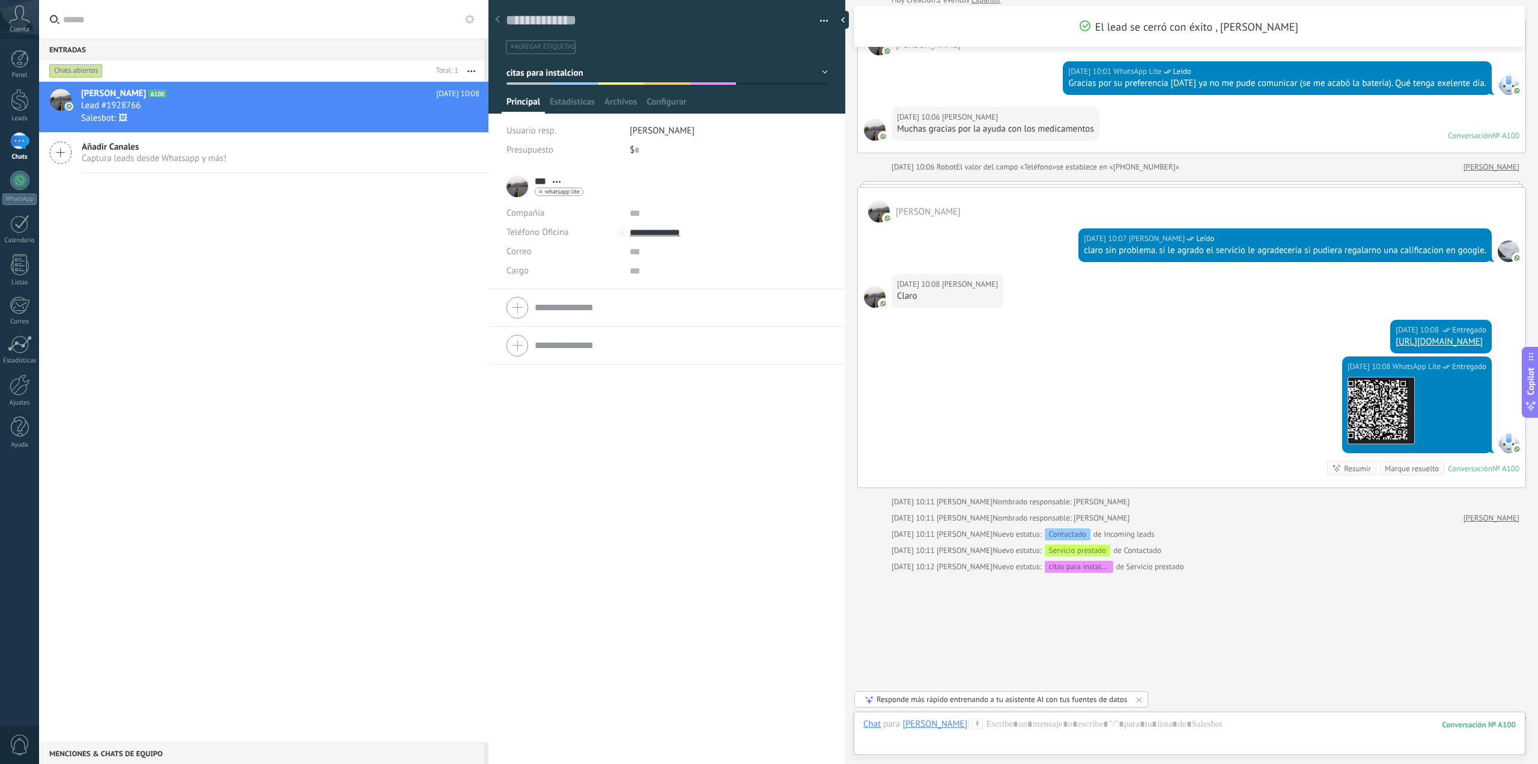
scroll to position [87, 0]
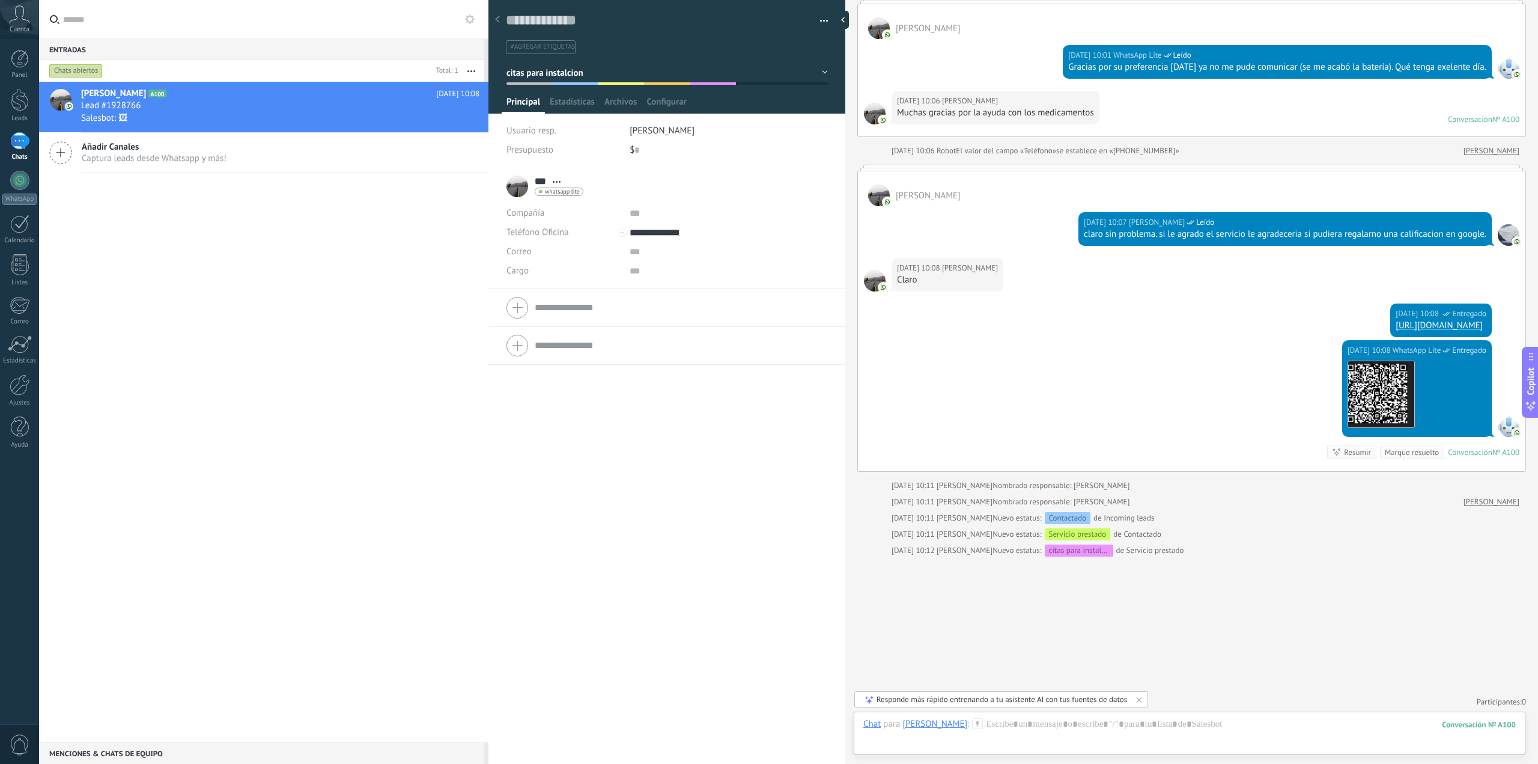
type textarea "**********"
type input "***"
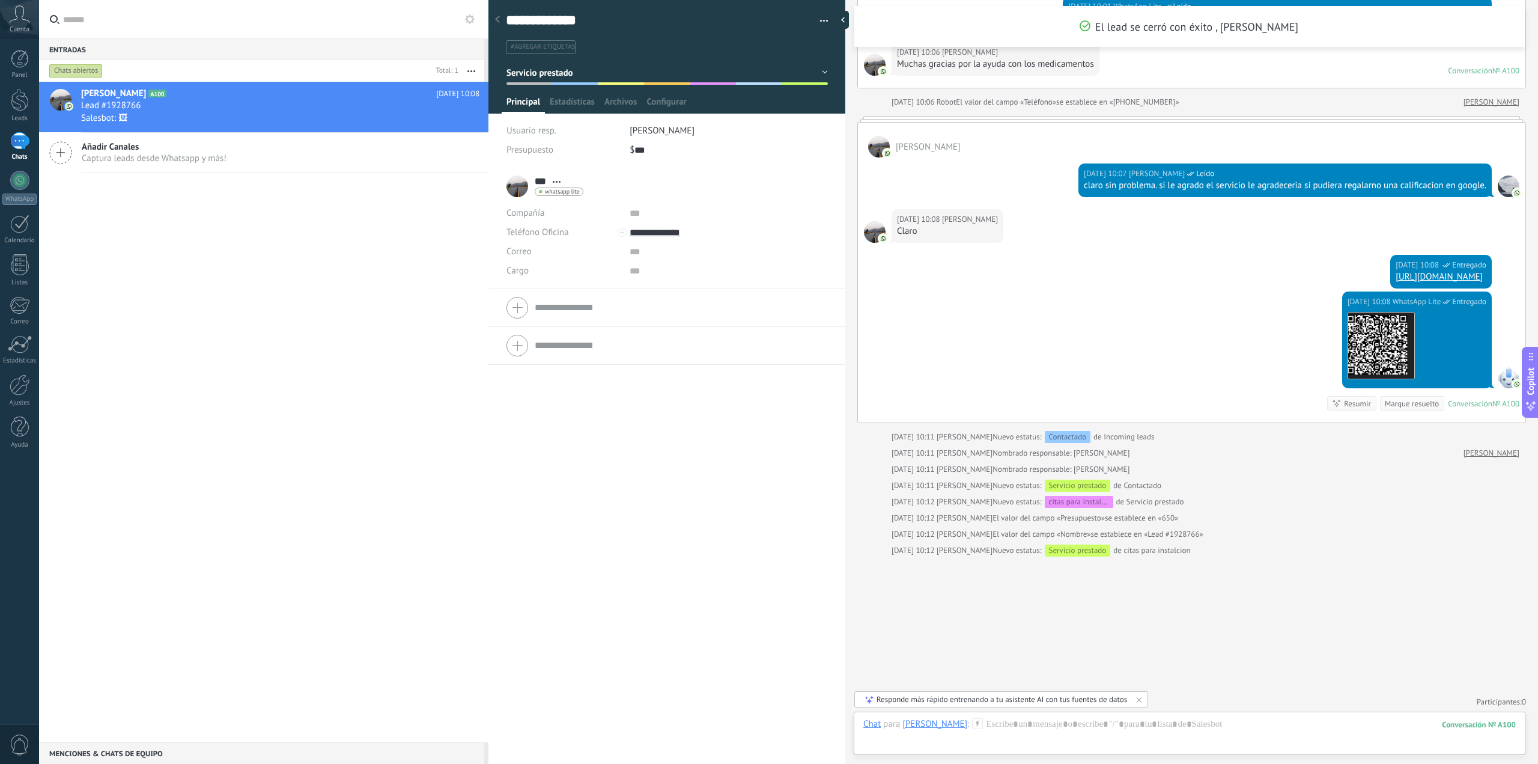
scroll to position [186, 0]
click at [28, 178] on div at bounding box center [19, 180] width 19 height 19
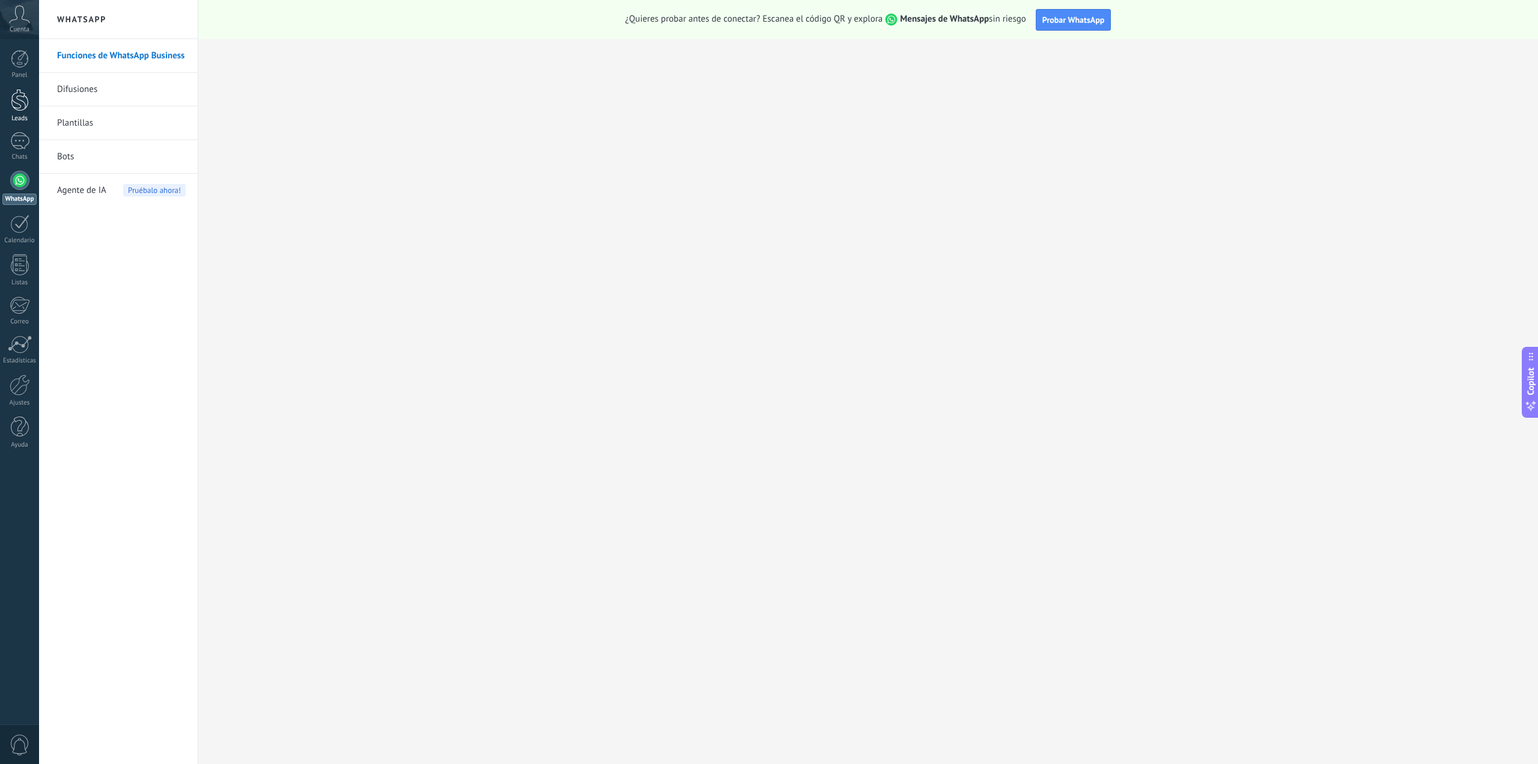
click at [26, 102] on div at bounding box center [20, 100] width 18 height 22
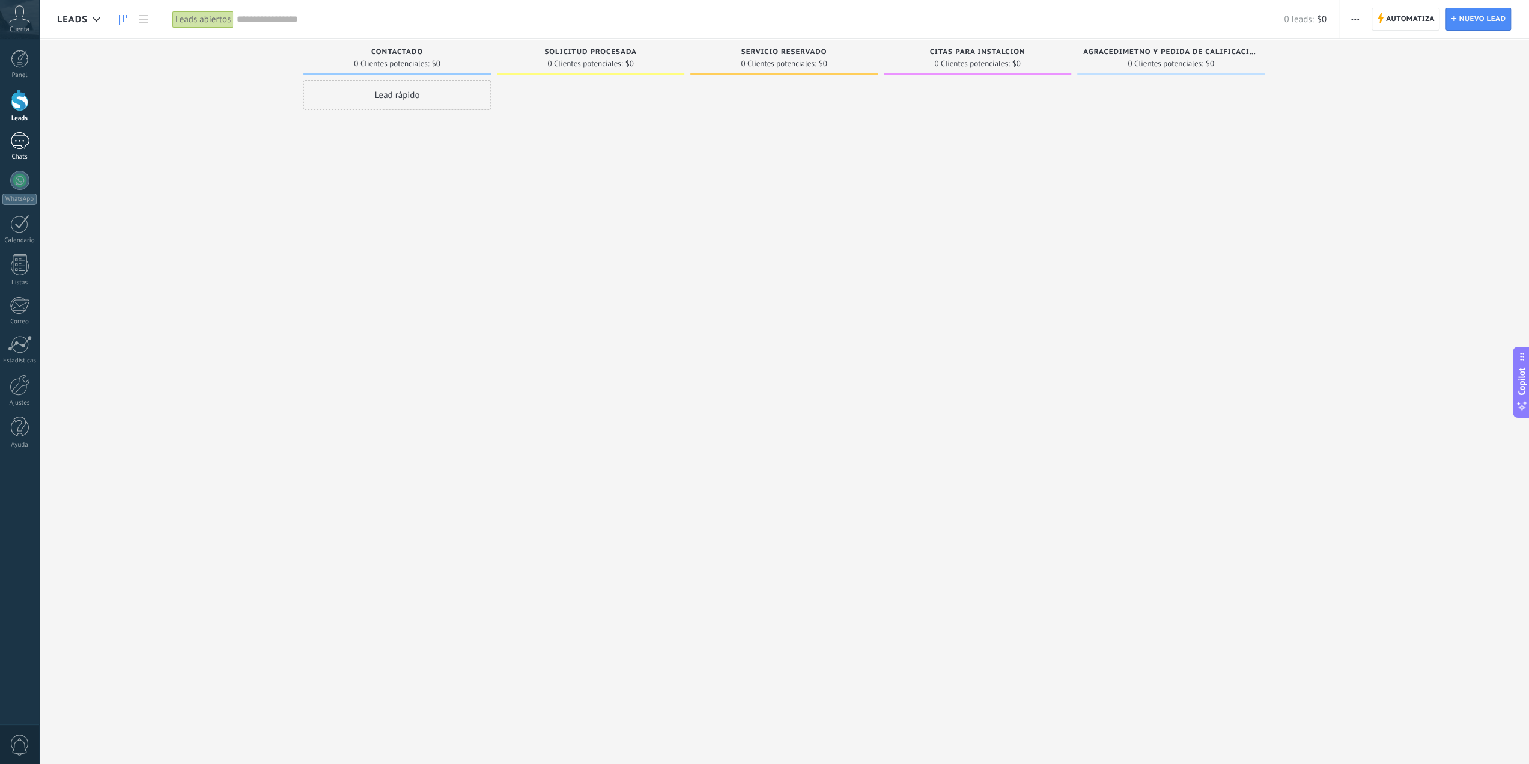
drag, startPoint x: 21, startPoint y: 127, endPoint x: 22, endPoint y: 133, distance: 6.0
click at [21, 127] on div "Panel Leads 1 Chats WhatsApp Clientes" at bounding box center [19, 255] width 39 height 411
click at [22, 133] on div "1" at bounding box center [19, 140] width 19 height 17
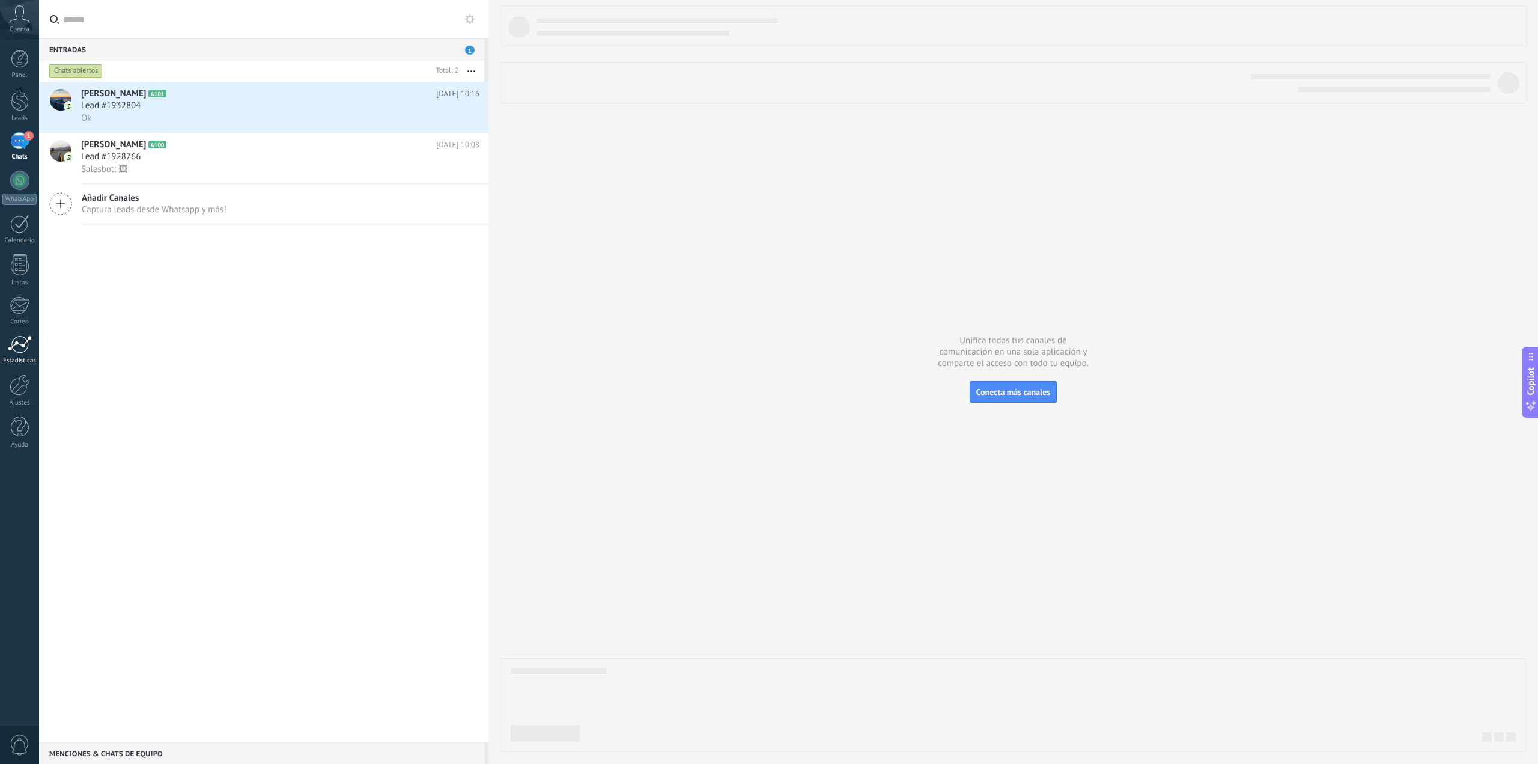
click at [19, 348] on div at bounding box center [20, 344] width 24 height 18
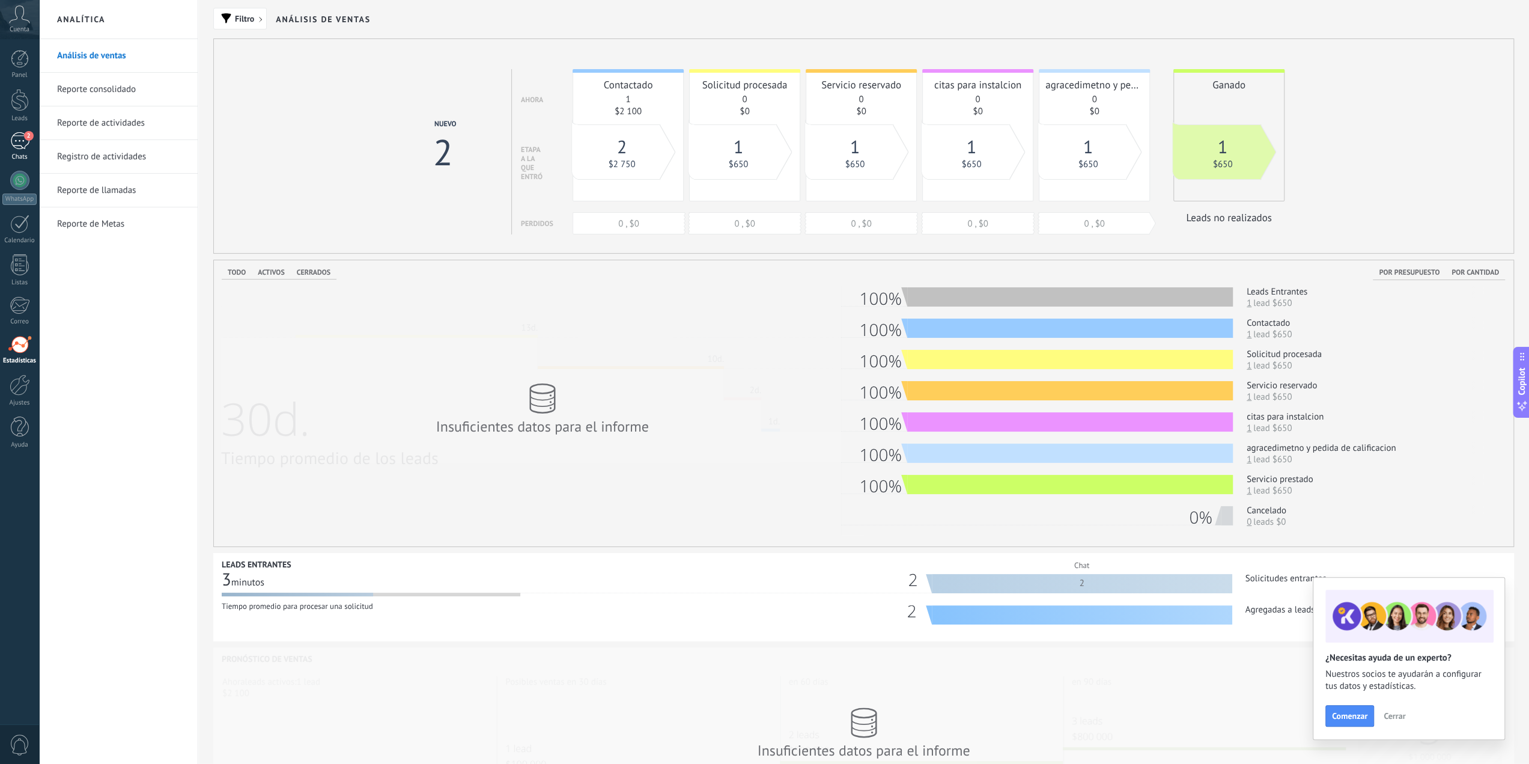
click at [14, 144] on div "2" at bounding box center [19, 140] width 19 height 17
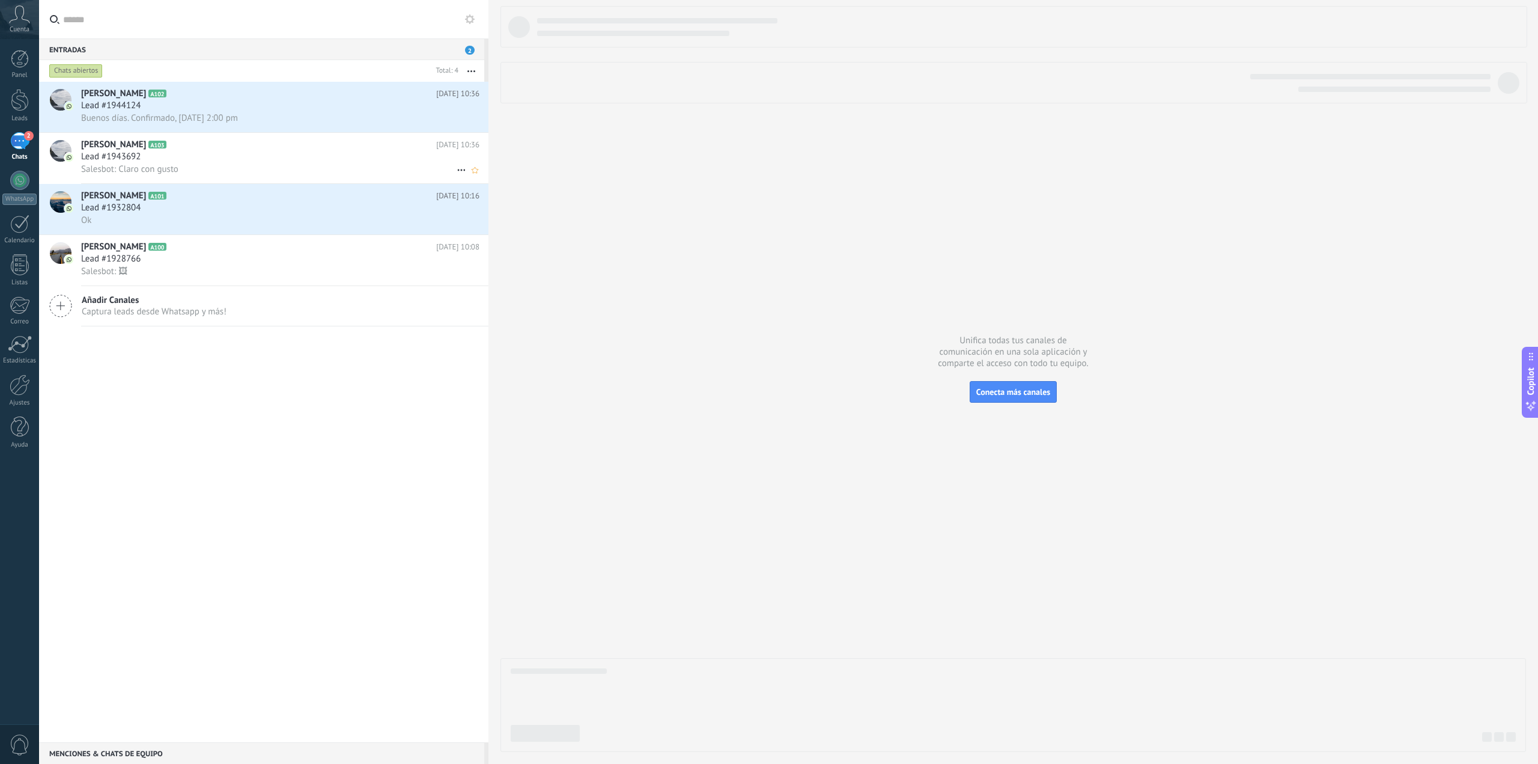
click at [170, 171] on span "Salesbot: Claro con gusto" at bounding box center [129, 168] width 97 height 11
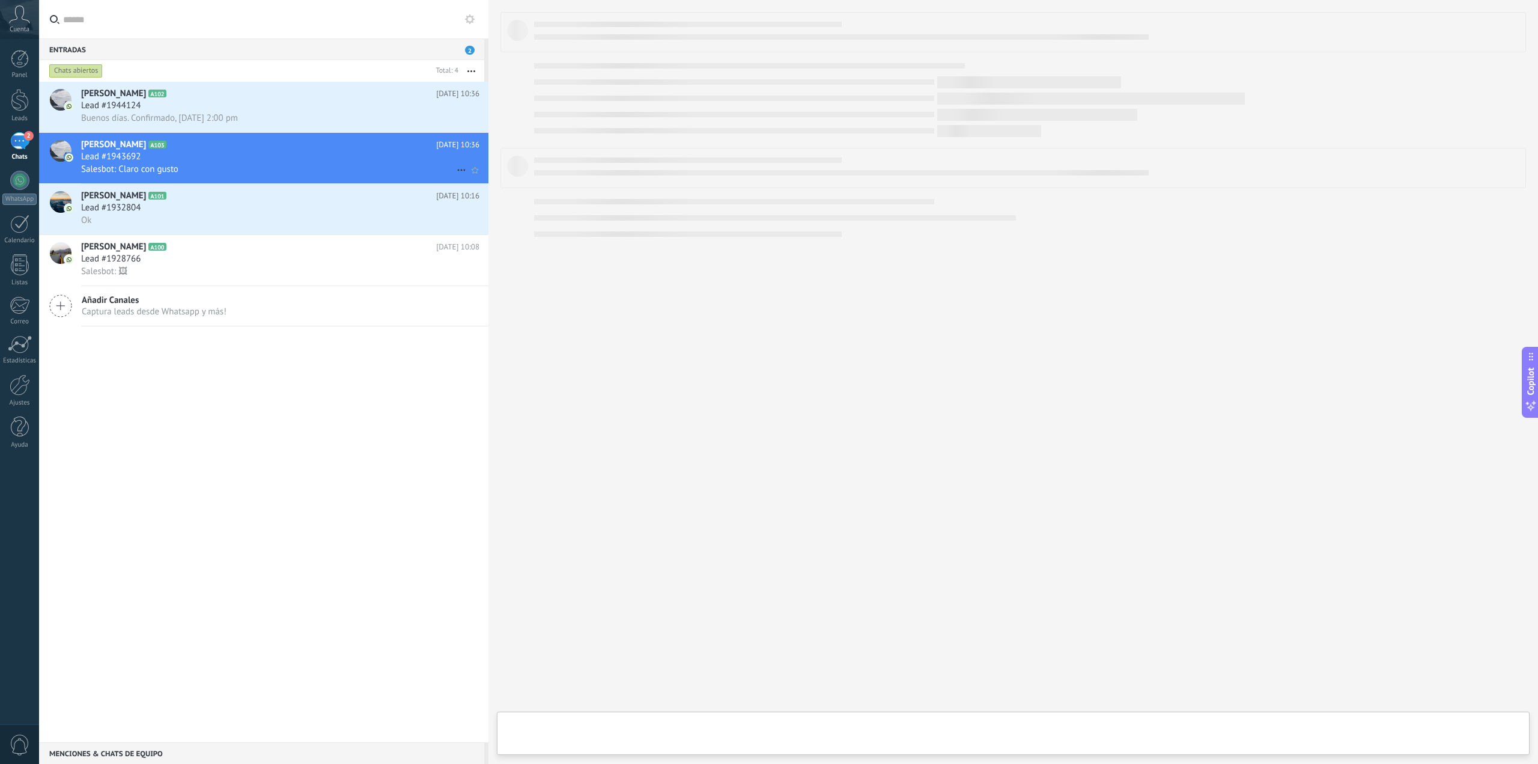
type textarea "**********"
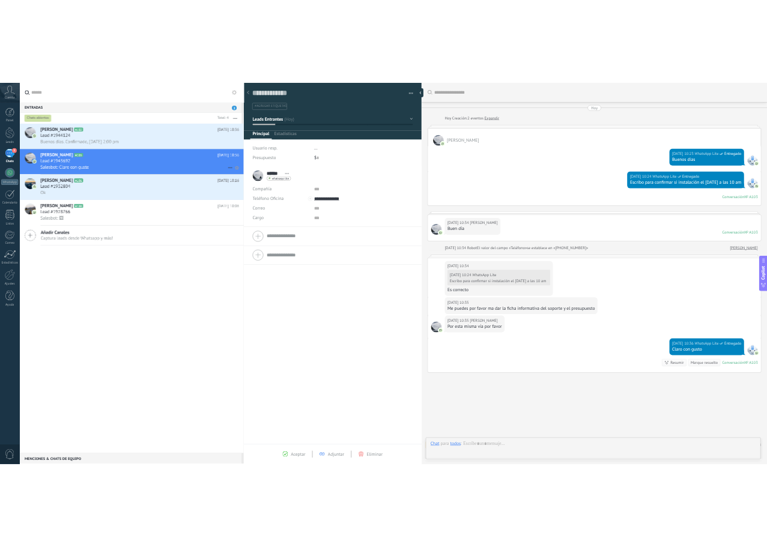
scroll to position [24, 0]
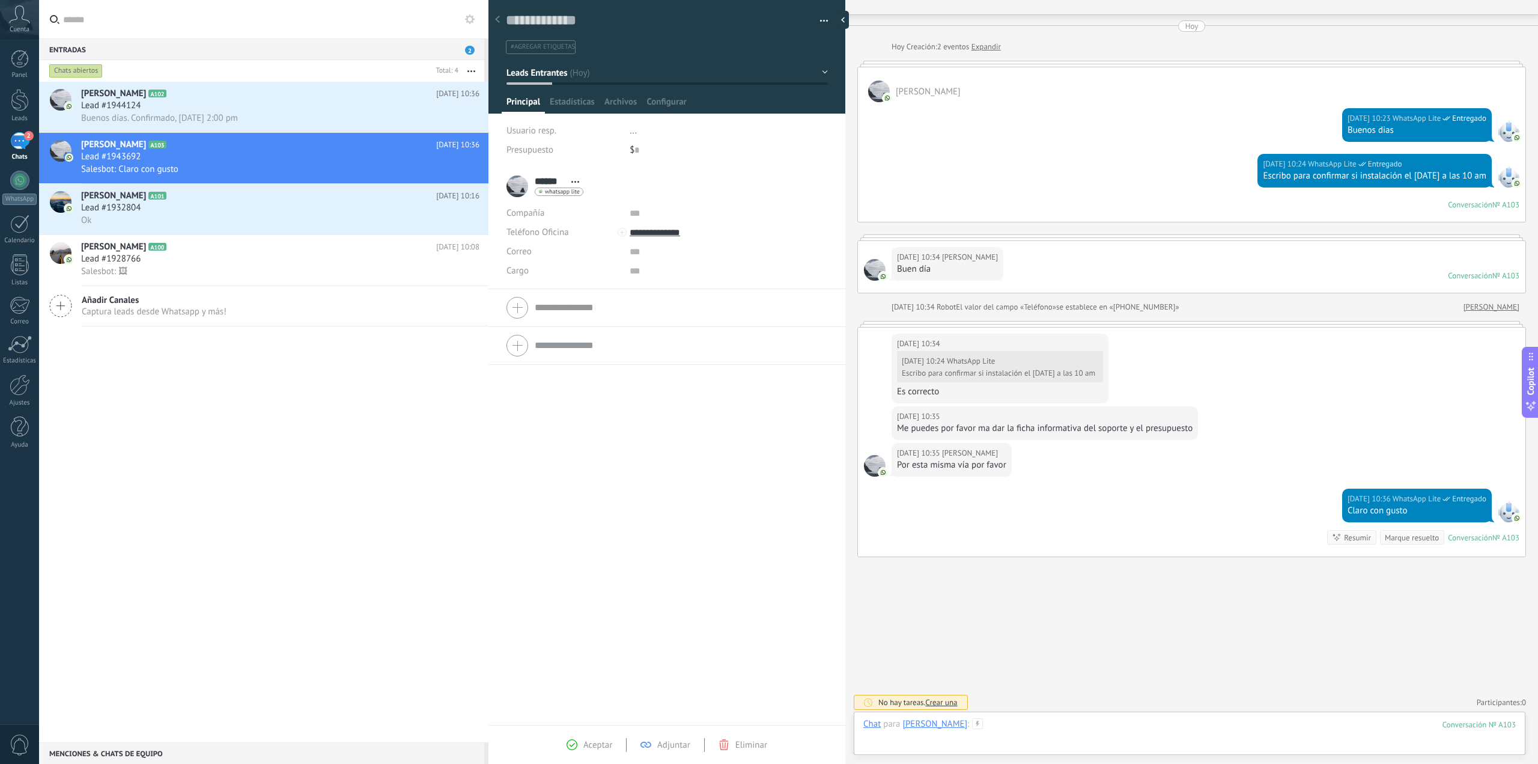
click at [1011, 727] on div at bounding box center [1189, 736] width 653 height 36
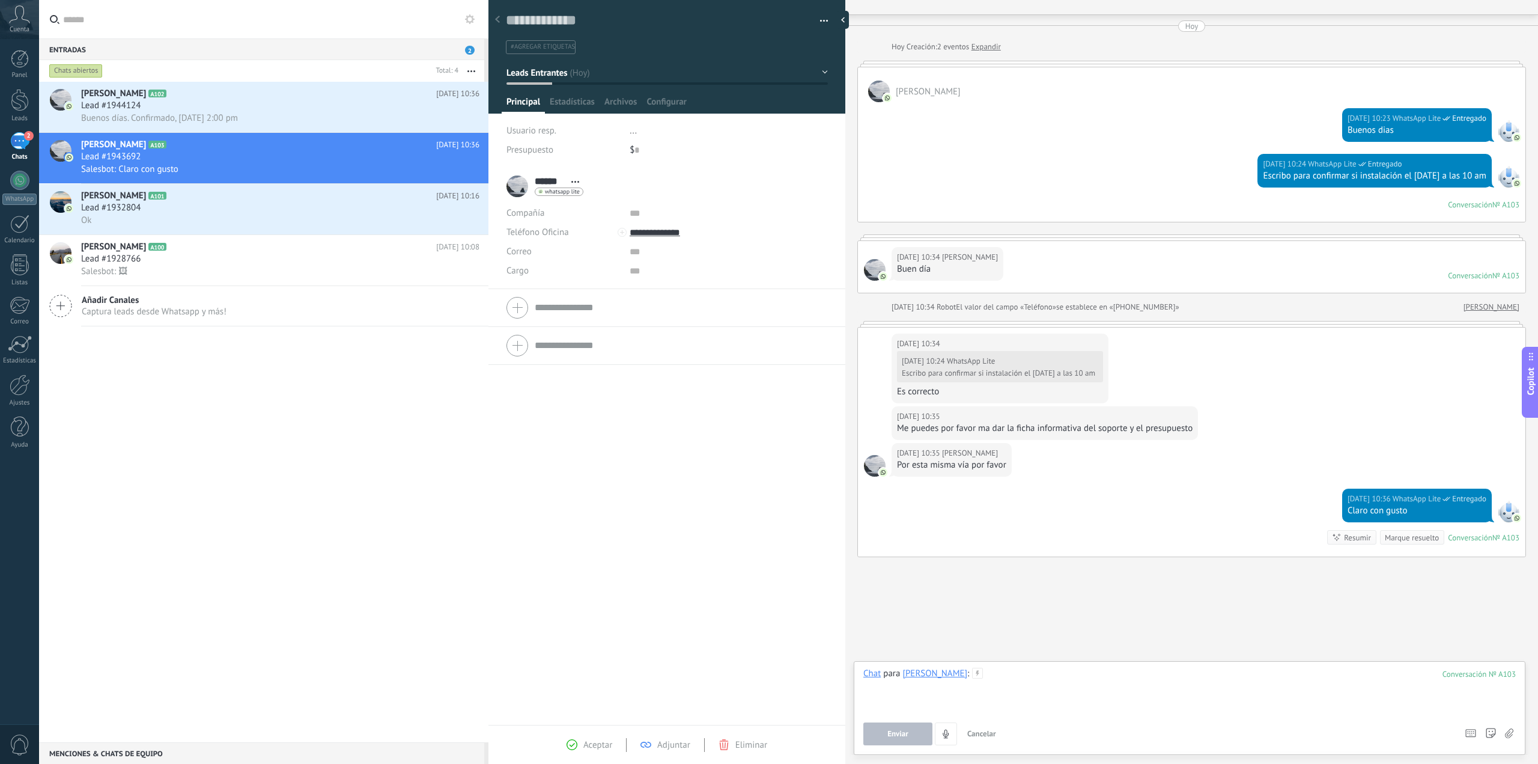
paste div
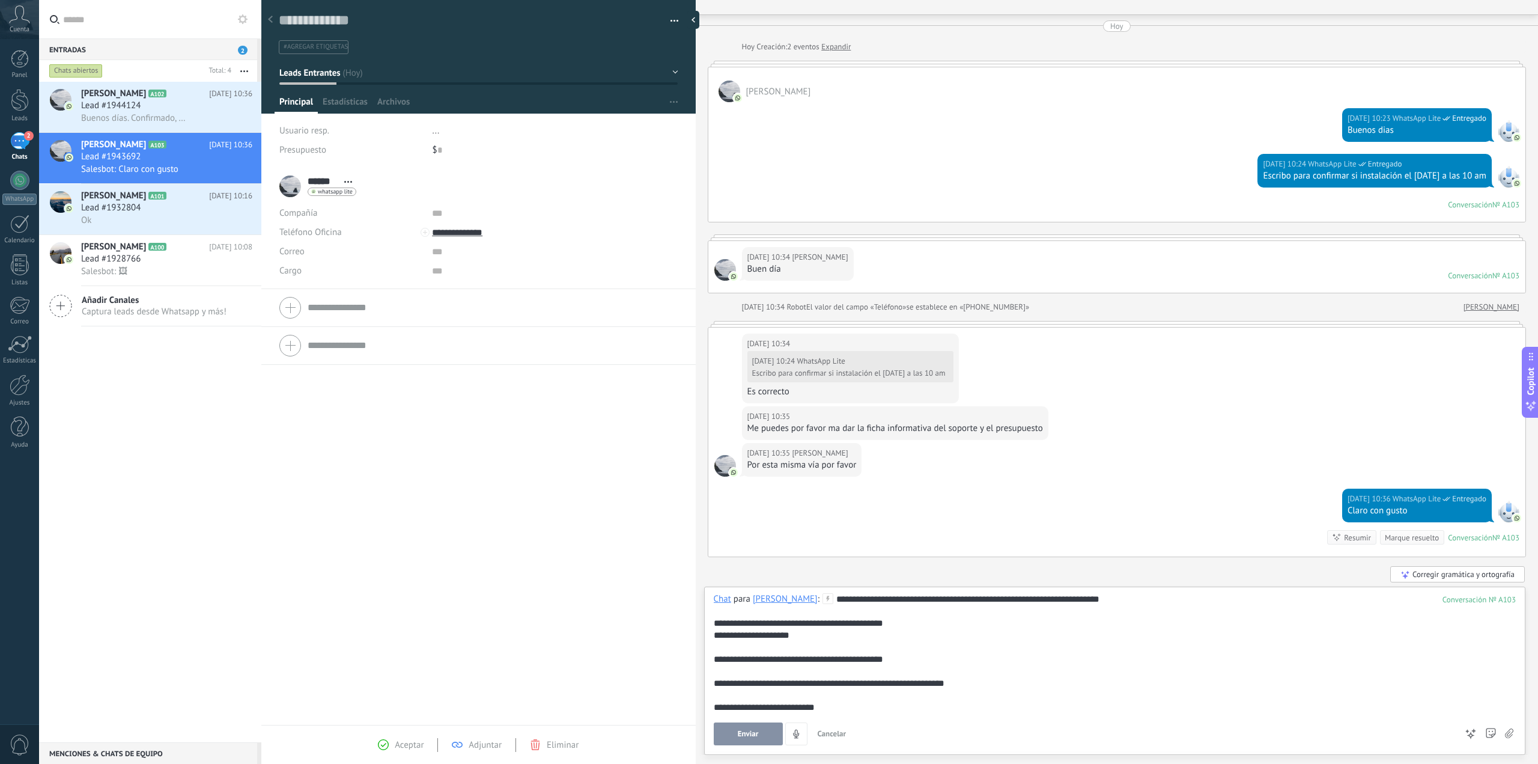
type textarea "**********"
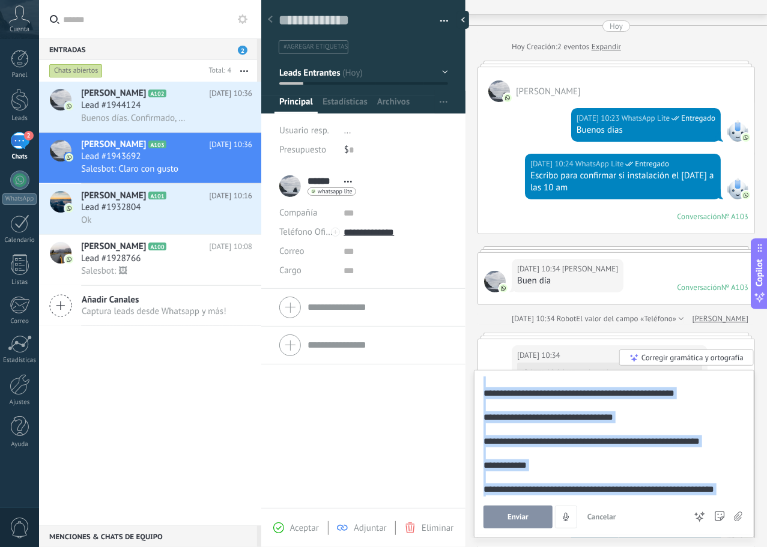
scroll to position [0, 0]
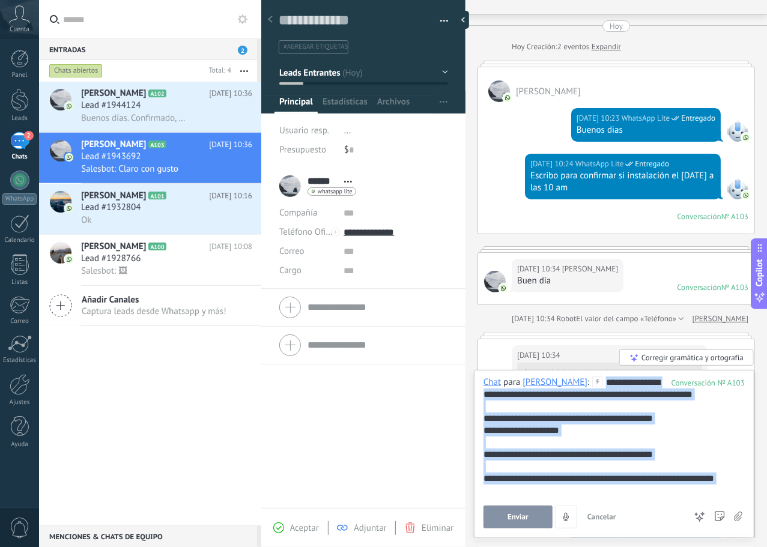
drag, startPoint x: 636, startPoint y: 495, endPoint x: 475, endPoint y: 288, distance: 262.4
click at [475, 288] on div "Buscar Carga más [DATE] [DATE] Creación: 2 eventos Expandir [PERSON_NAME][DATE]…" at bounding box center [617, 273] width 302 height 547
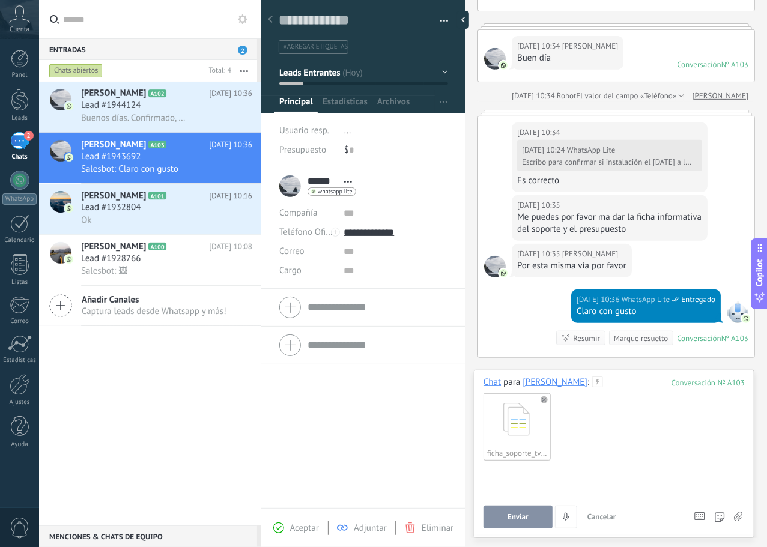
scroll to position [264, 0]
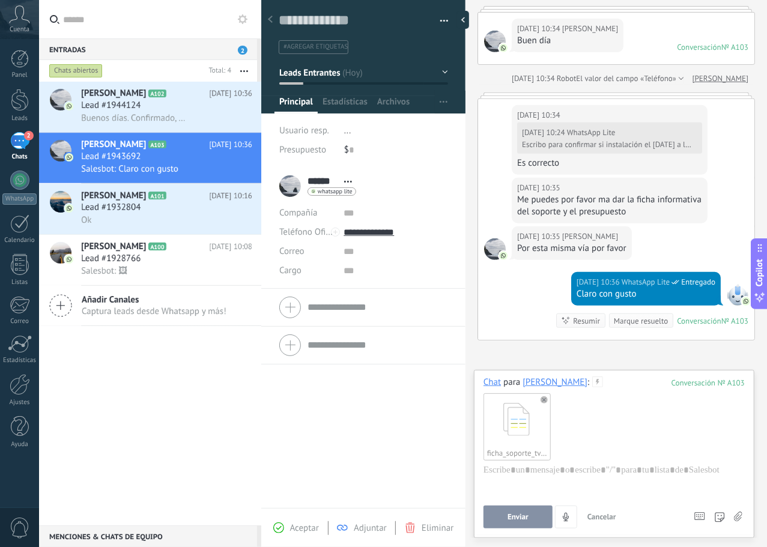
click at [513, 517] on span "Enviar" at bounding box center [518, 517] width 21 height 8
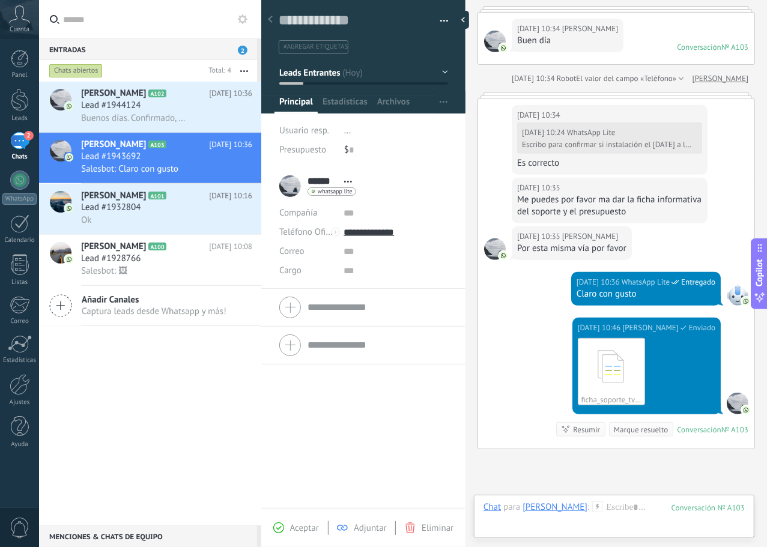
scroll to position [373, 0]
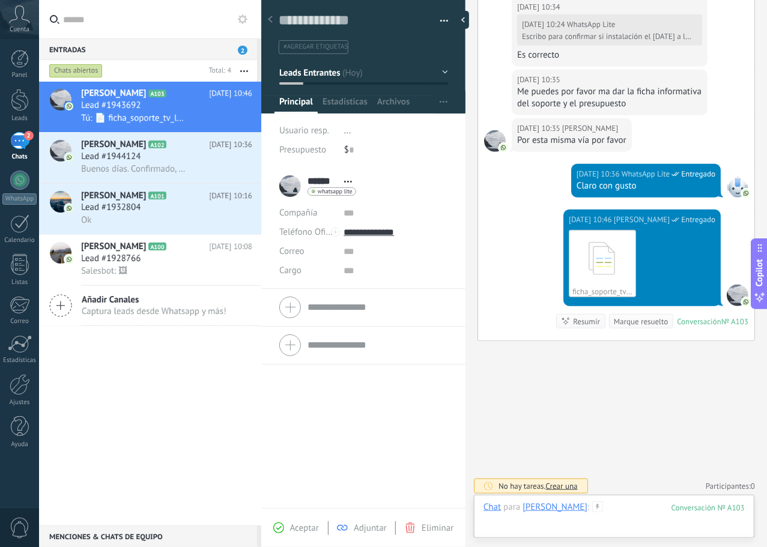
click at [620, 509] on div at bounding box center [614, 520] width 261 height 36
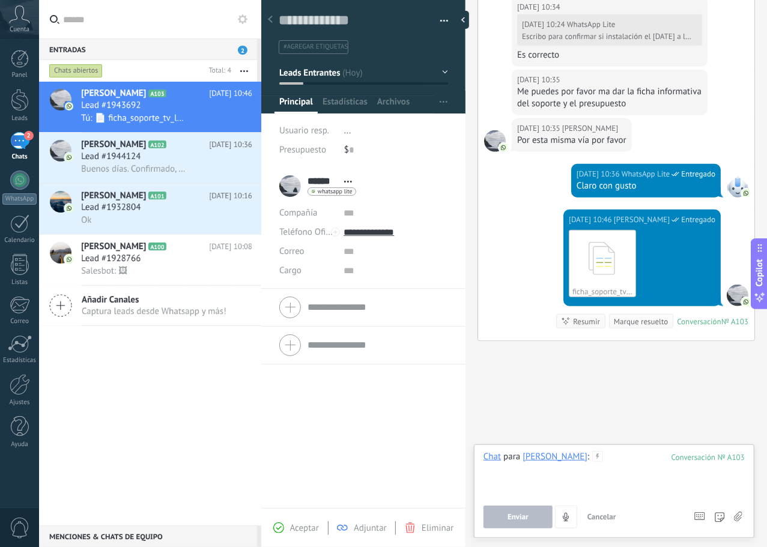
click at [613, 465] on div at bounding box center [614, 474] width 261 height 46
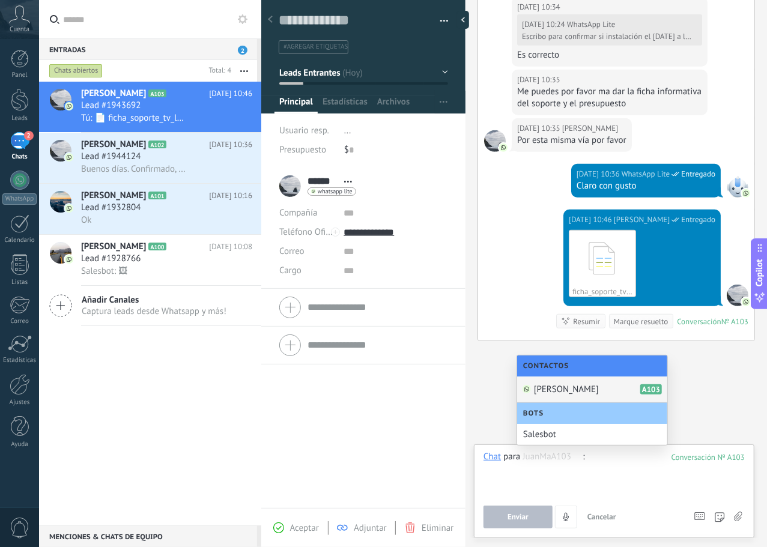
click at [698, 413] on div "Buscar Carga más [DATE] [DATE] Creación: 2 eventos Expandir [PERSON_NAME][DATE]…" at bounding box center [617, 89] width 302 height 924
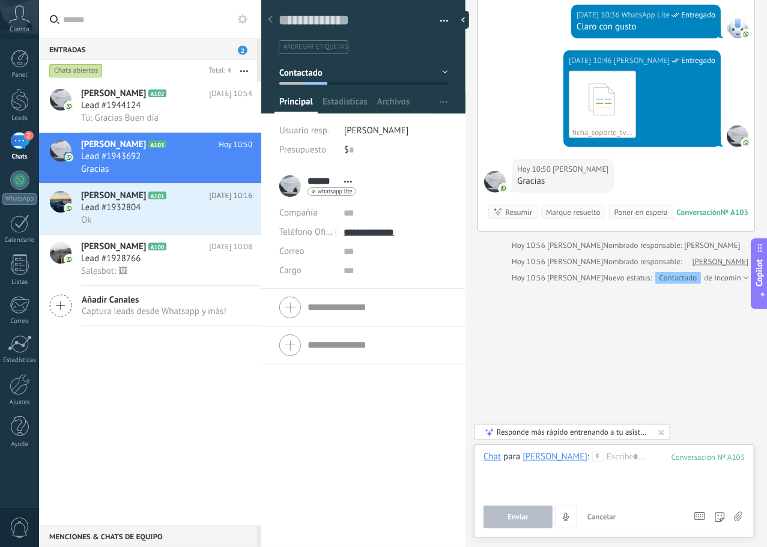
scroll to position [528, 0]
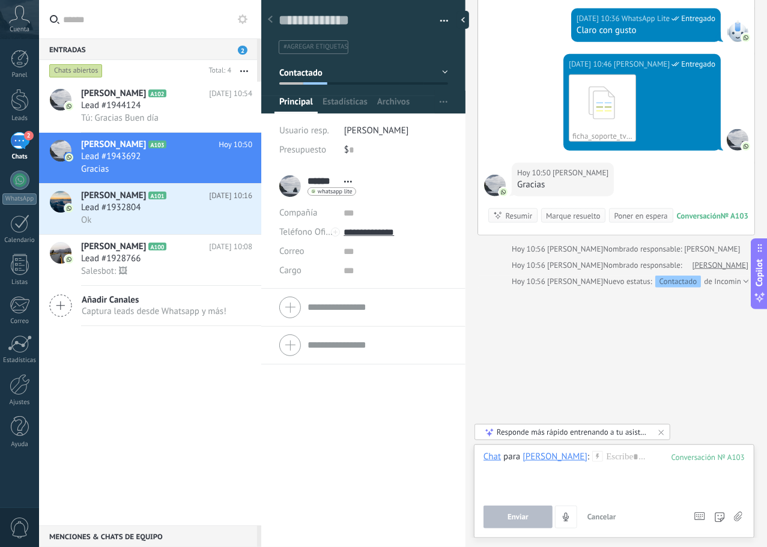
type textarea "**********"
type input "*****"
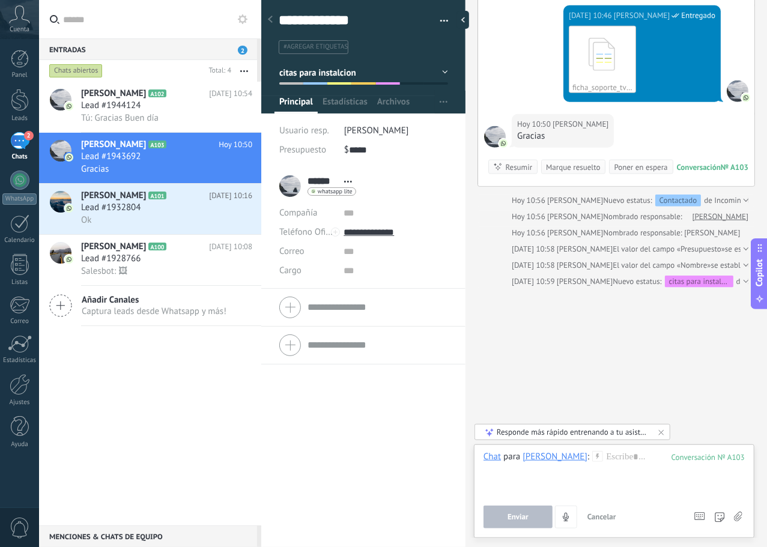
scroll to position [543, 0]
